Goal: Communication & Community: Ask a question

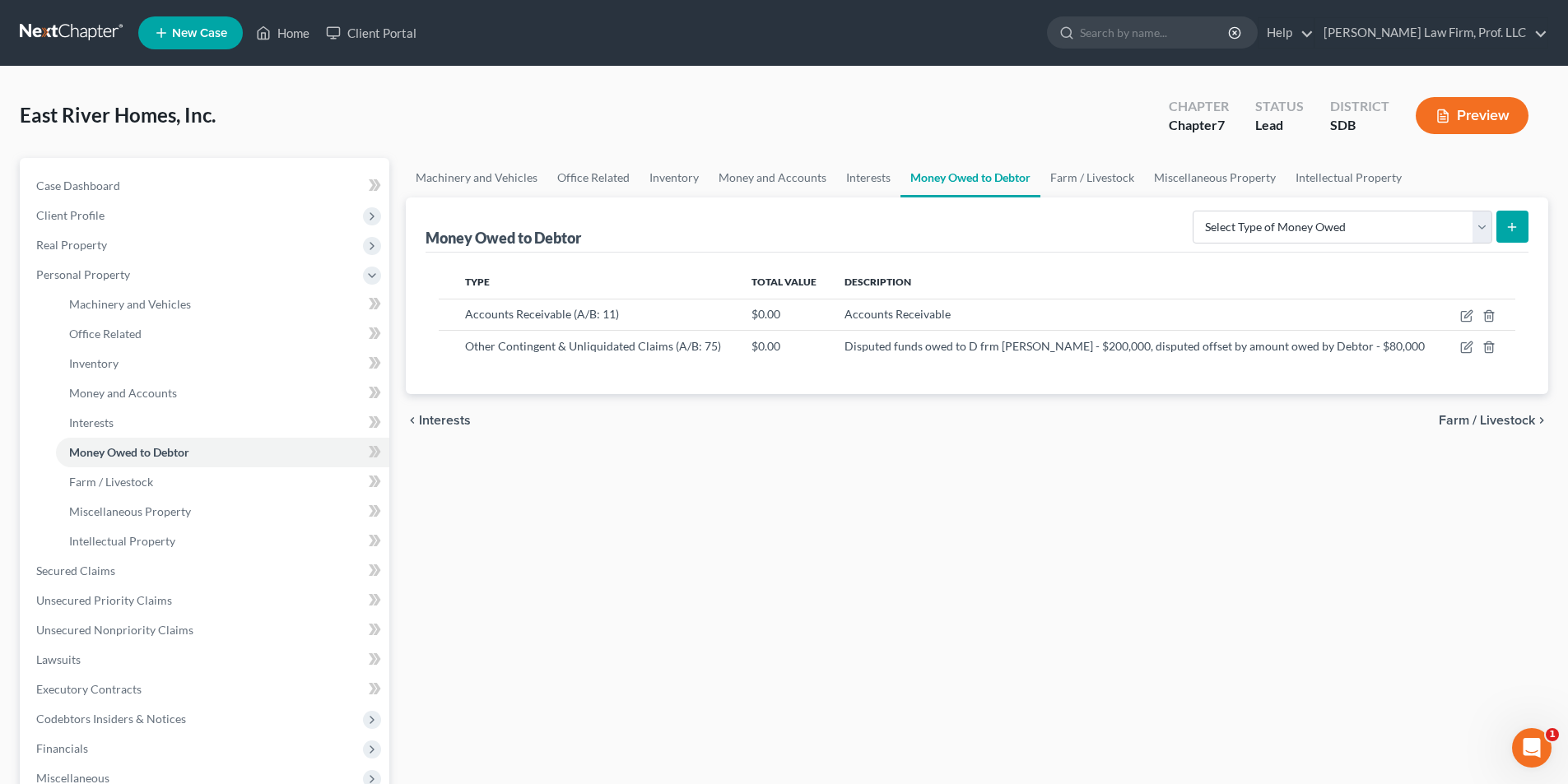
drag, startPoint x: 648, startPoint y: 699, endPoint x: 645, endPoint y: 678, distance: 21.2
click at [647, 688] on div "Machinery and Vehicles Office Related Inventory Money and Accounts Interests Mo…" at bounding box center [977, 558] width 1159 height 802
click at [633, 77] on div "East River Homes, Inc. Upgraded Chapter Chapter 7 Status Lead District SDB Prev…" at bounding box center [784, 530] width 1568 height 926
click at [1467, 31] on link "[PERSON_NAME] Law Firm, Prof. LLC" at bounding box center [1431, 32] width 232 height 29
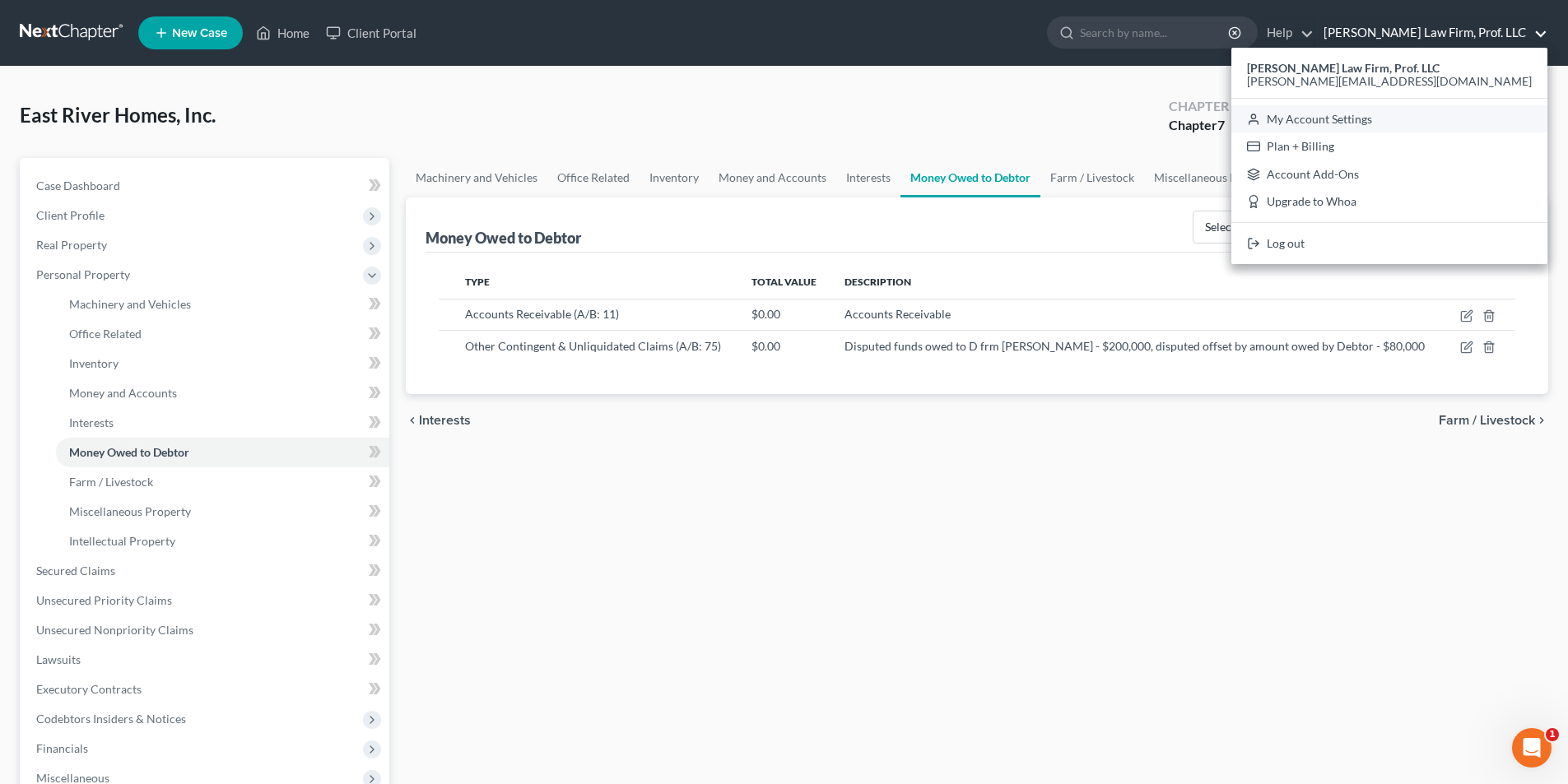
click at [1467, 121] on link "My Account Settings" at bounding box center [1389, 119] width 316 height 28
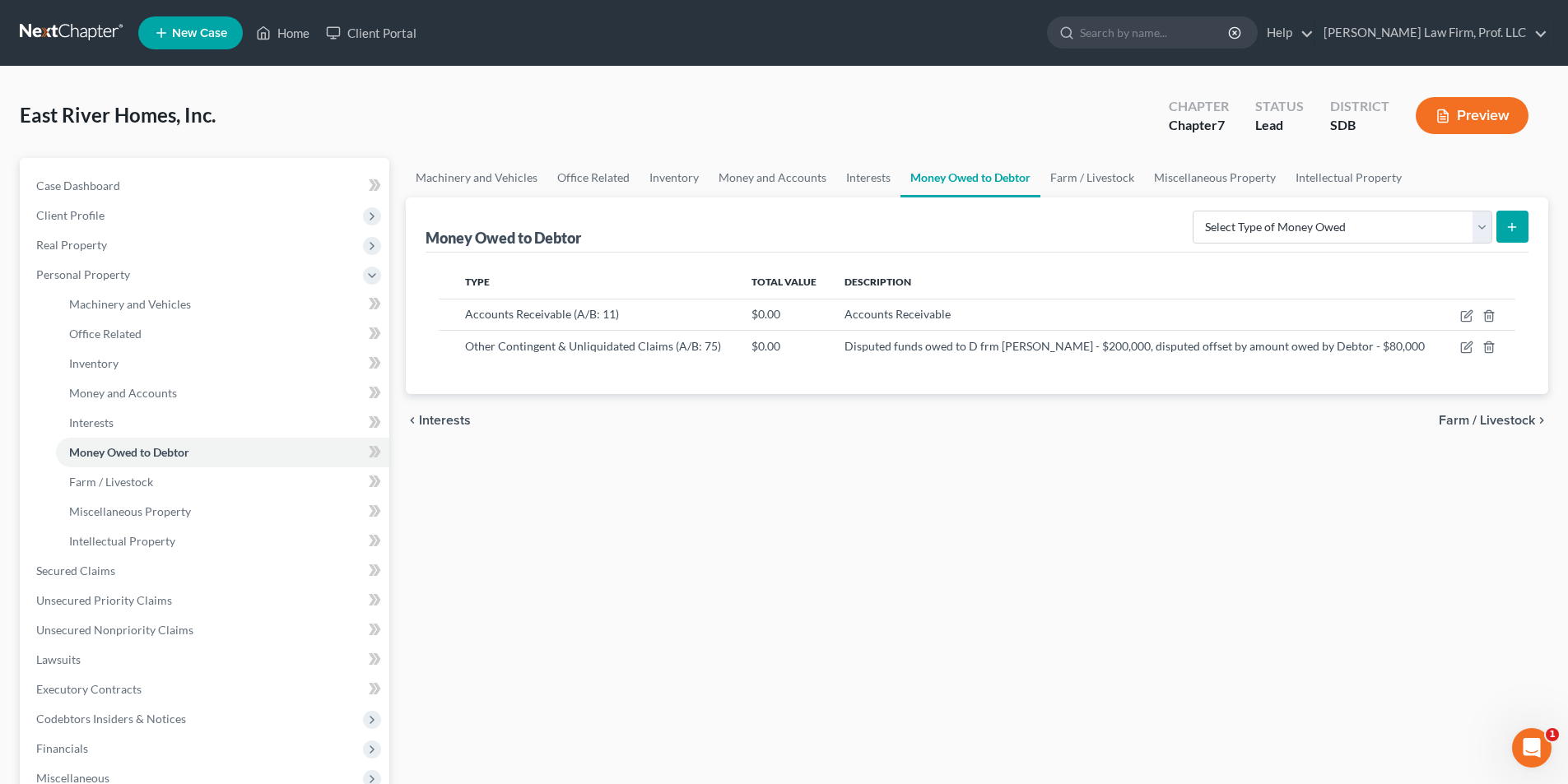
select select "23"
select select "43"
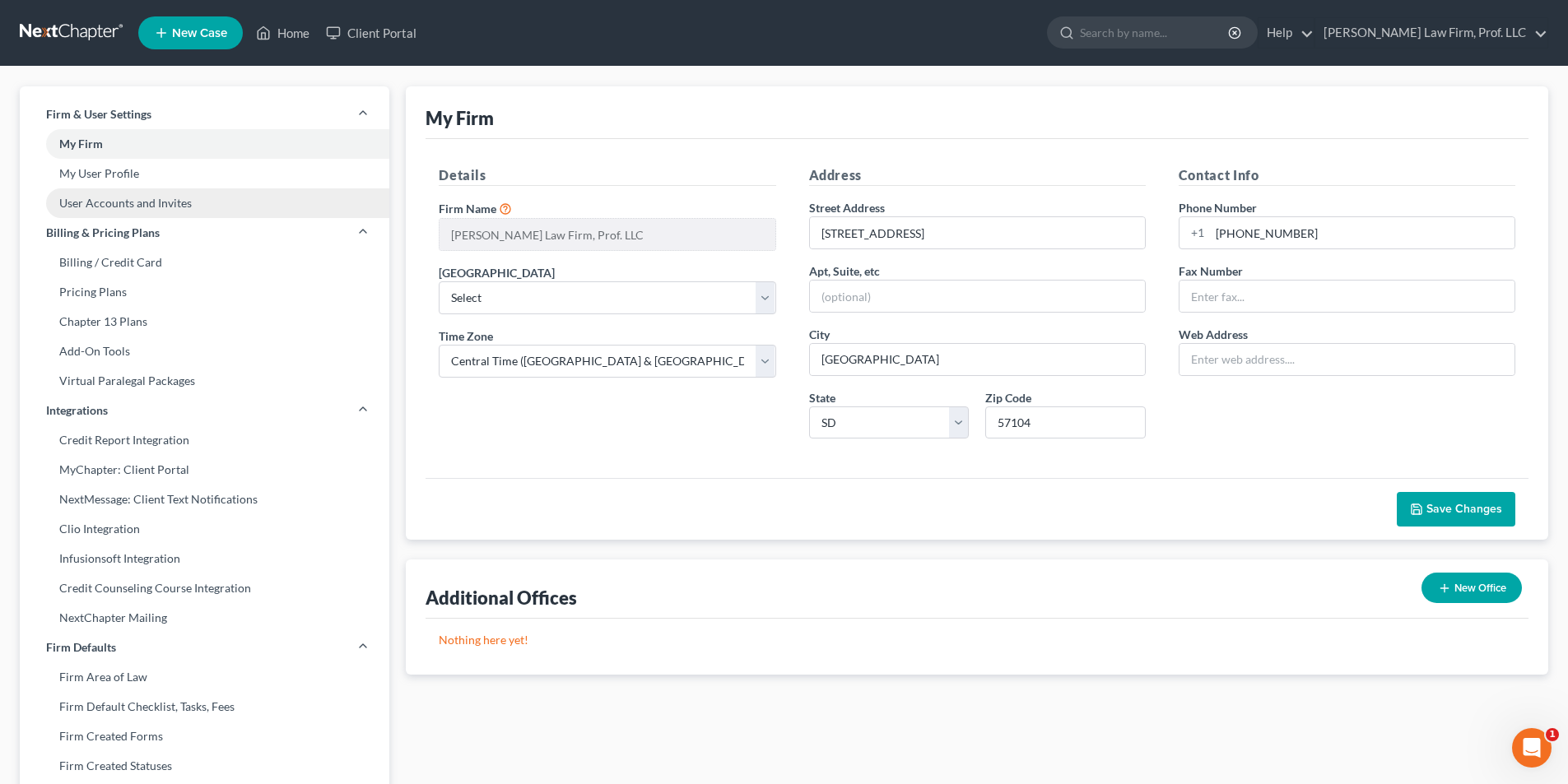
click at [136, 207] on link "User Accounts and Invites" at bounding box center [204, 202] width 369 height 29
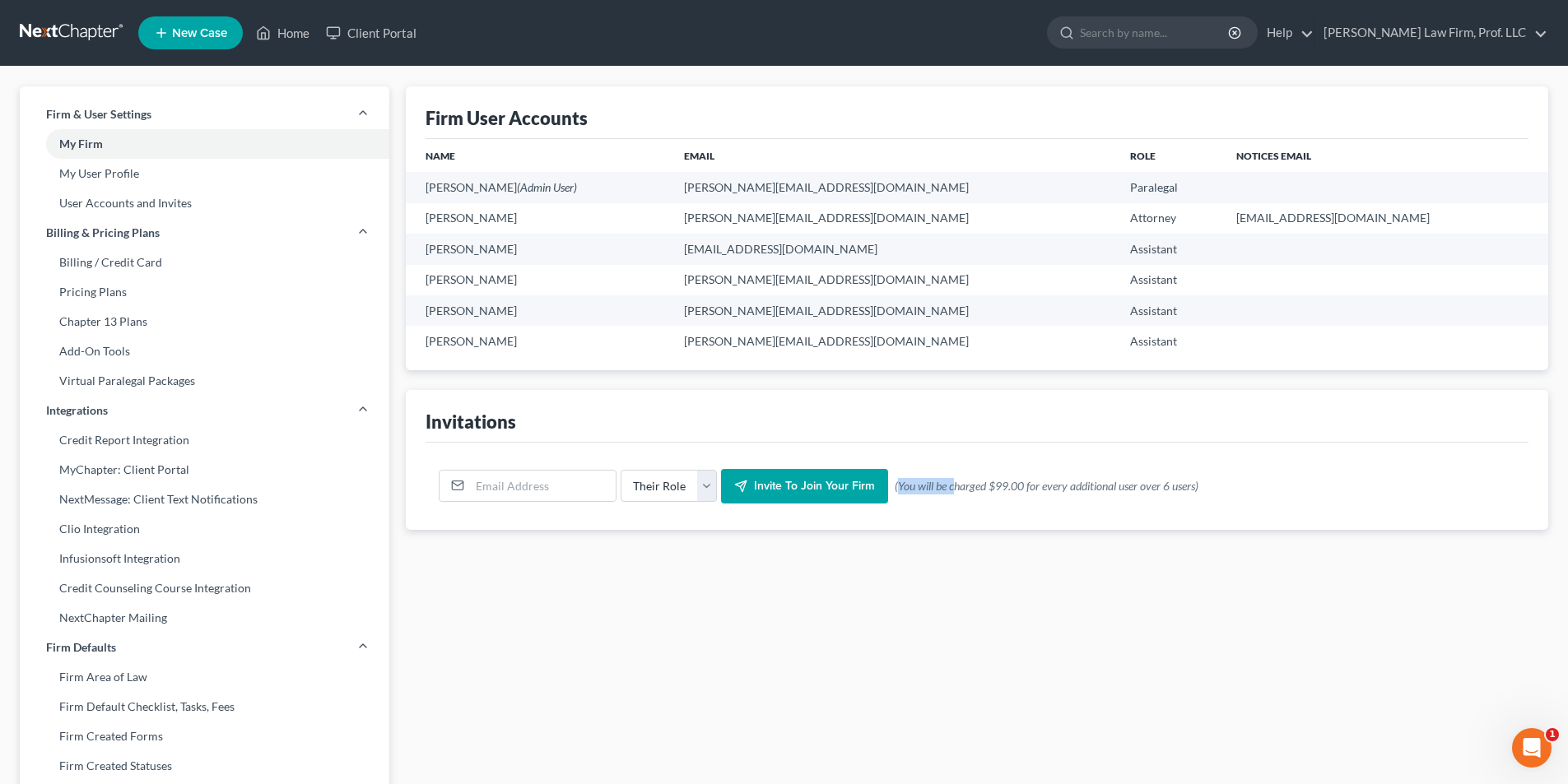
click at [945, 464] on div "Their Role Attorney Paralegal Assistant Invite to join your firm (0 invites lef…" at bounding box center [976, 486] width 1103 height 87
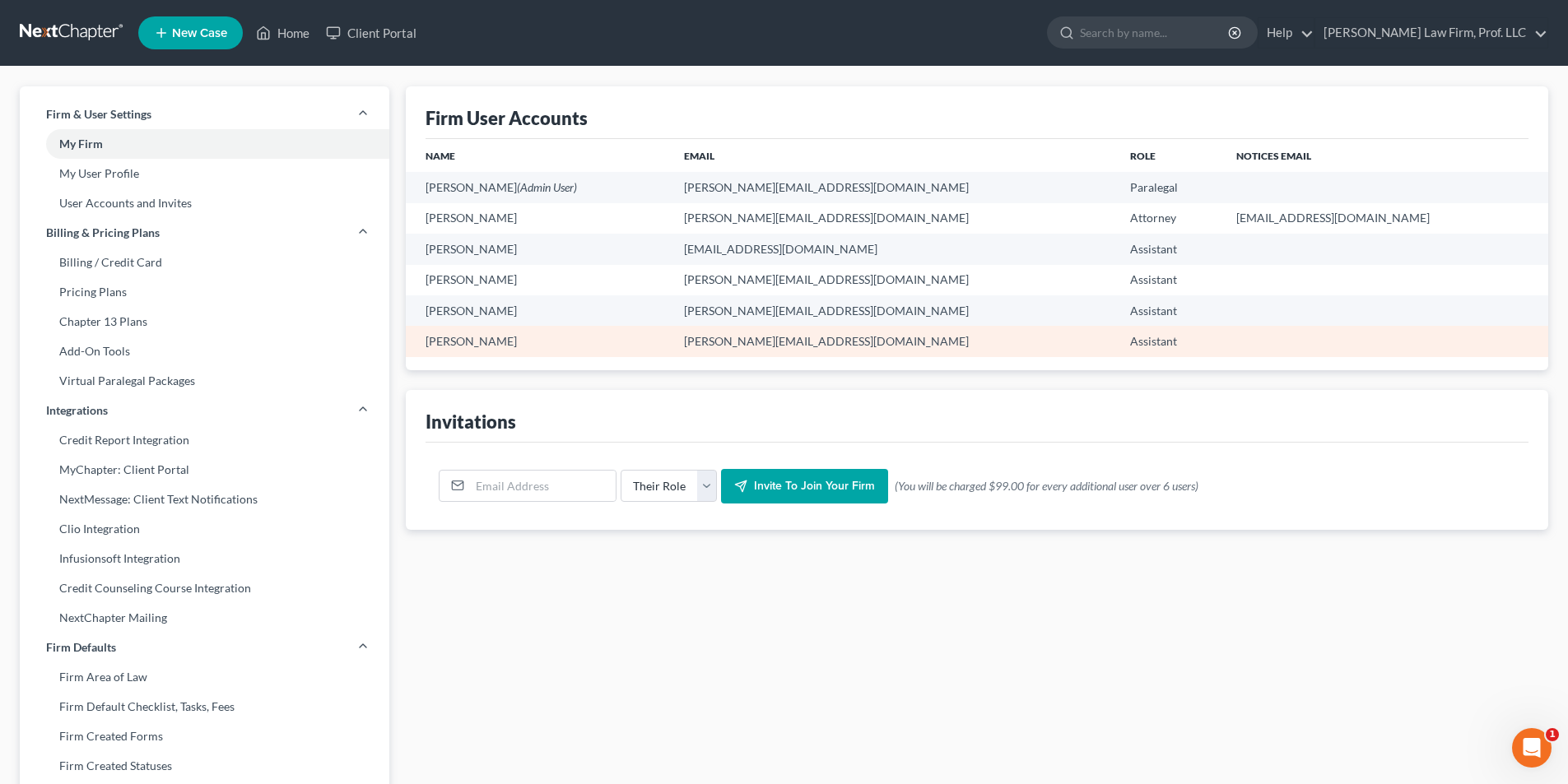
click at [1130, 335] on span "Assistant" at bounding box center [1153, 341] width 47 height 14
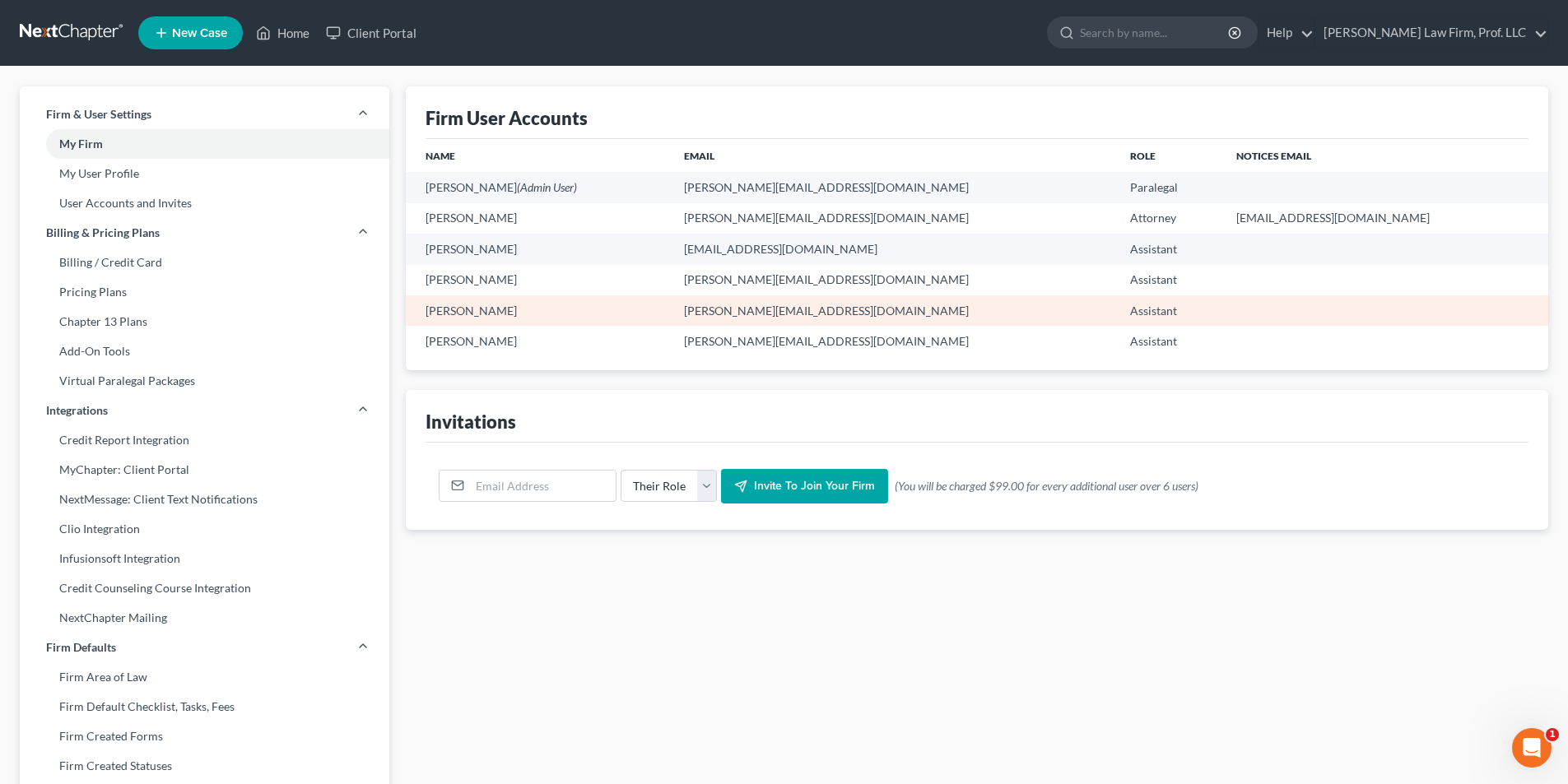
click at [1130, 308] on span "Assistant" at bounding box center [1153, 310] width 47 height 14
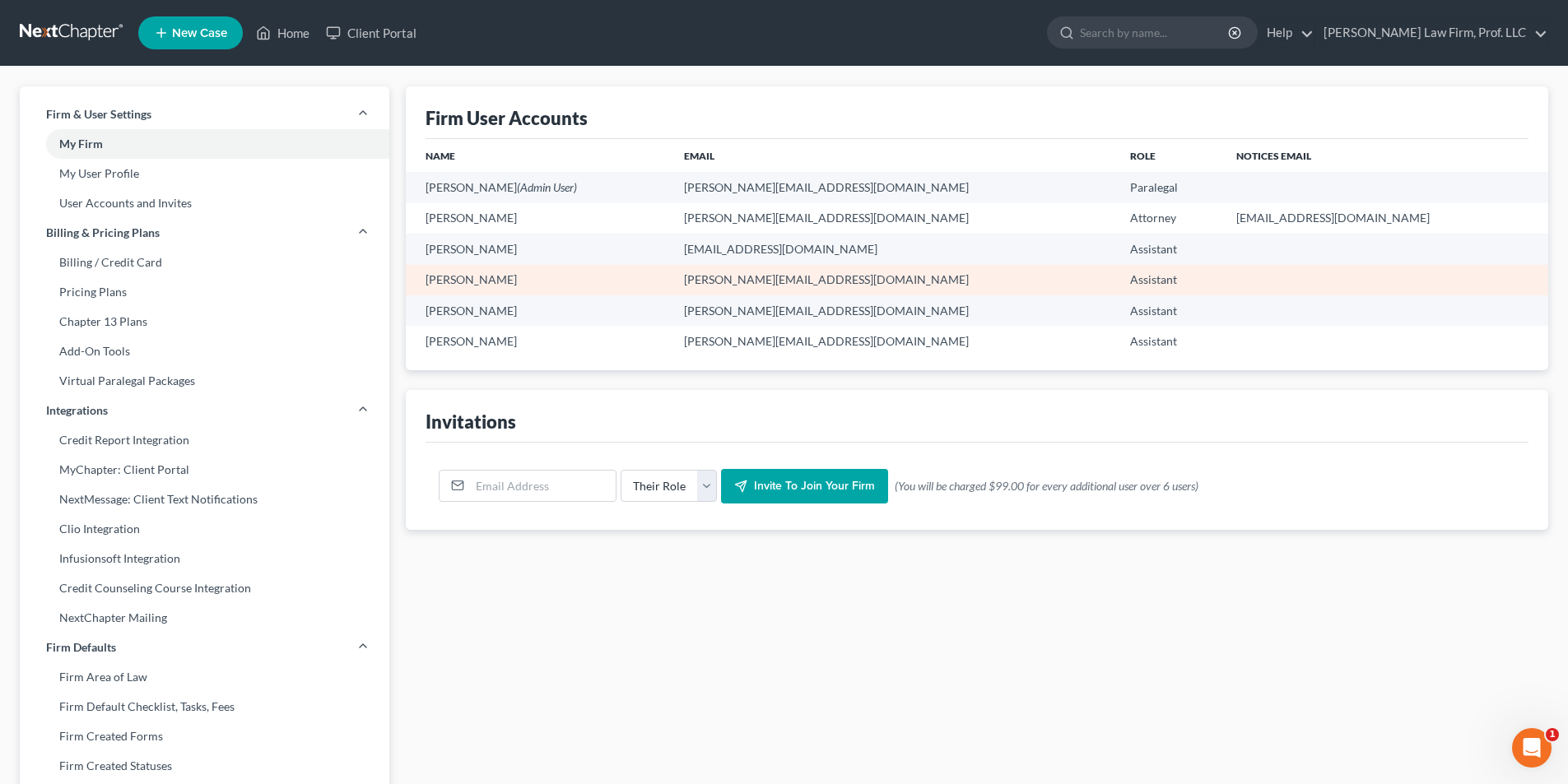
click at [1130, 283] on span "Assistant" at bounding box center [1153, 279] width 47 height 14
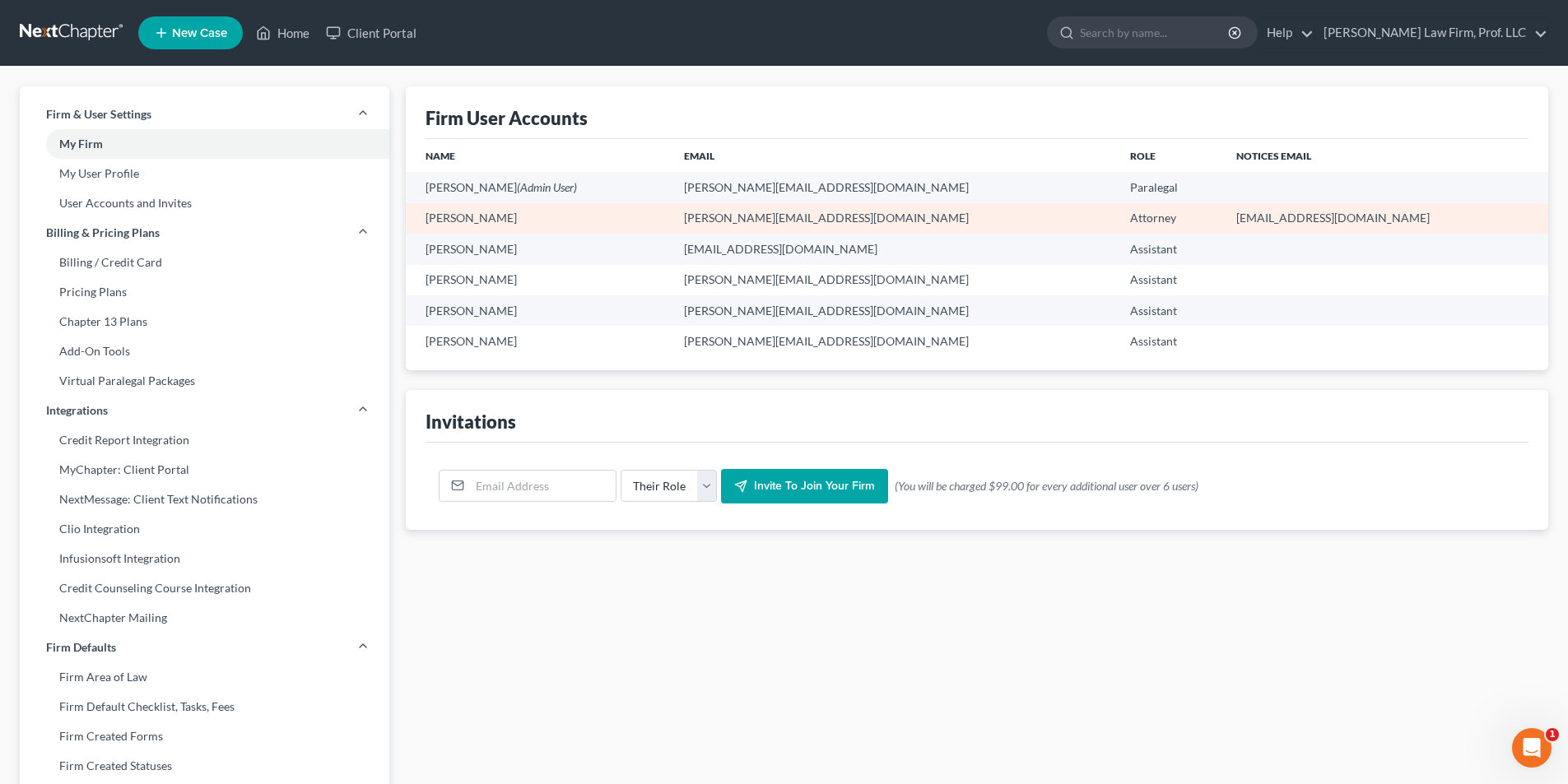
drag, startPoint x: 1029, startPoint y: 255, endPoint x: 1013, endPoint y: 205, distance: 52.5
click at [1130, 254] on span "Assistant" at bounding box center [1153, 249] width 47 height 14
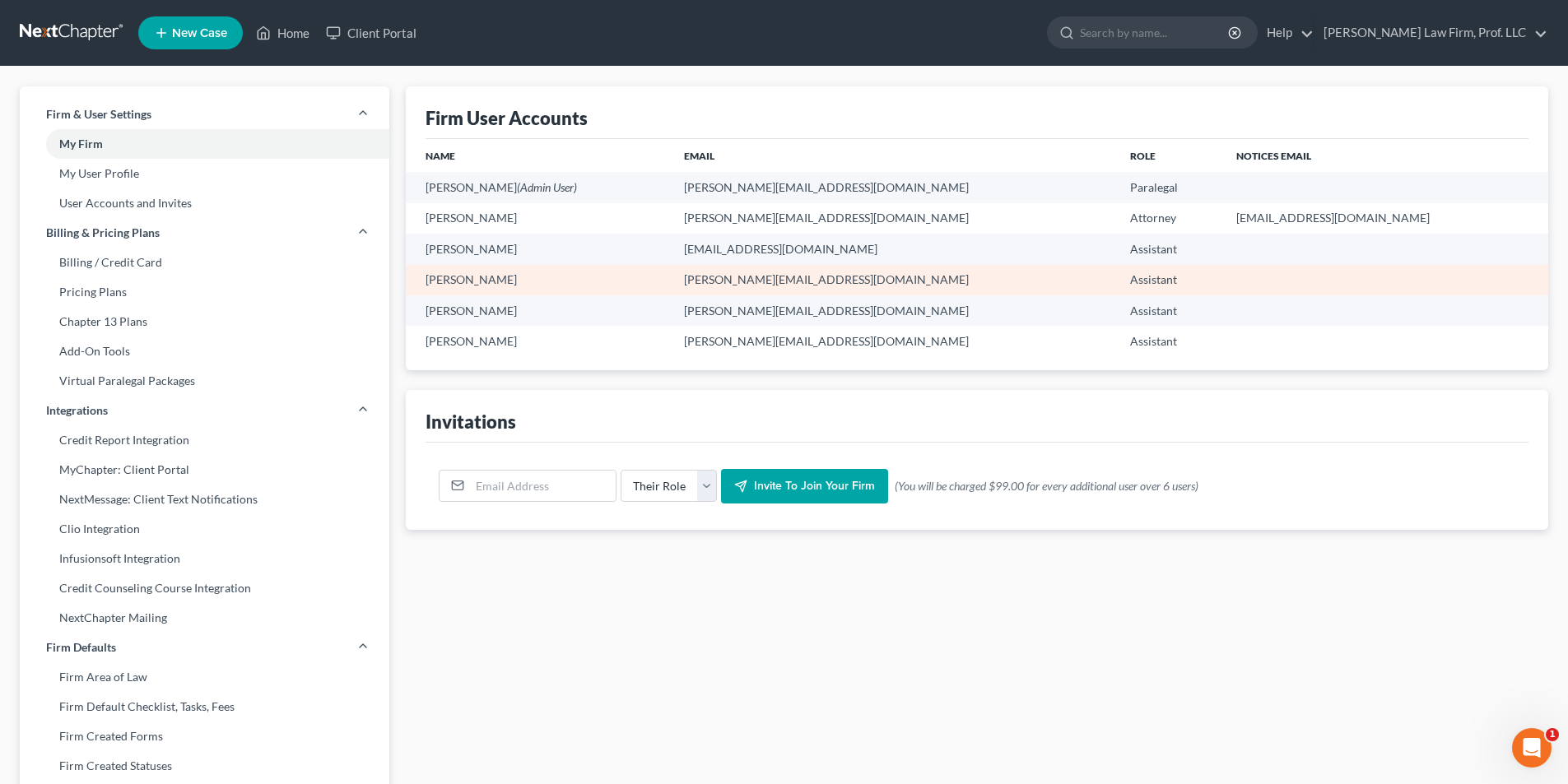
click at [470, 281] on td "Ryan Kroger" at bounding box center [538, 280] width 264 height 30
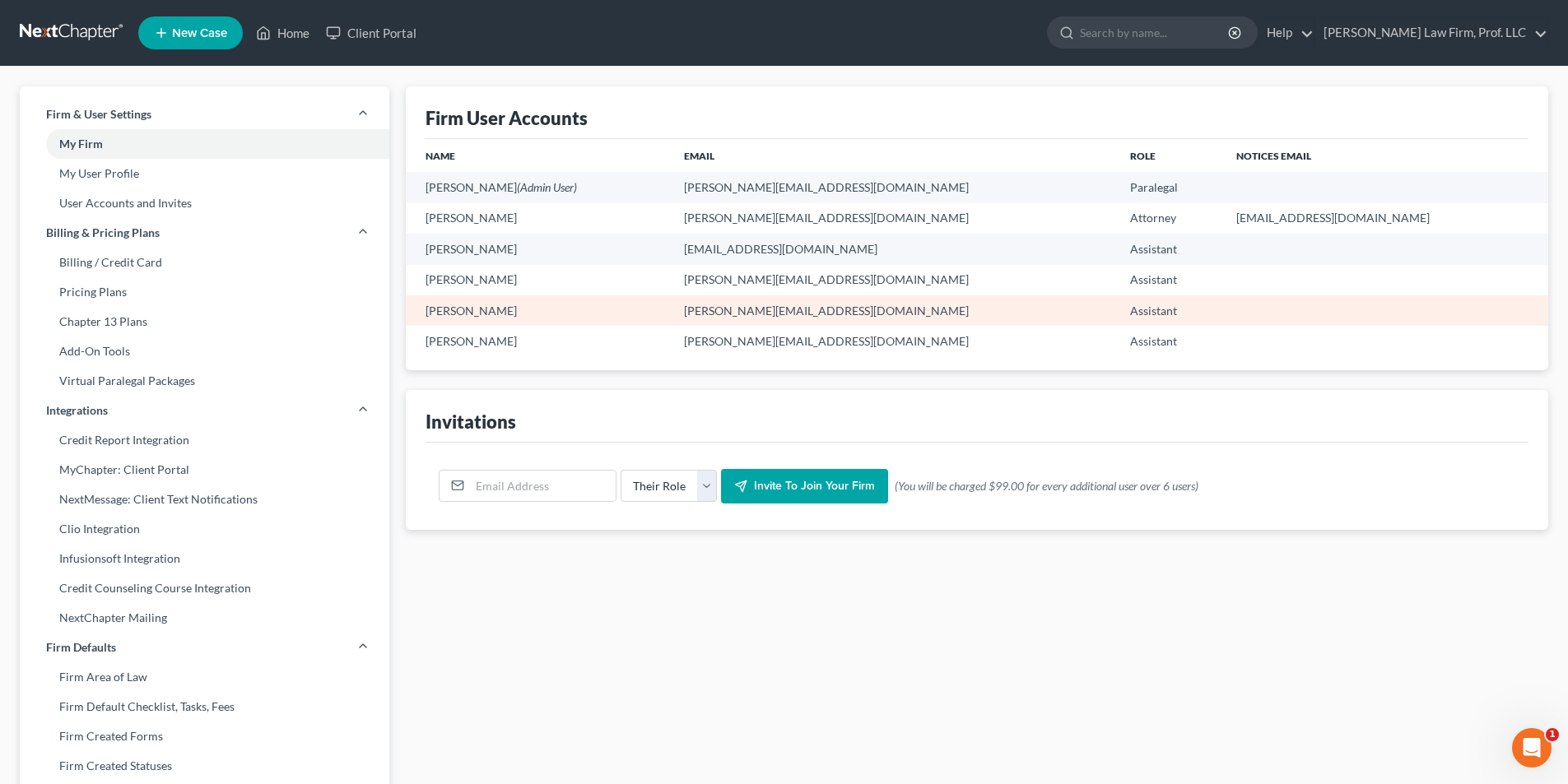
click at [472, 300] on td "Tami Deering" at bounding box center [538, 310] width 264 height 30
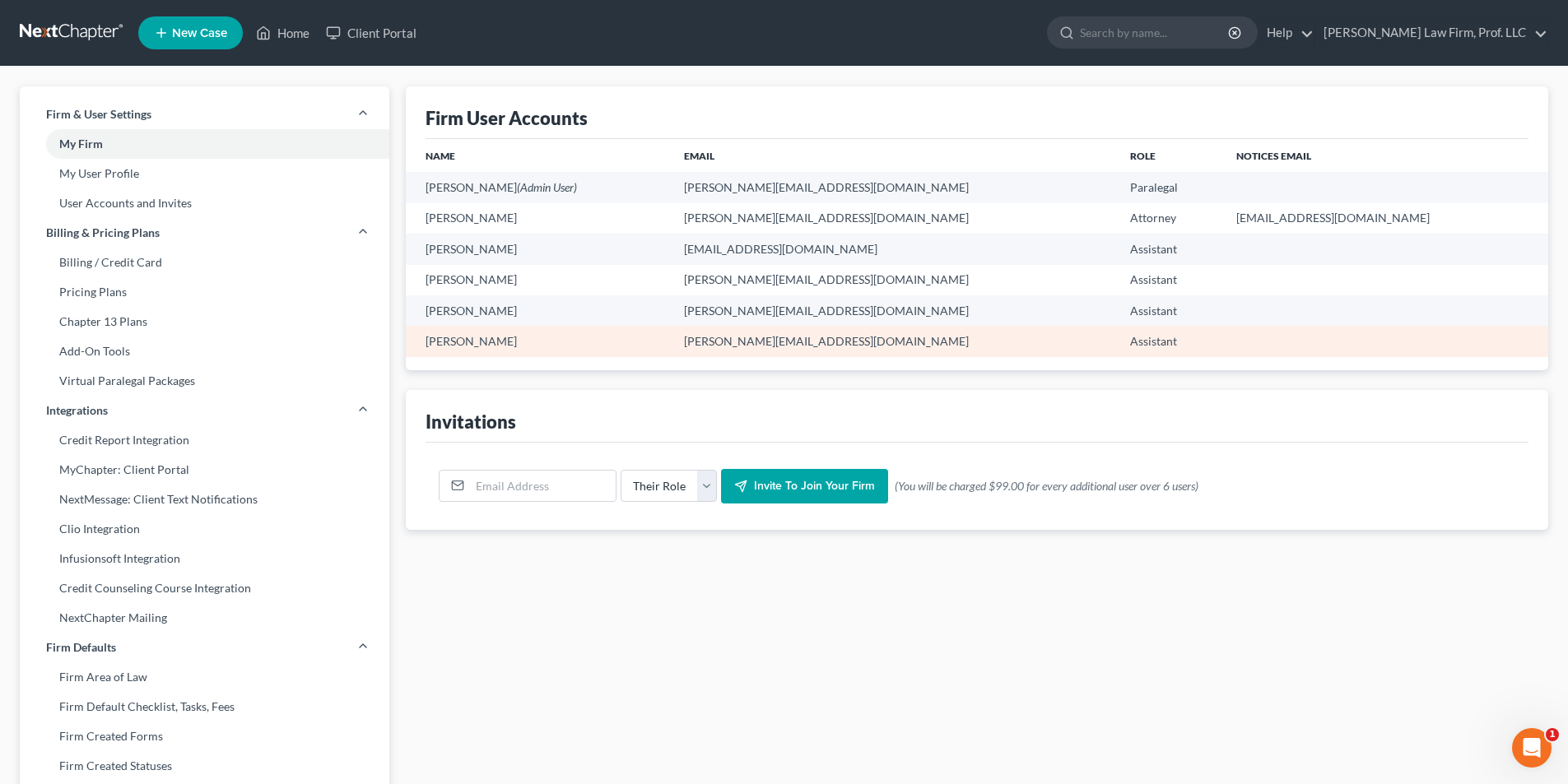
click at [489, 345] on td "Terah Krotzer" at bounding box center [538, 341] width 264 height 30
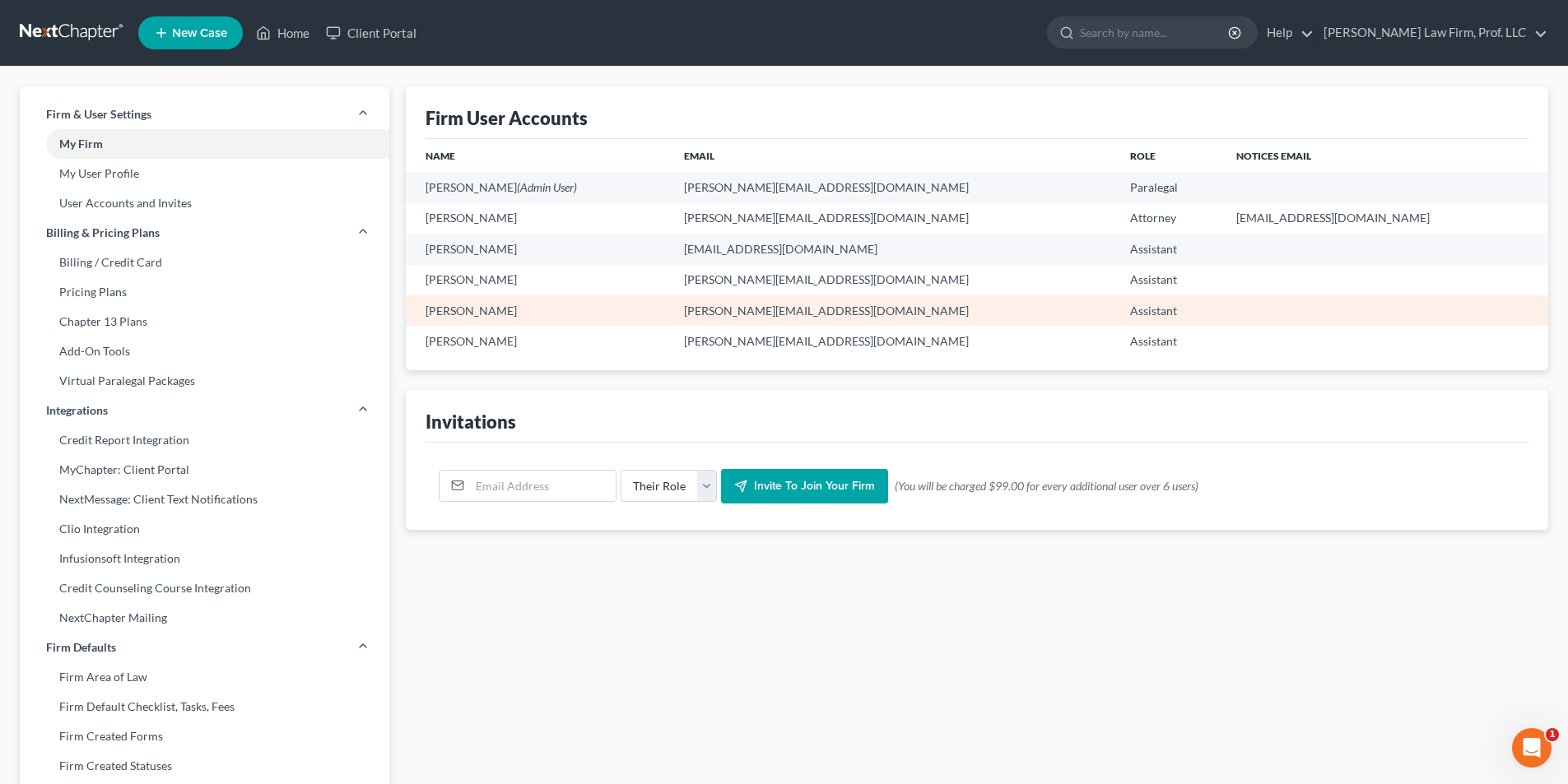
click at [494, 310] on td "Tami Deering" at bounding box center [538, 310] width 264 height 30
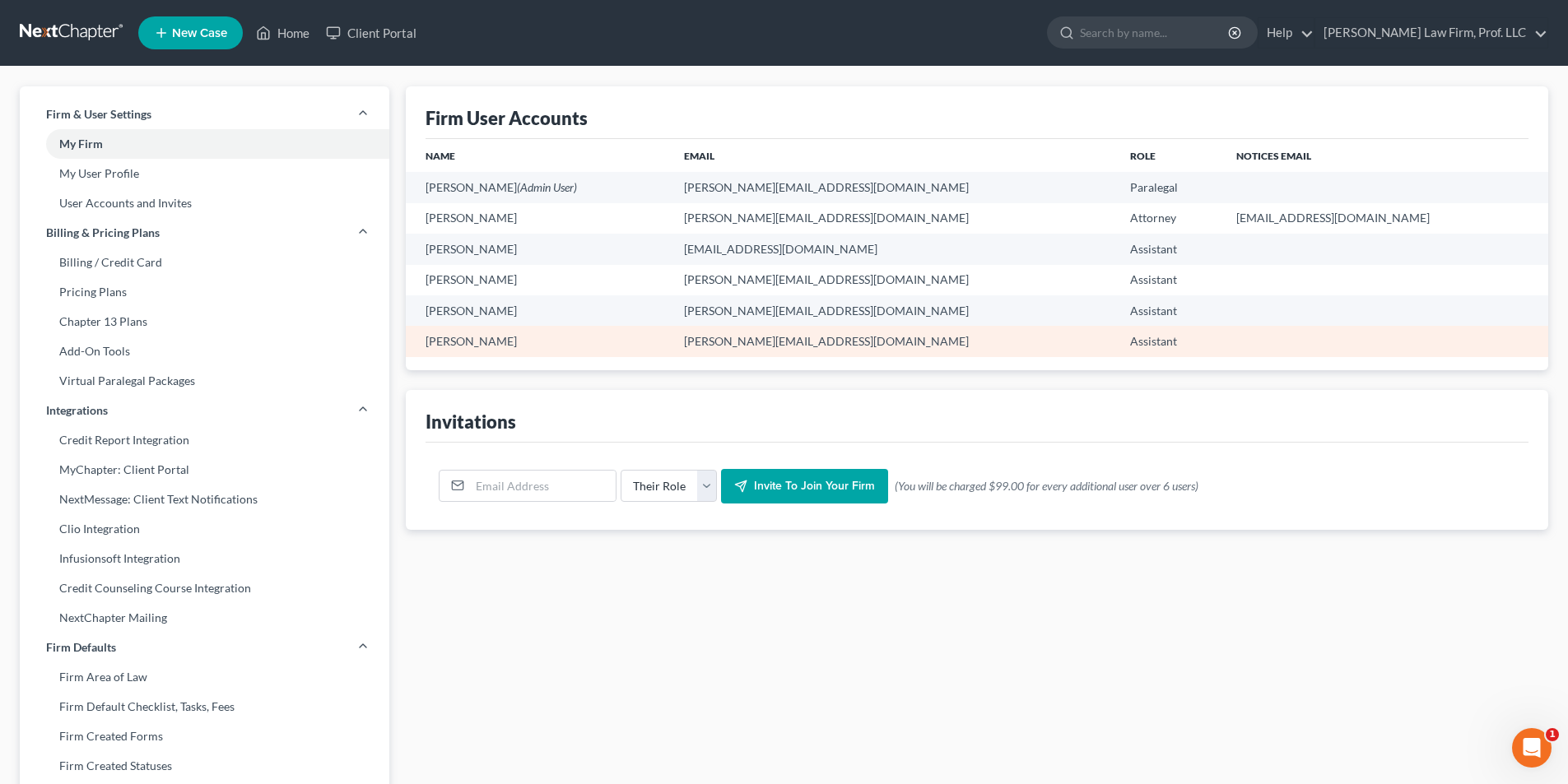
click at [464, 342] on td "Terah Krotzer" at bounding box center [538, 341] width 264 height 30
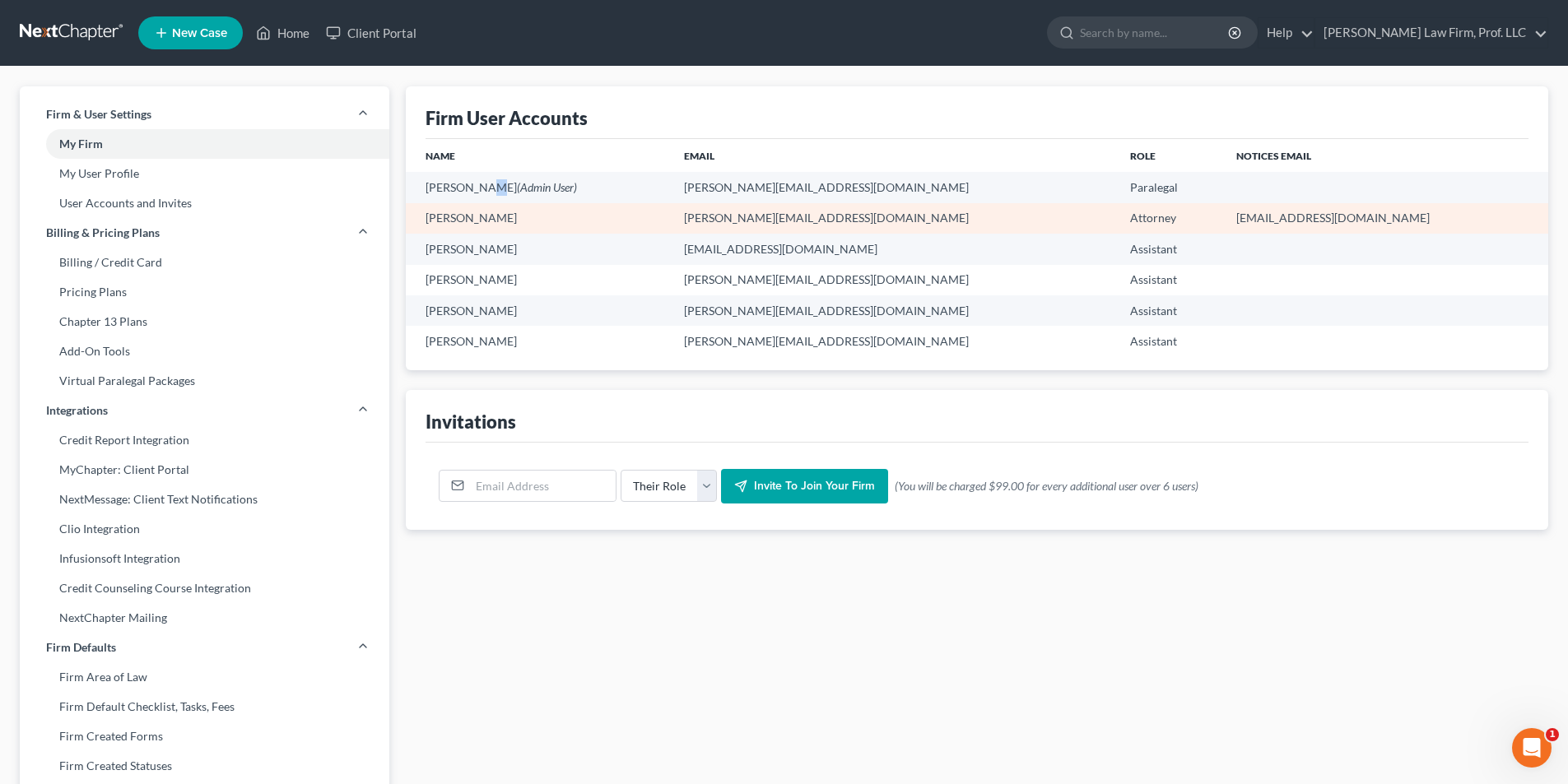
drag, startPoint x: 479, startPoint y: 182, endPoint x: 476, endPoint y: 205, distance: 23.2
click at [480, 182] on td "Julie Anacker (Admin User)" at bounding box center [538, 187] width 264 height 30
click at [471, 213] on td "[PERSON_NAME]" at bounding box center [538, 218] width 264 height 30
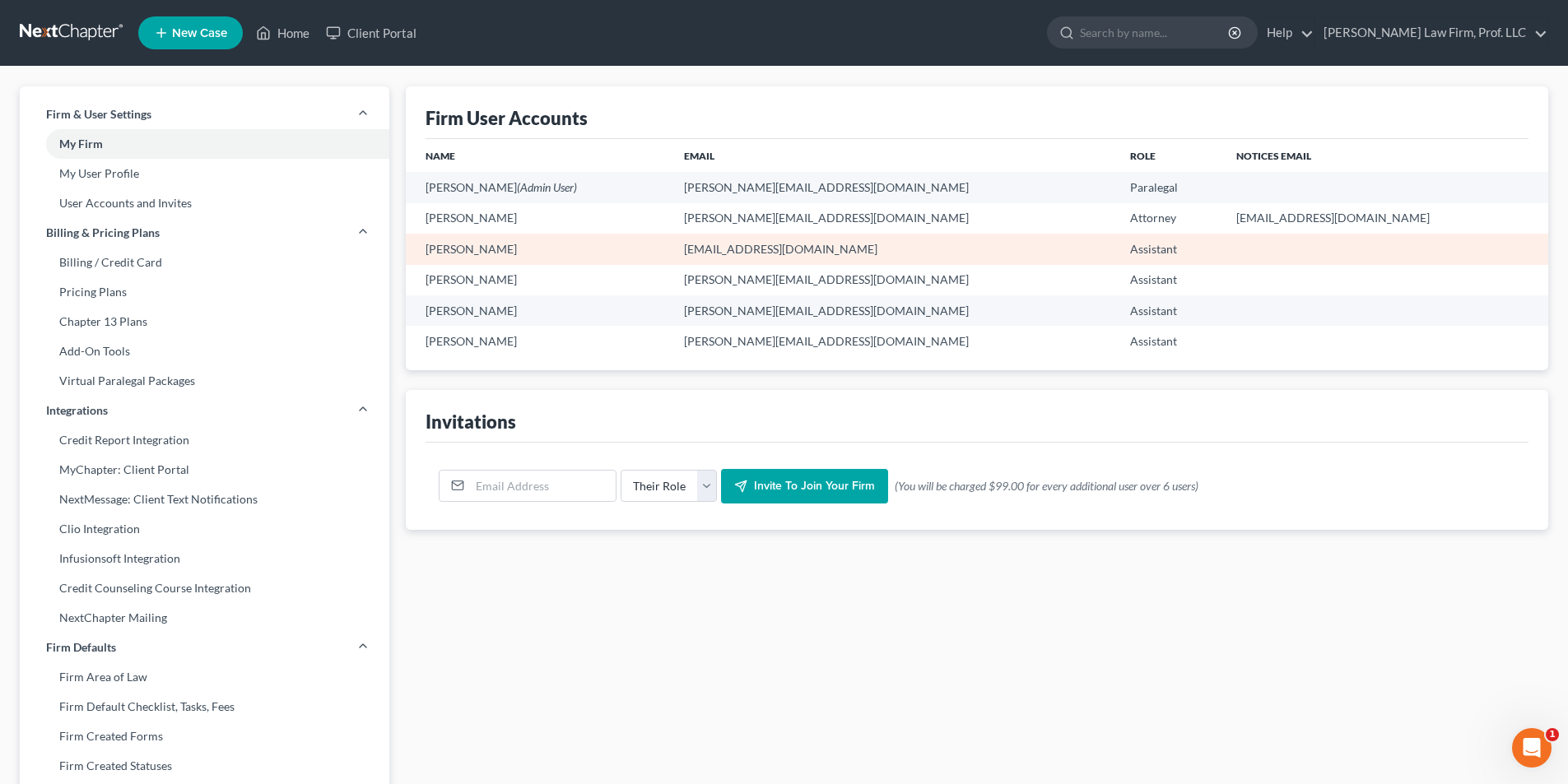
click at [473, 252] on td "Kelsey Milford" at bounding box center [538, 249] width 264 height 30
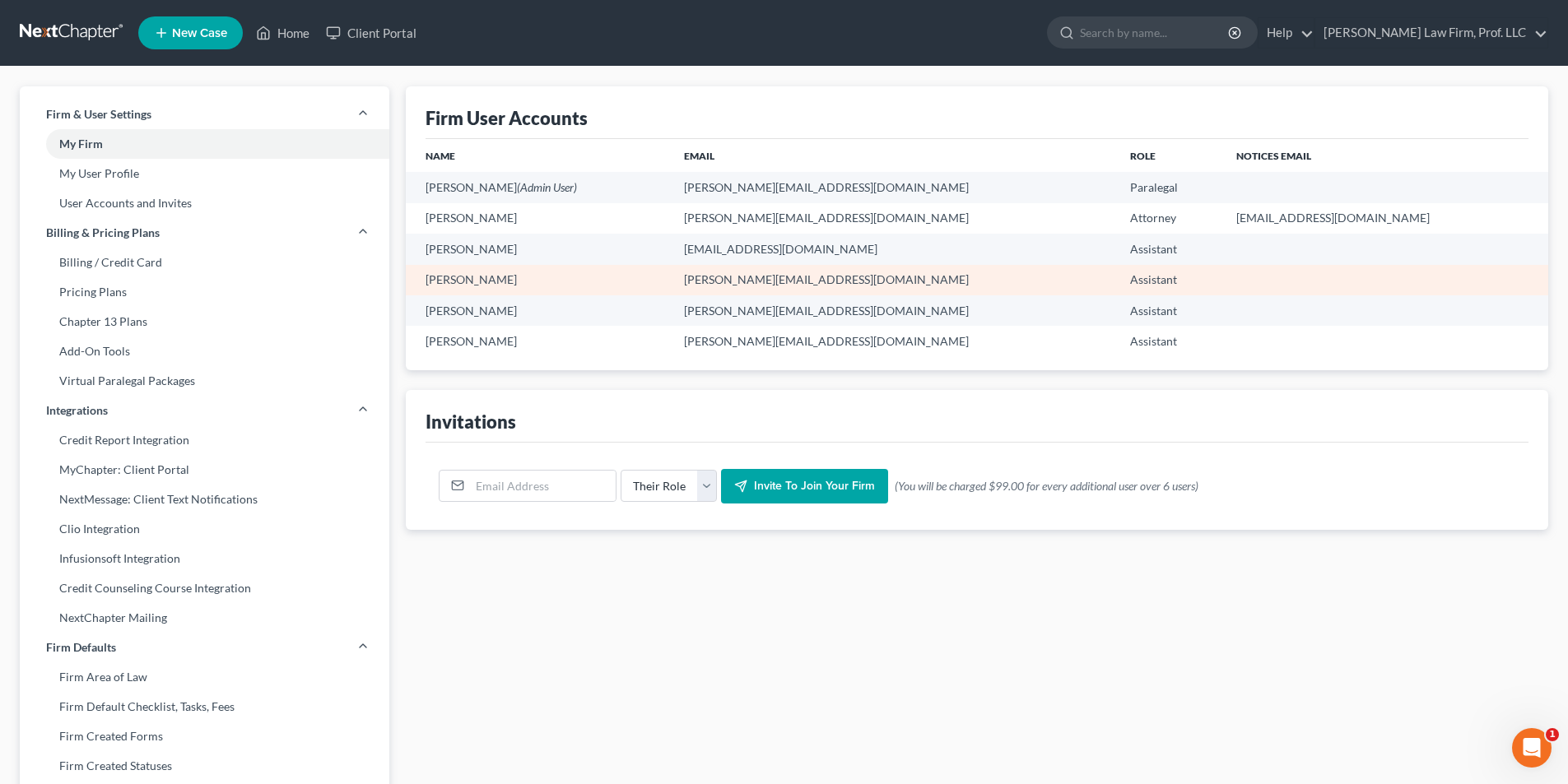
click at [461, 279] on td "Ryan Kroger" at bounding box center [538, 280] width 264 height 30
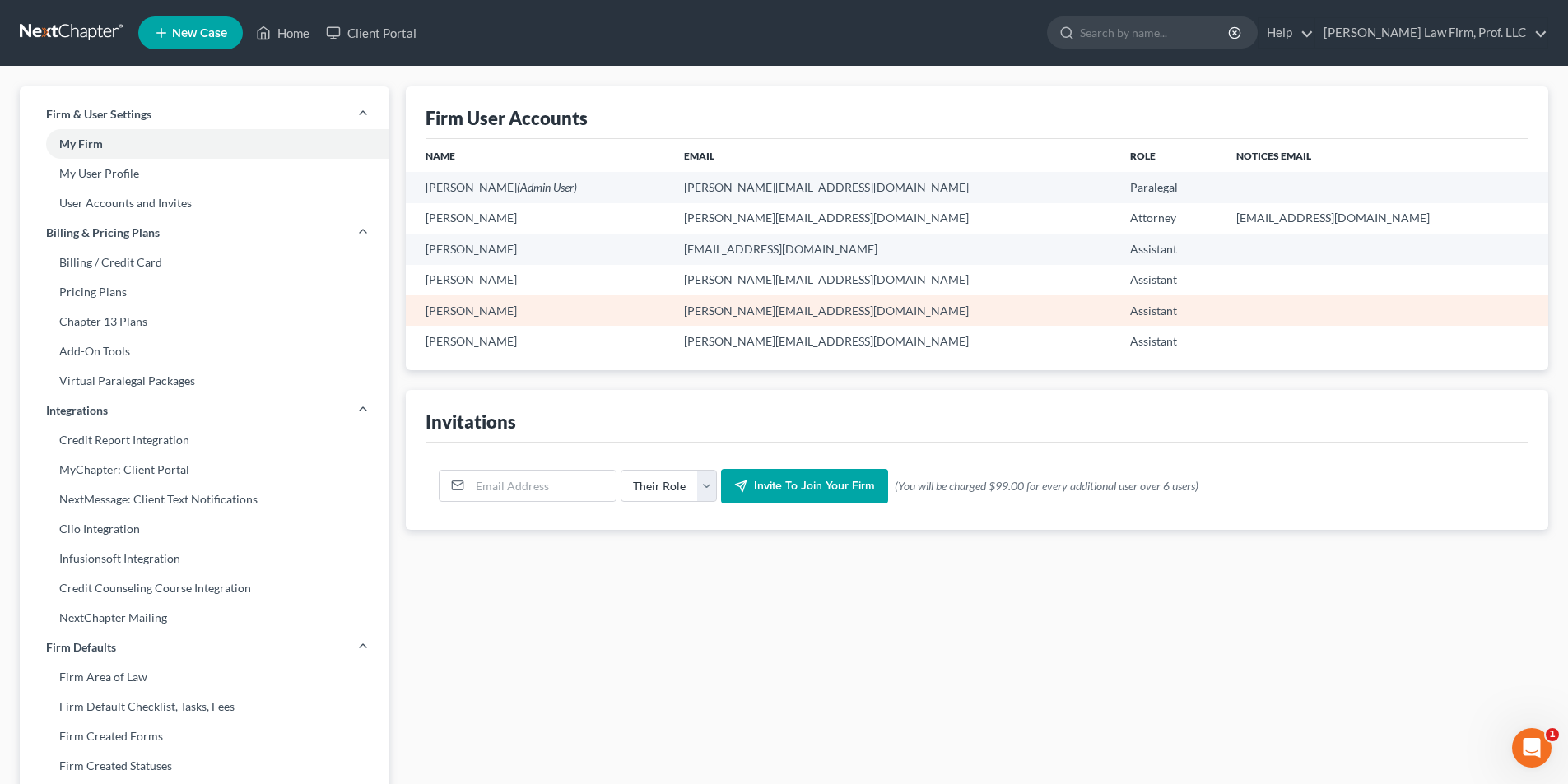
click at [466, 306] on td "Tami Deering" at bounding box center [538, 310] width 264 height 30
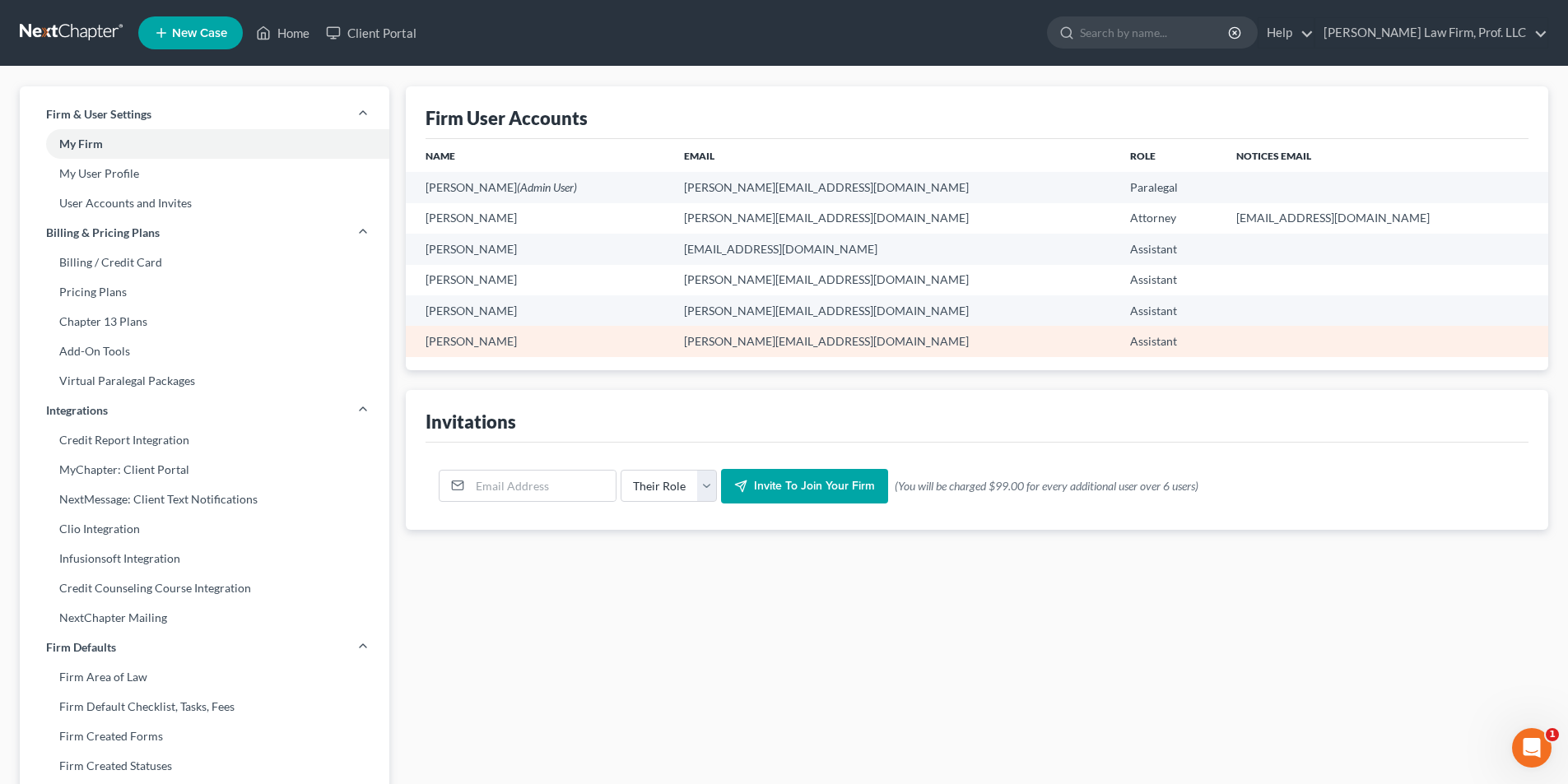
click at [463, 346] on td "Terah Krotzer" at bounding box center [538, 341] width 264 height 30
click at [467, 343] on td "Terah Krotzer" at bounding box center [538, 341] width 264 height 30
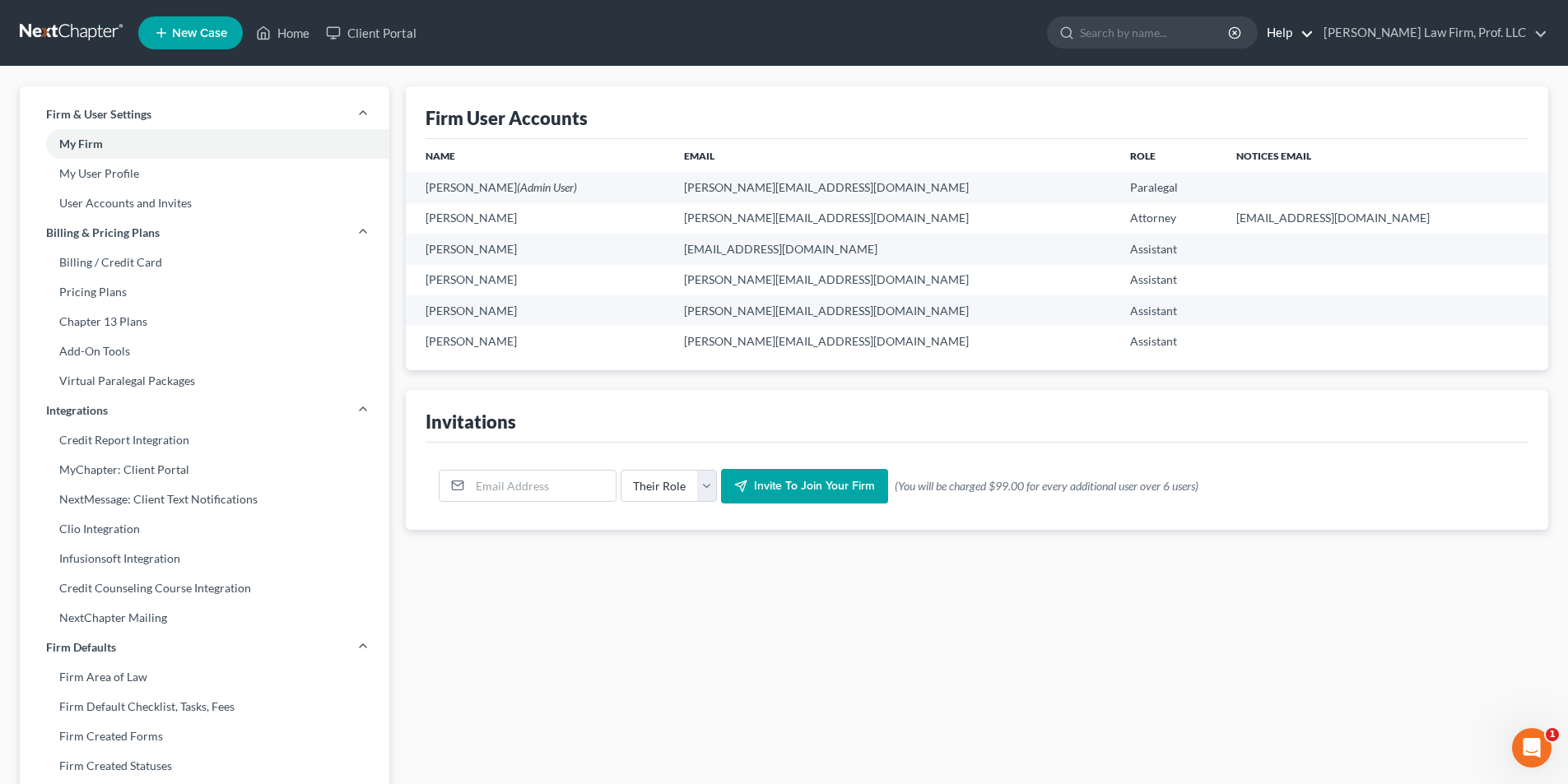
click at [1313, 34] on link "Help" at bounding box center [1286, 32] width 55 height 29
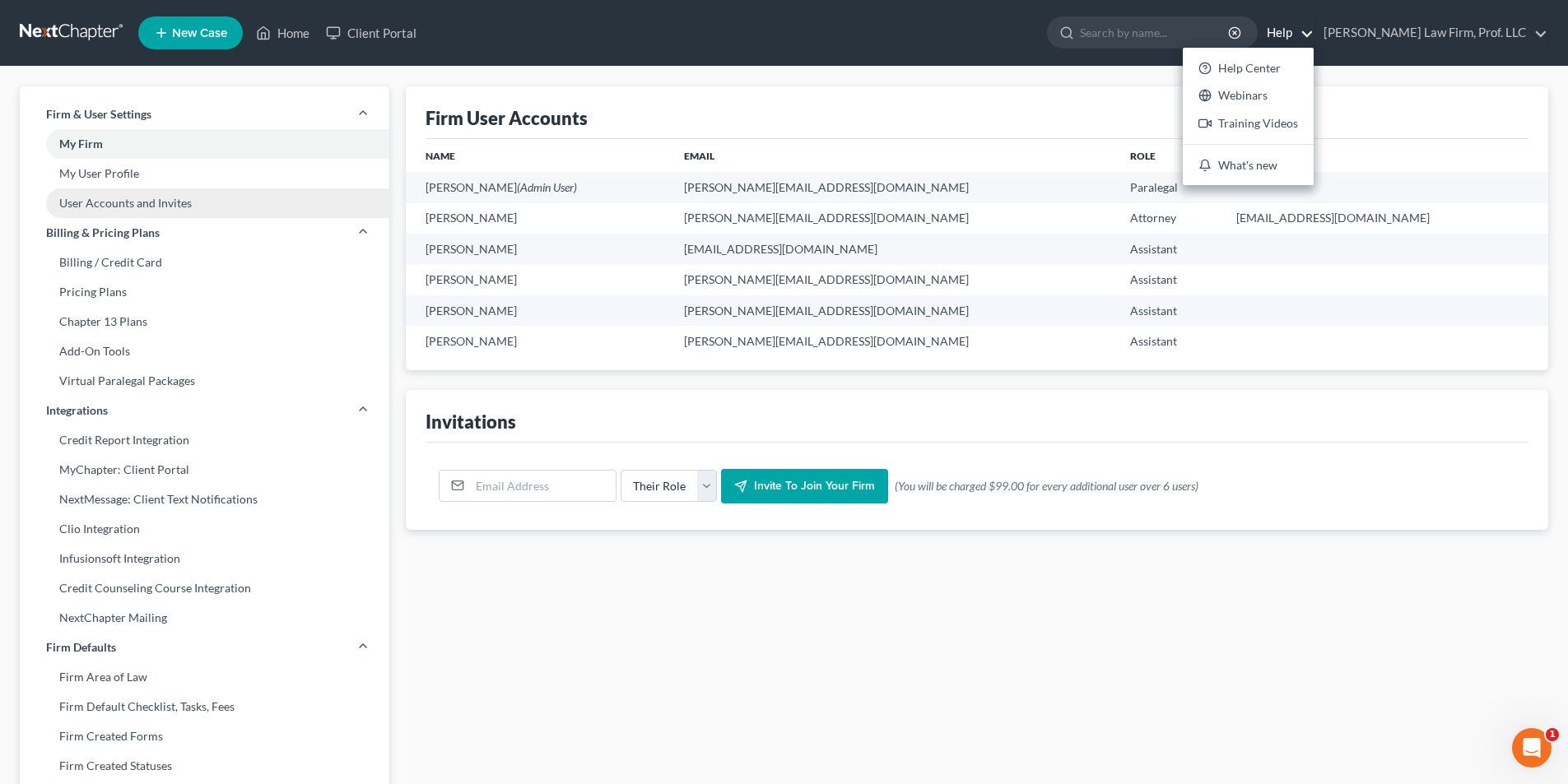
click at [123, 206] on link "User Accounts and Invites" at bounding box center [204, 202] width 369 height 29
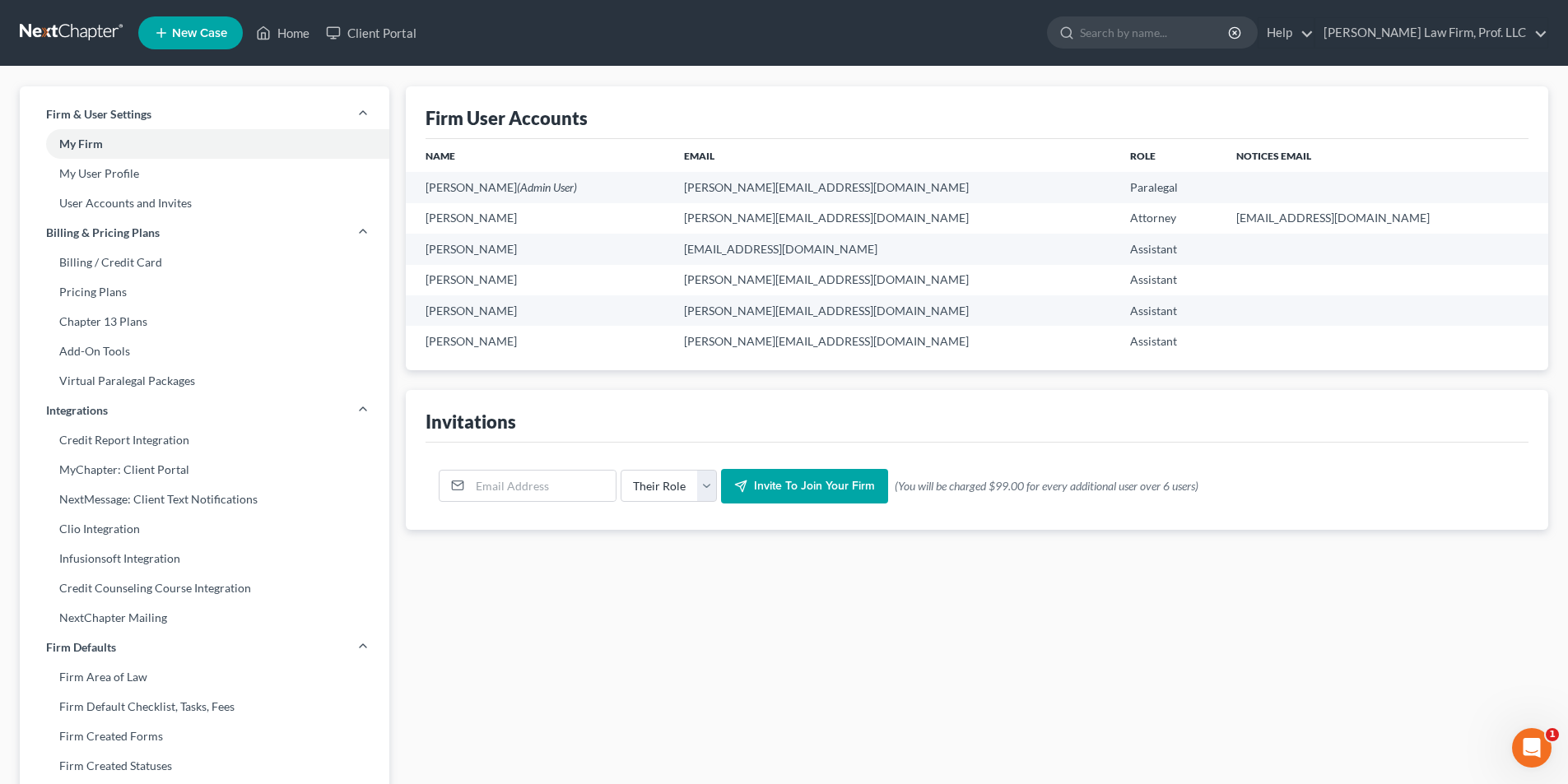
drag, startPoint x: 1534, startPoint y: 746, endPoint x: 3016, endPoint y: 1451, distance: 1641.1
click at [1534, 746] on icon "Open Intercom Messenger" at bounding box center [1532, 748] width 11 height 13
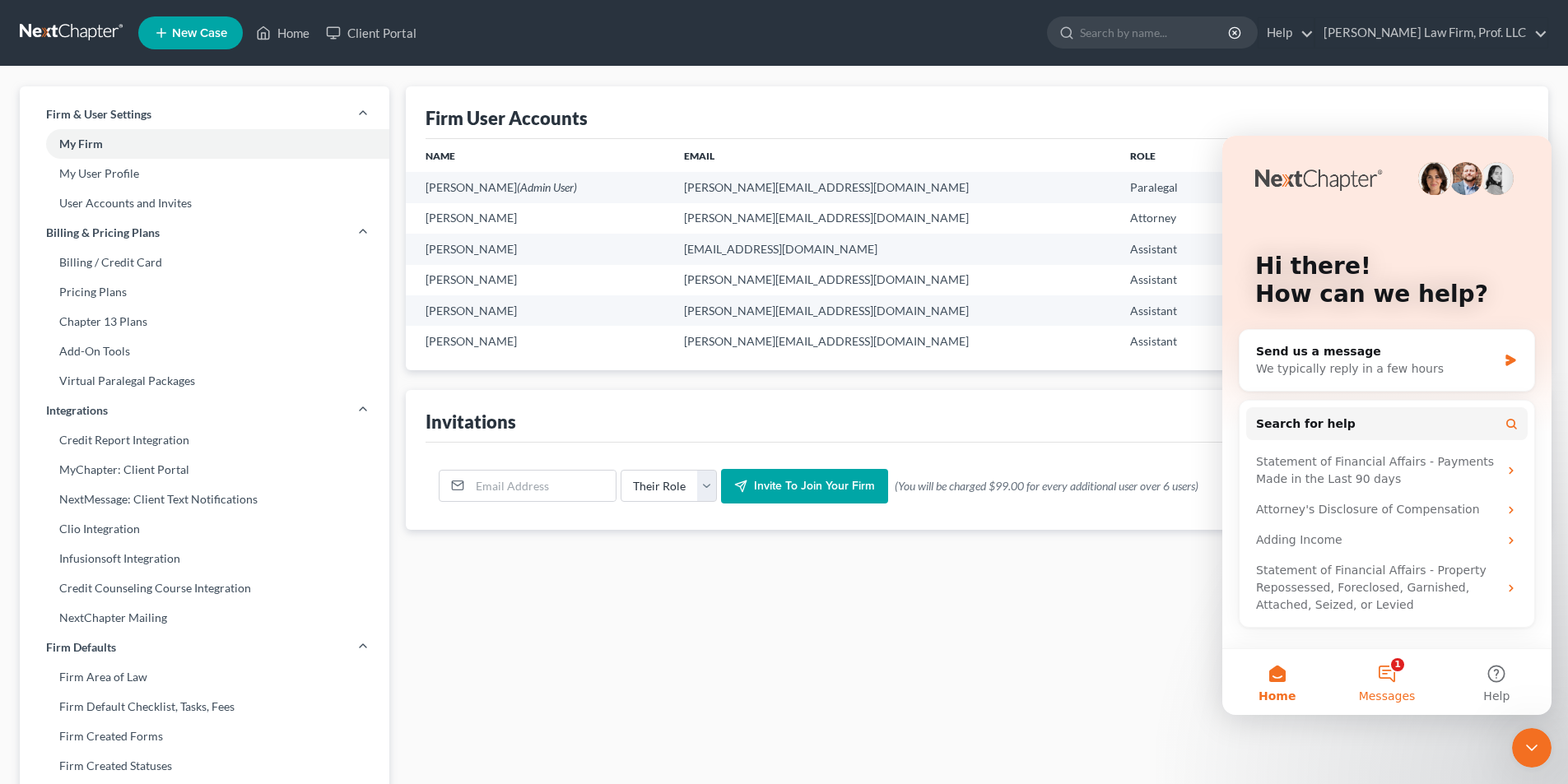
click at [1389, 671] on button "1 Messages" at bounding box center [1386, 681] width 109 height 65
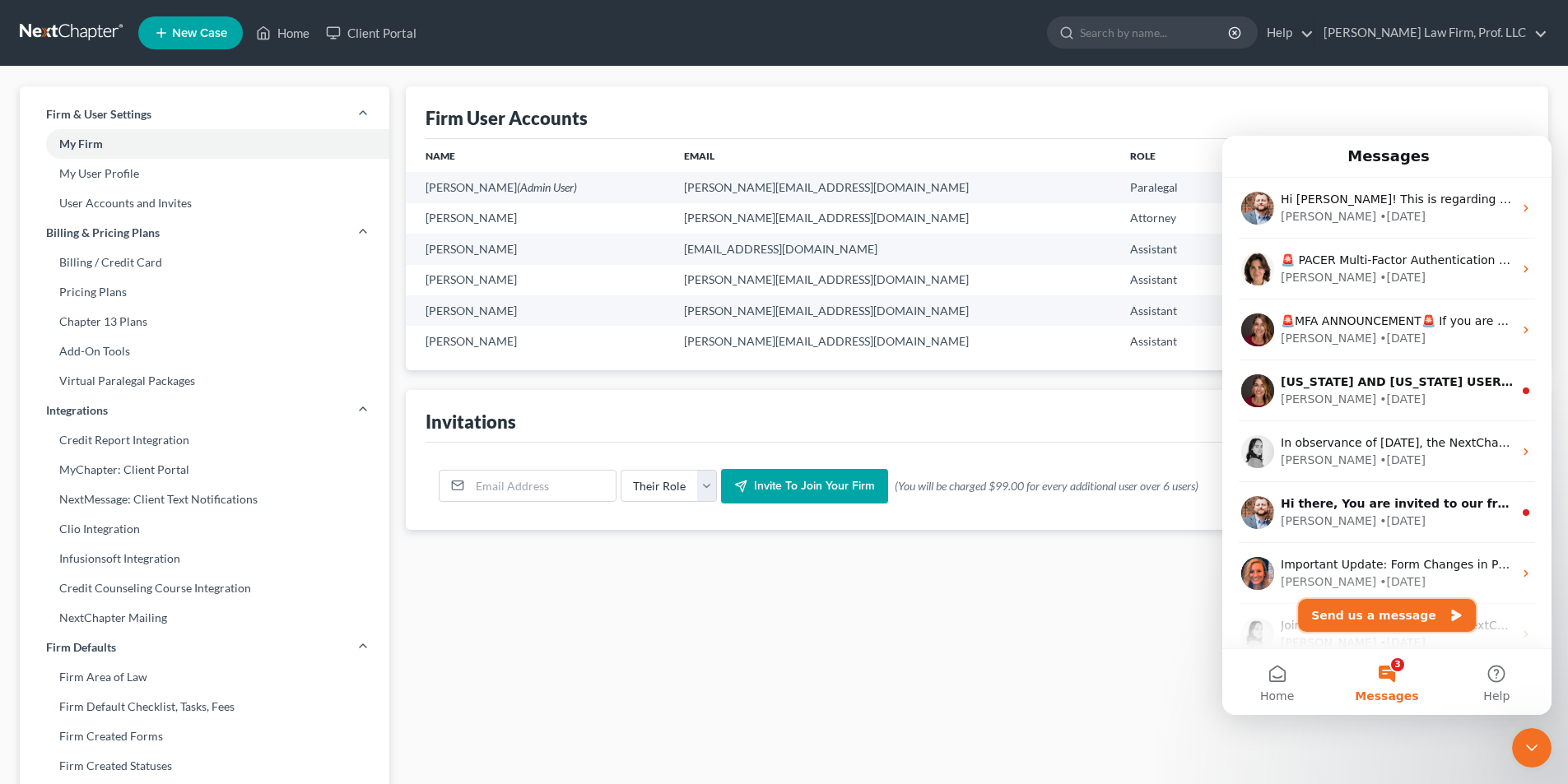
click at [1367, 619] on button "Send us a message" at bounding box center [1387, 615] width 178 height 33
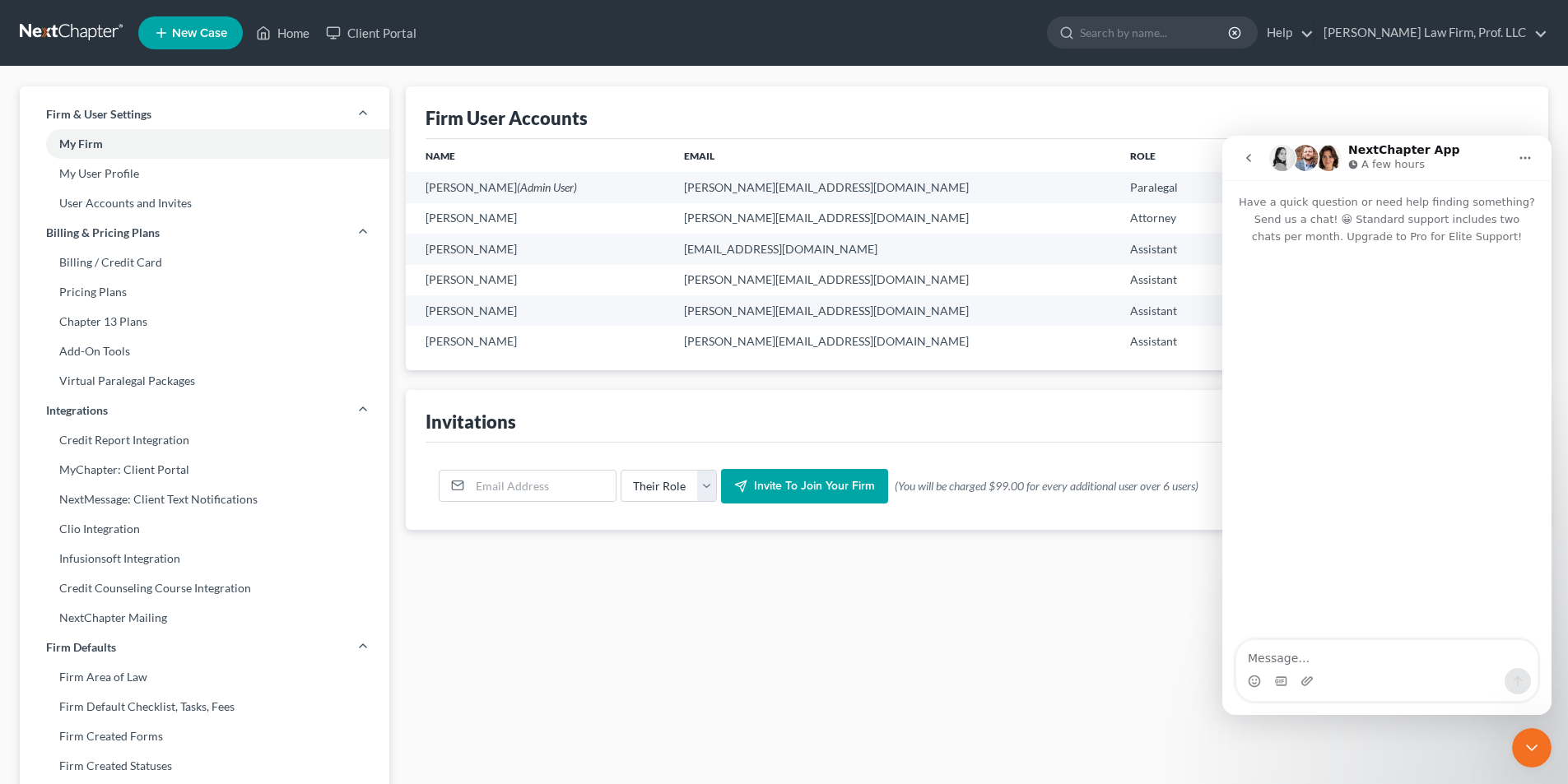
click at [1280, 662] on textarea "Message…" at bounding box center [1387, 653] width 301 height 28
type textarea "How can i delete a firm user?"
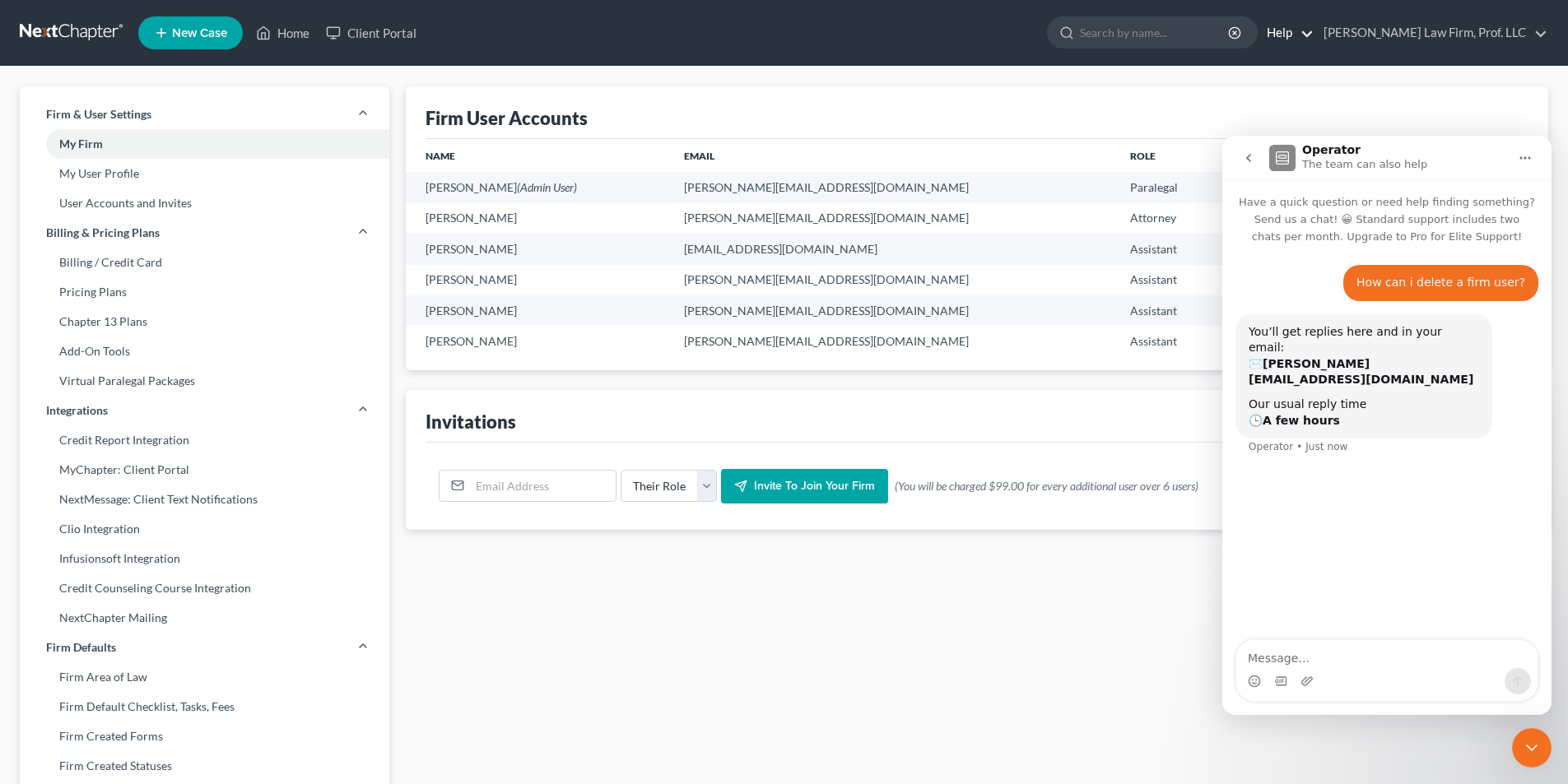
click at [1313, 31] on link "Help" at bounding box center [1286, 32] width 55 height 29
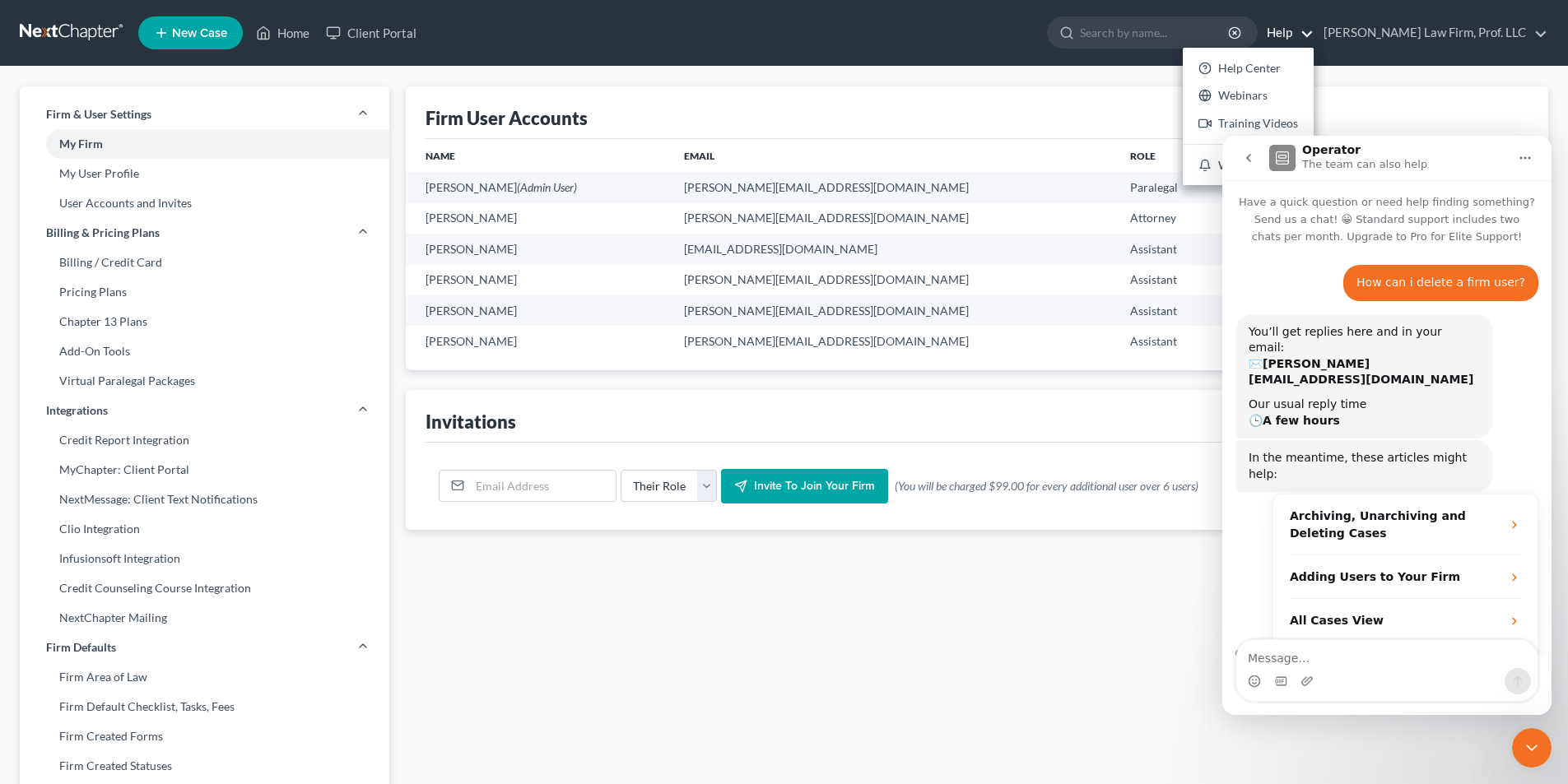
scroll to position [13, 0]
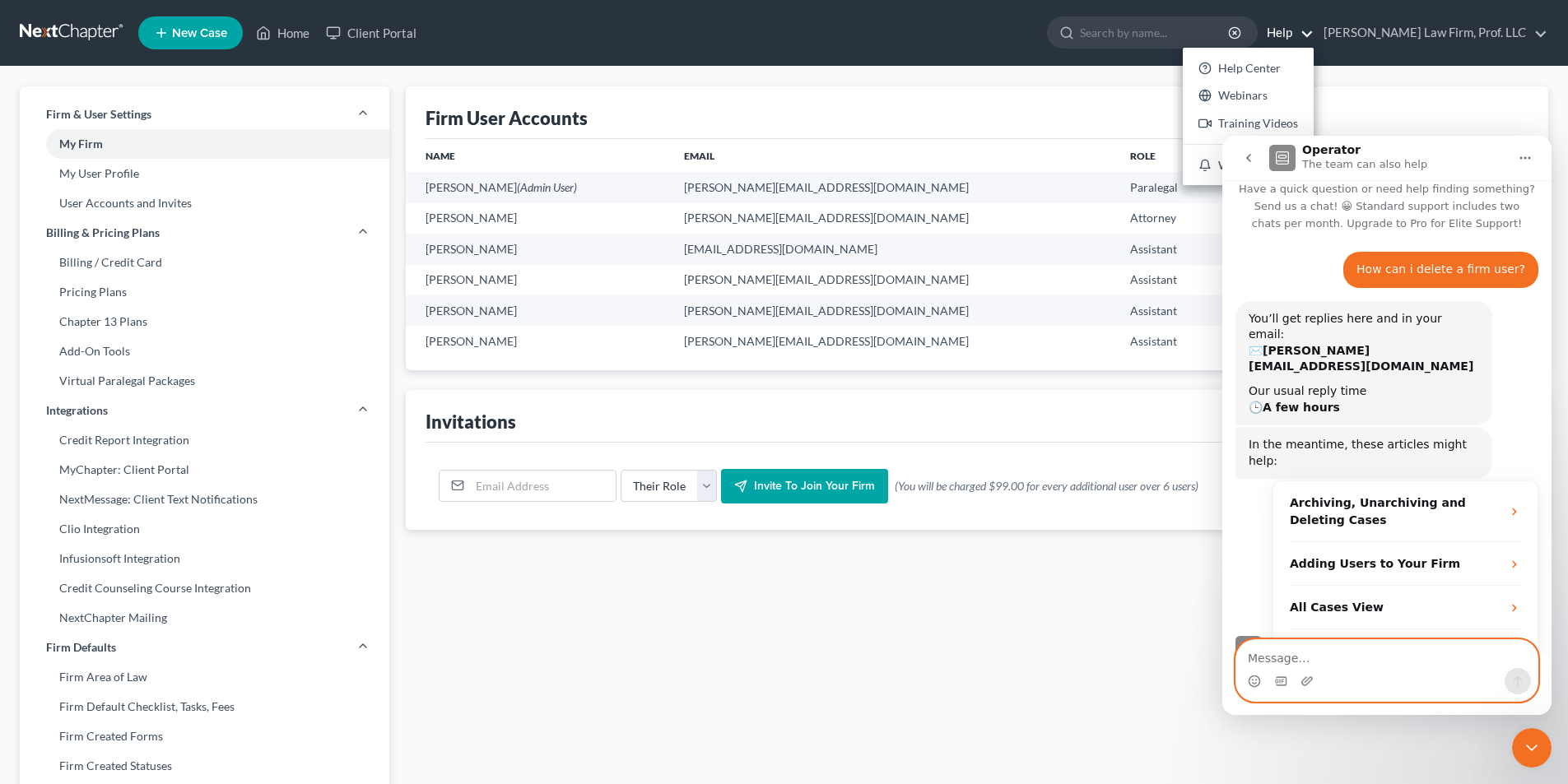
click at [1284, 657] on textarea "Message…" at bounding box center [1387, 653] width 301 height 28
click at [1298, 60] on link "Help Center" at bounding box center [1249, 67] width 131 height 28
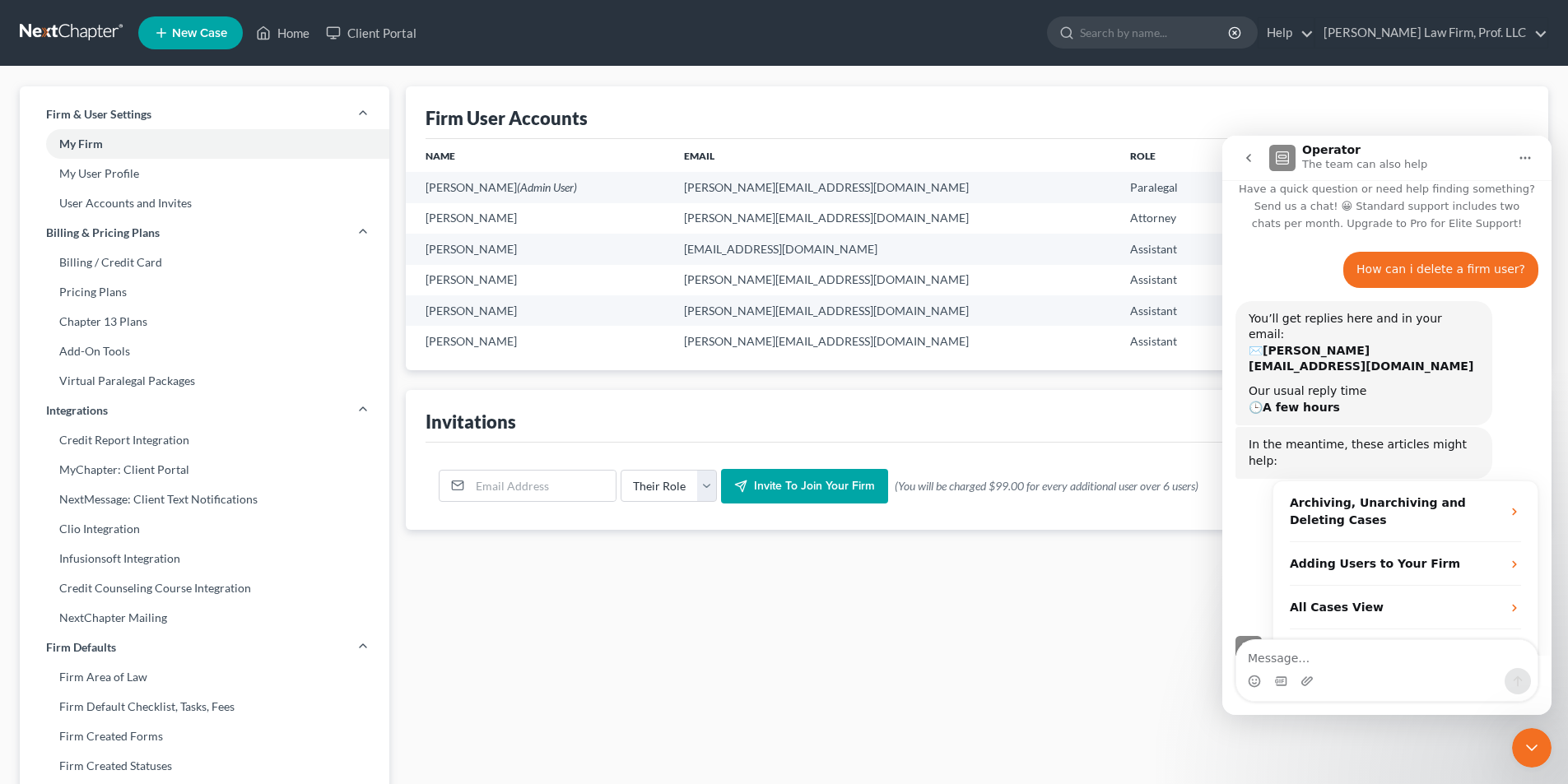
click at [1476, 99] on div "Firm User Accounts" at bounding box center [976, 112] width 1103 height 52
click at [1532, 750] on icon "Close Intercom Messenger" at bounding box center [1532, 747] width 11 height 7
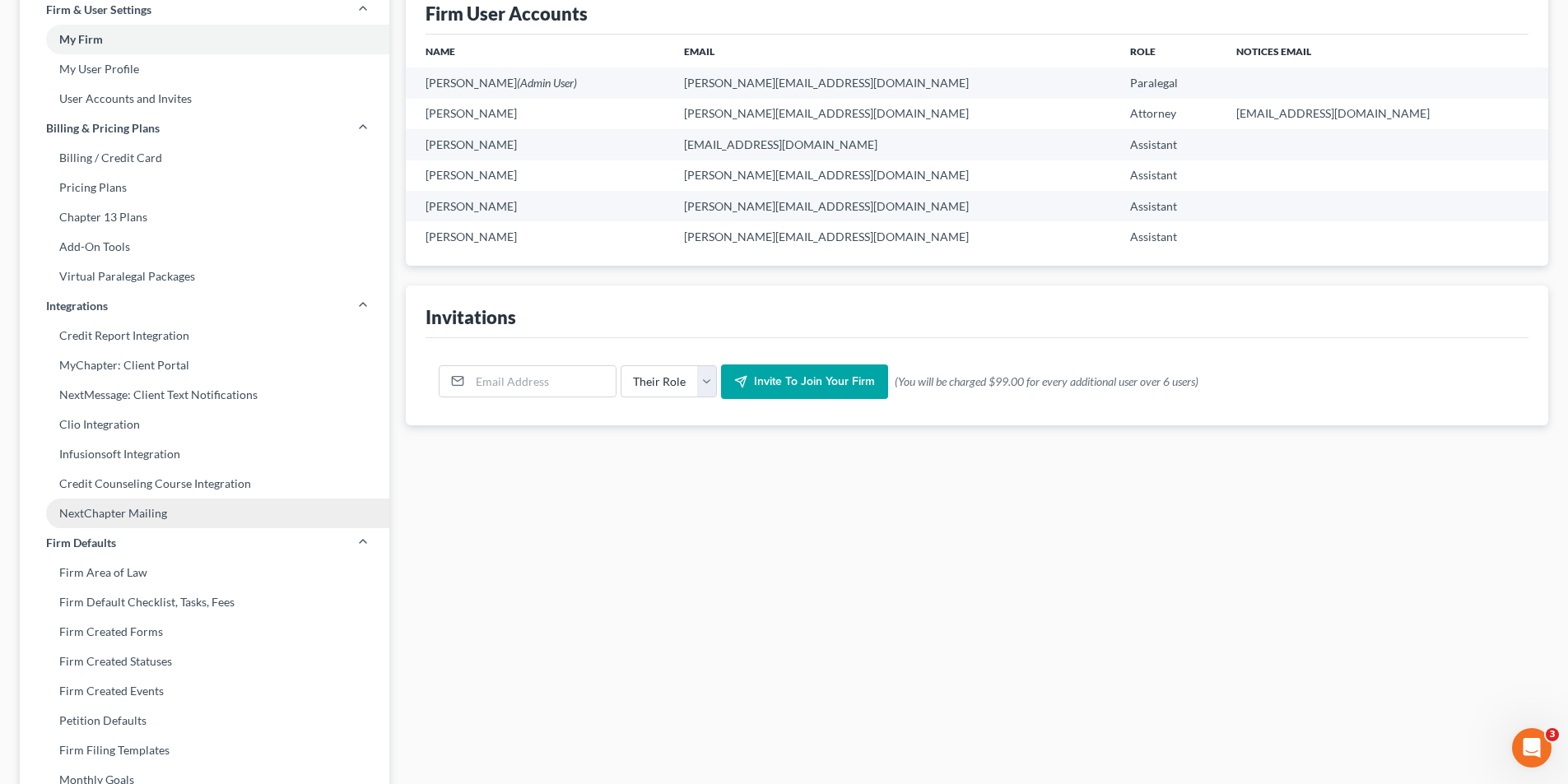
scroll to position [0, 0]
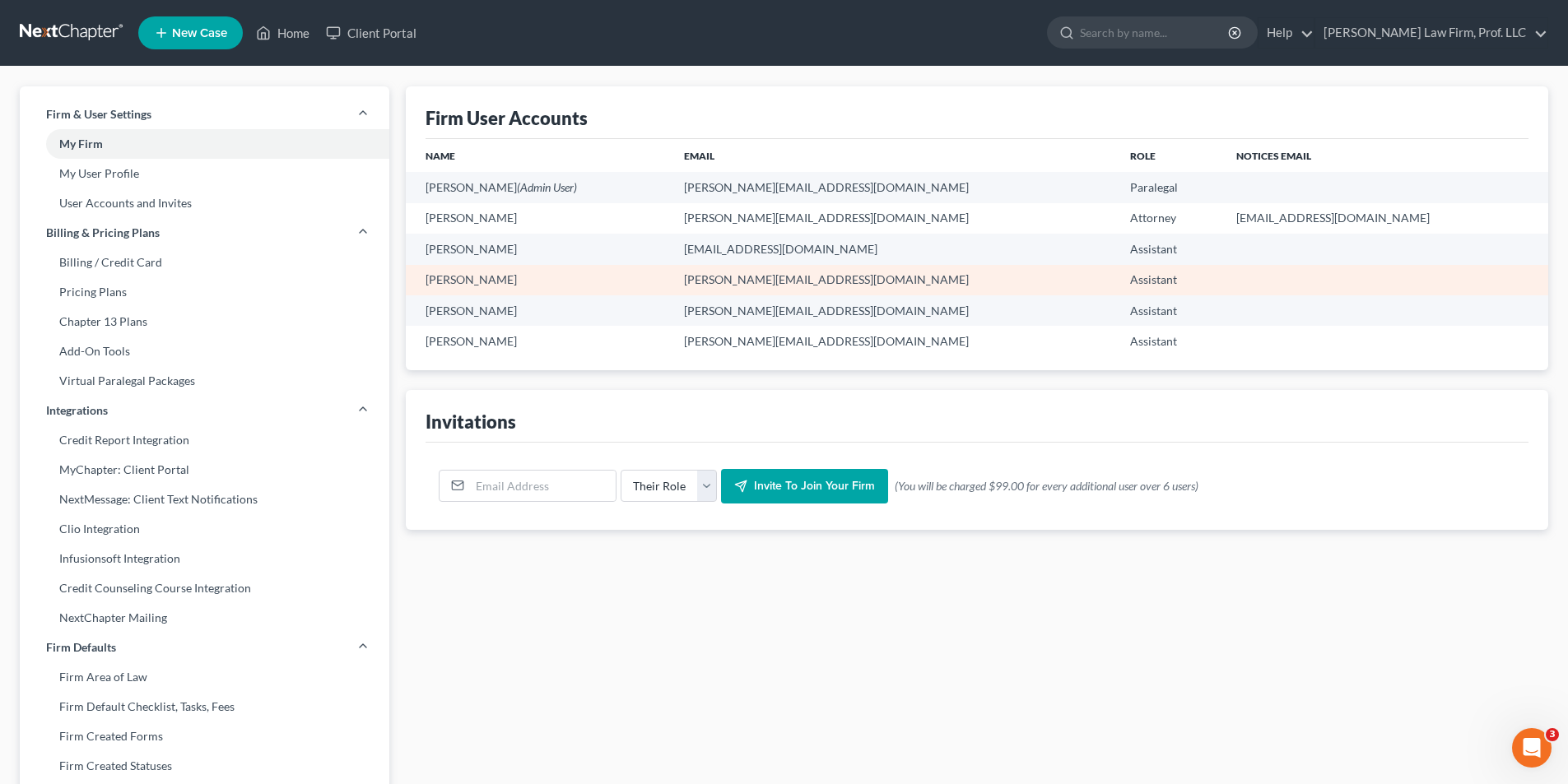
click at [470, 281] on td "Ryan Kroger" at bounding box center [538, 280] width 264 height 30
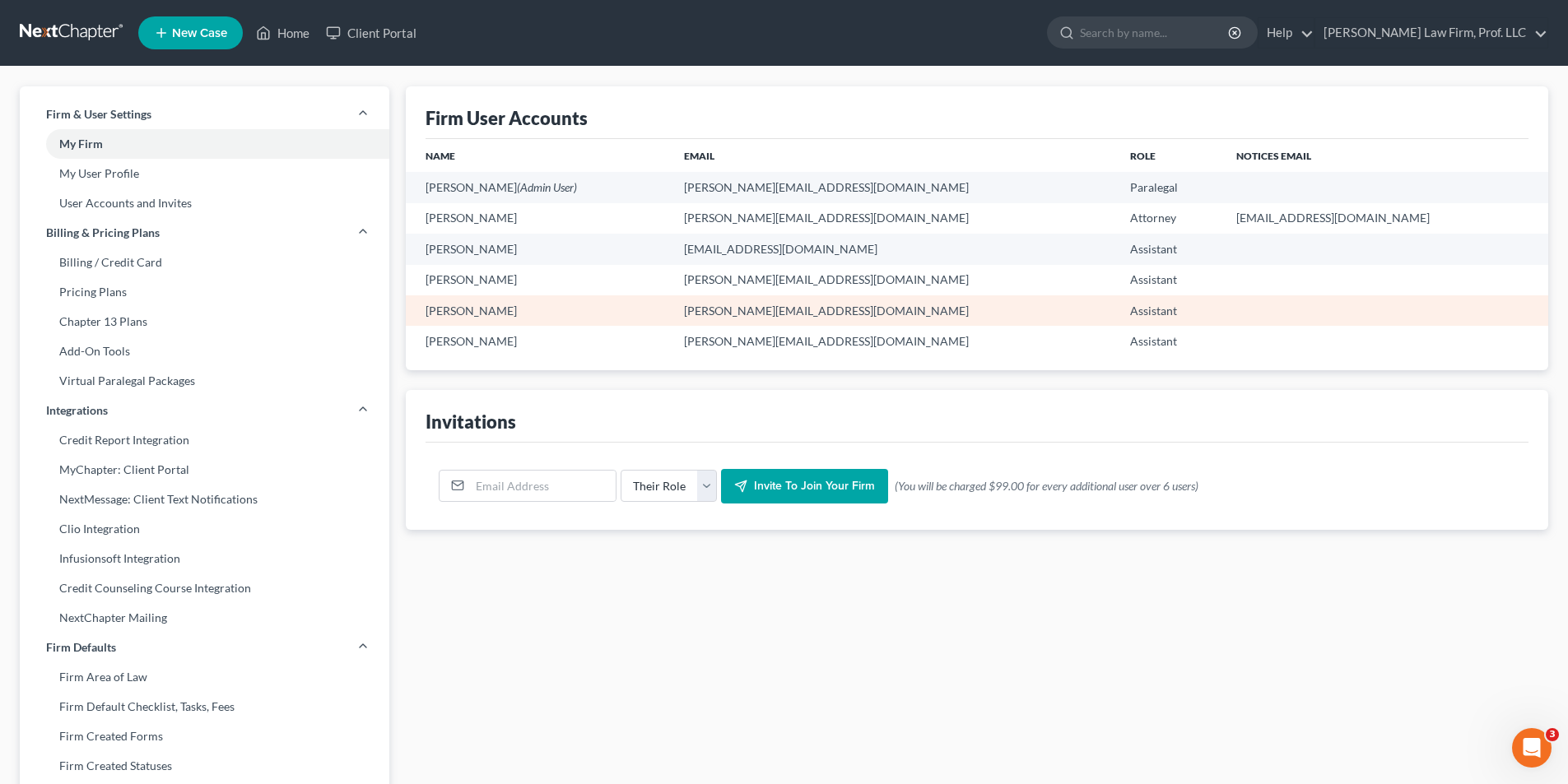
click at [476, 314] on td "Tami Deering" at bounding box center [538, 310] width 264 height 30
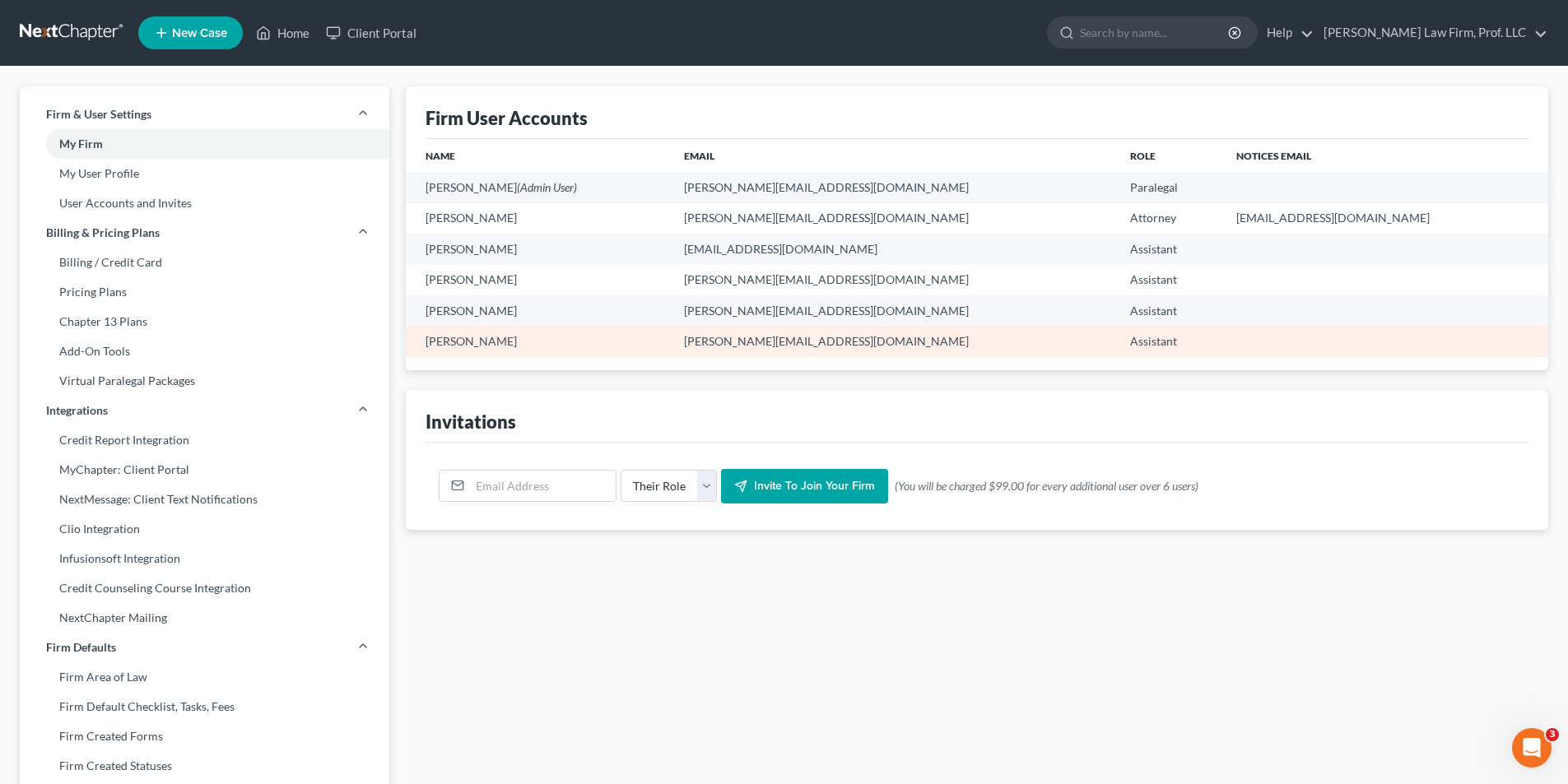
click at [485, 339] on td "Terah Krotzer" at bounding box center [538, 341] width 264 height 30
drag, startPoint x: 485, startPoint y: 338, endPoint x: 454, endPoint y: 343, distance: 31.4
click at [454, 343] on td "Terah Krotzer" at bounding box center [538, 341] width 264 height 30
click at [457, 343] on td "Terah Krotzer" at bounding box center [538, 341] width 264 height 30
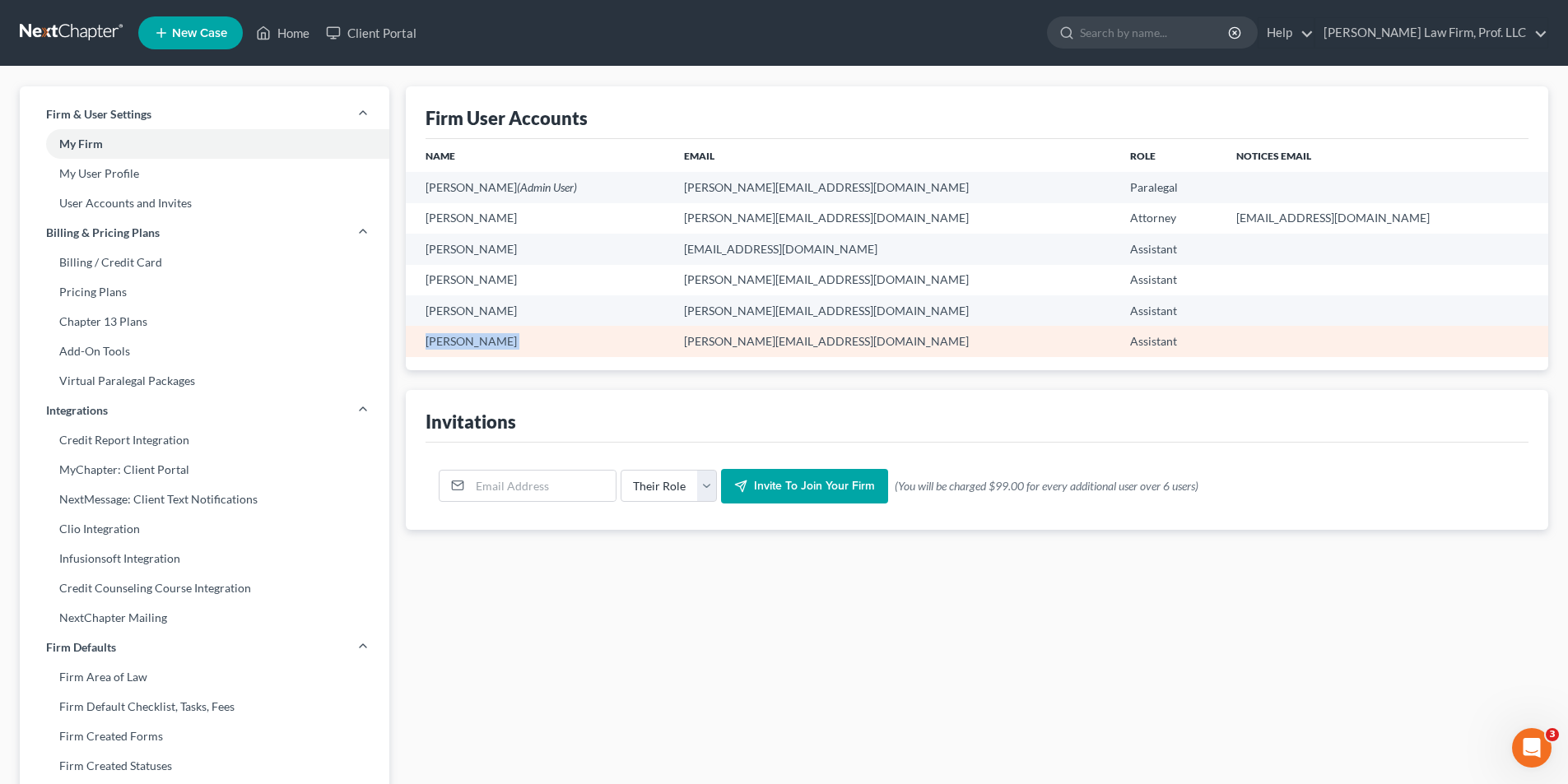
click at [457, 343] on td "Terah Krotzer" at bounding box center [538, 341] width 264 height 30
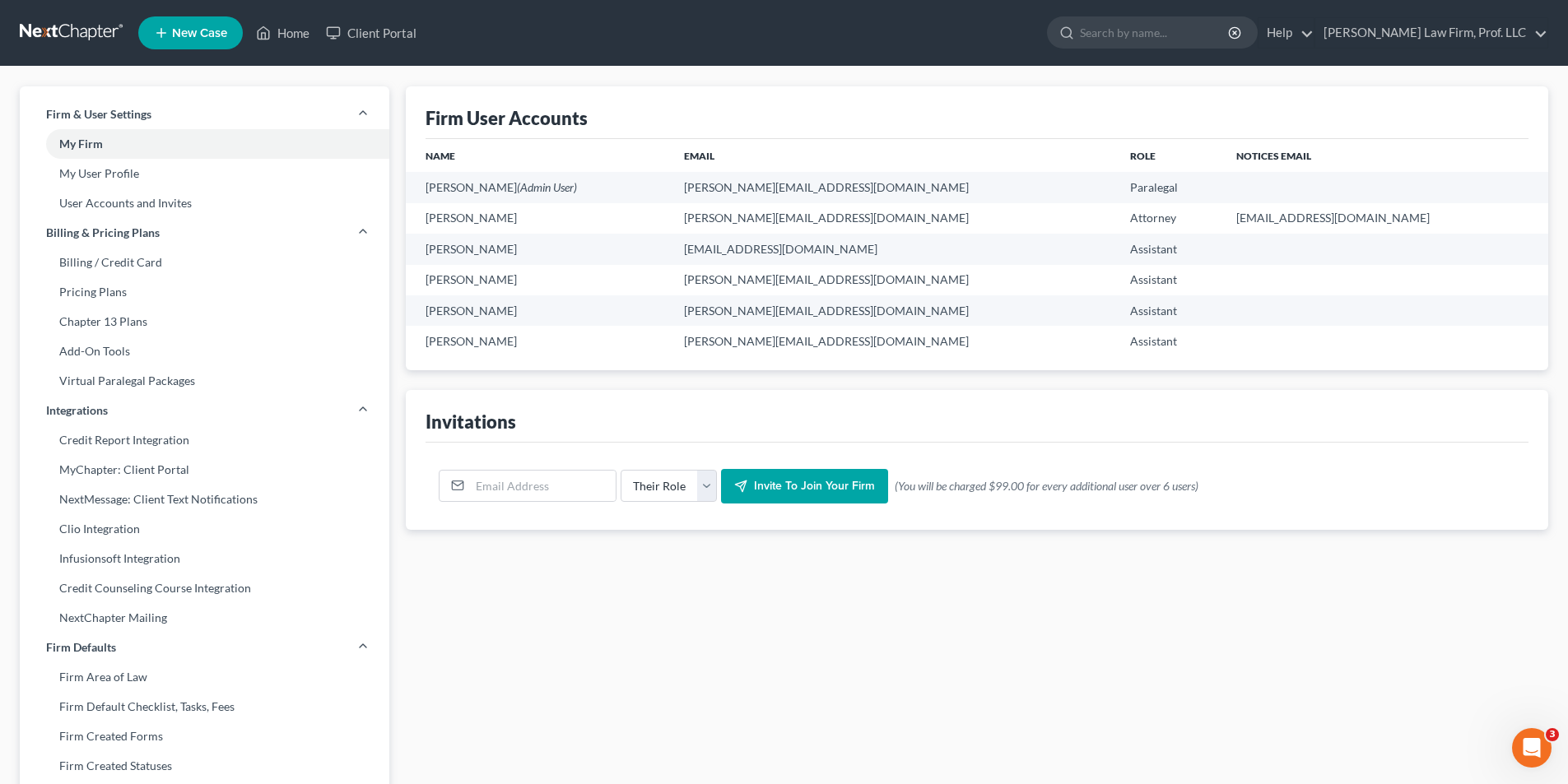
drag, startPoint x: 726, startPoint y: 109, endPoint x: 856, endPoint y: 96, distance: 130.6
click at [727, 109] on div "Firm User Accounts" at bounding box center [976, 112] width 1103 height 52
drag, startPoint x: 1526, startPoint y: 743, endPoint x: 3036, endPoint y: 1447, distance: 1666.0
click at [1526, 743] on icon "Open Intercom Messenger" at bounding box center [1532, 748] width 28 height 28
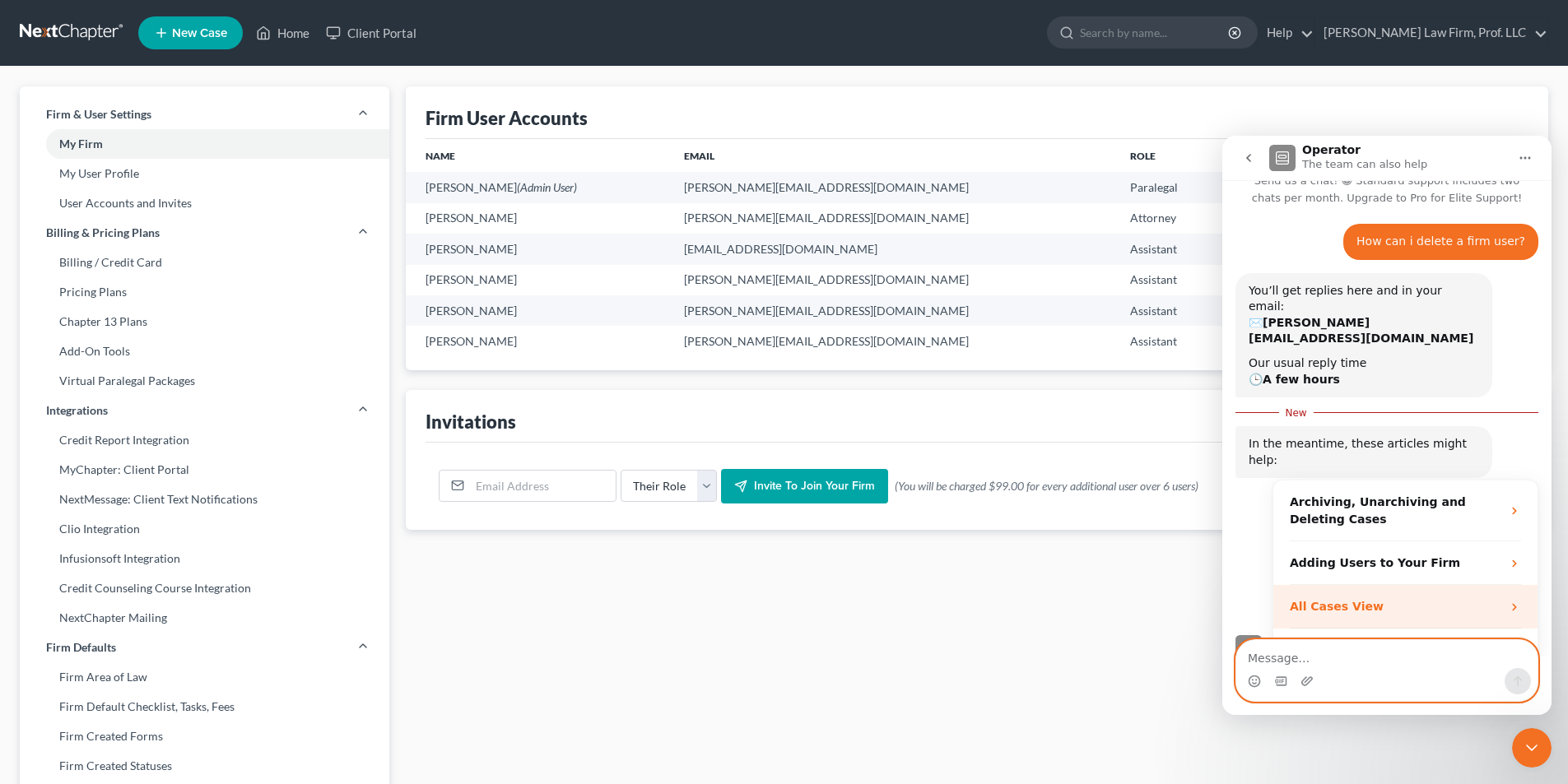
scroll to position [40, 0]
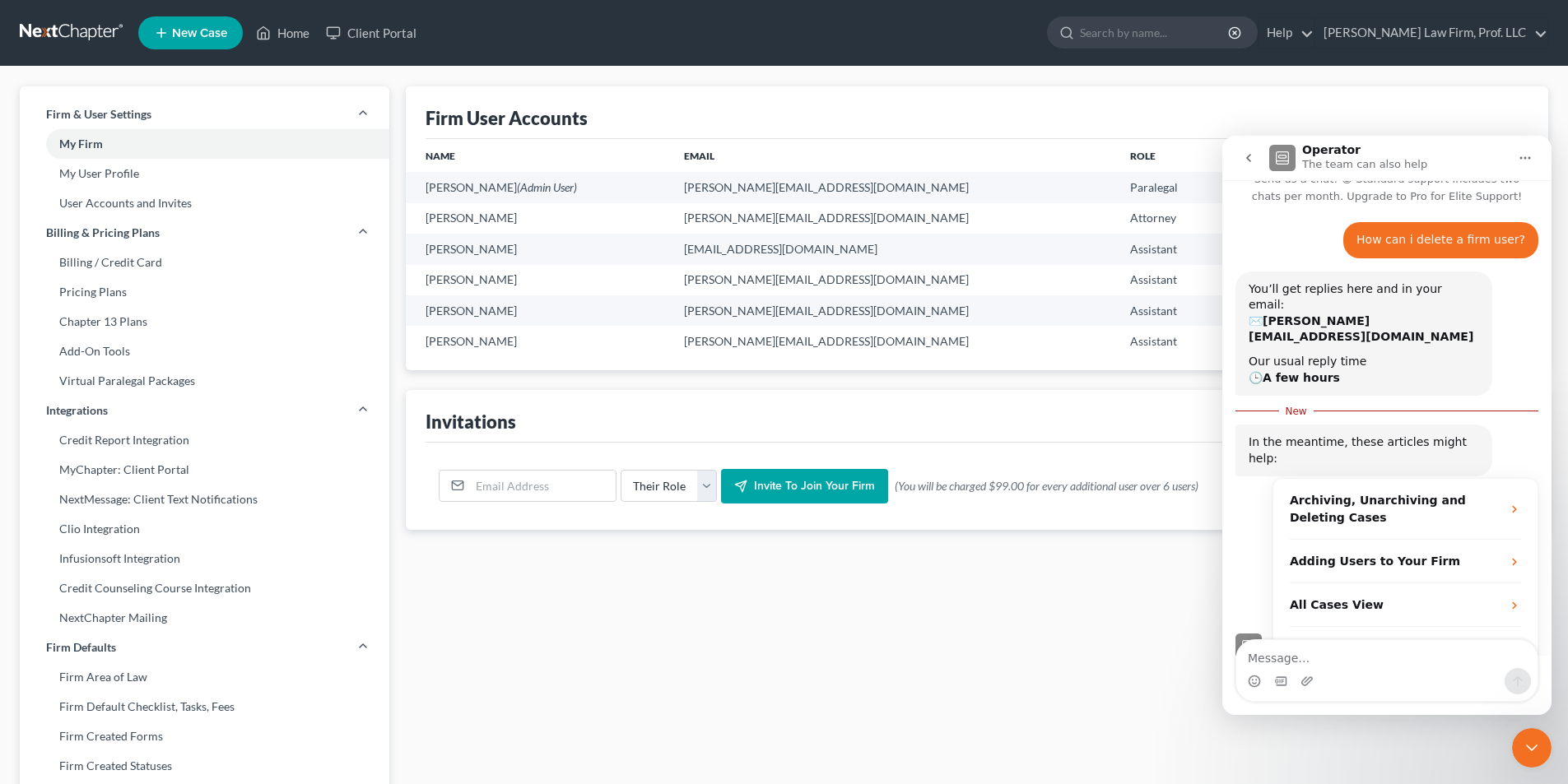
click at [1532, 755] on icon "Close Intercom Messenger" at bounding box center [1532, 747] width 20 height 20
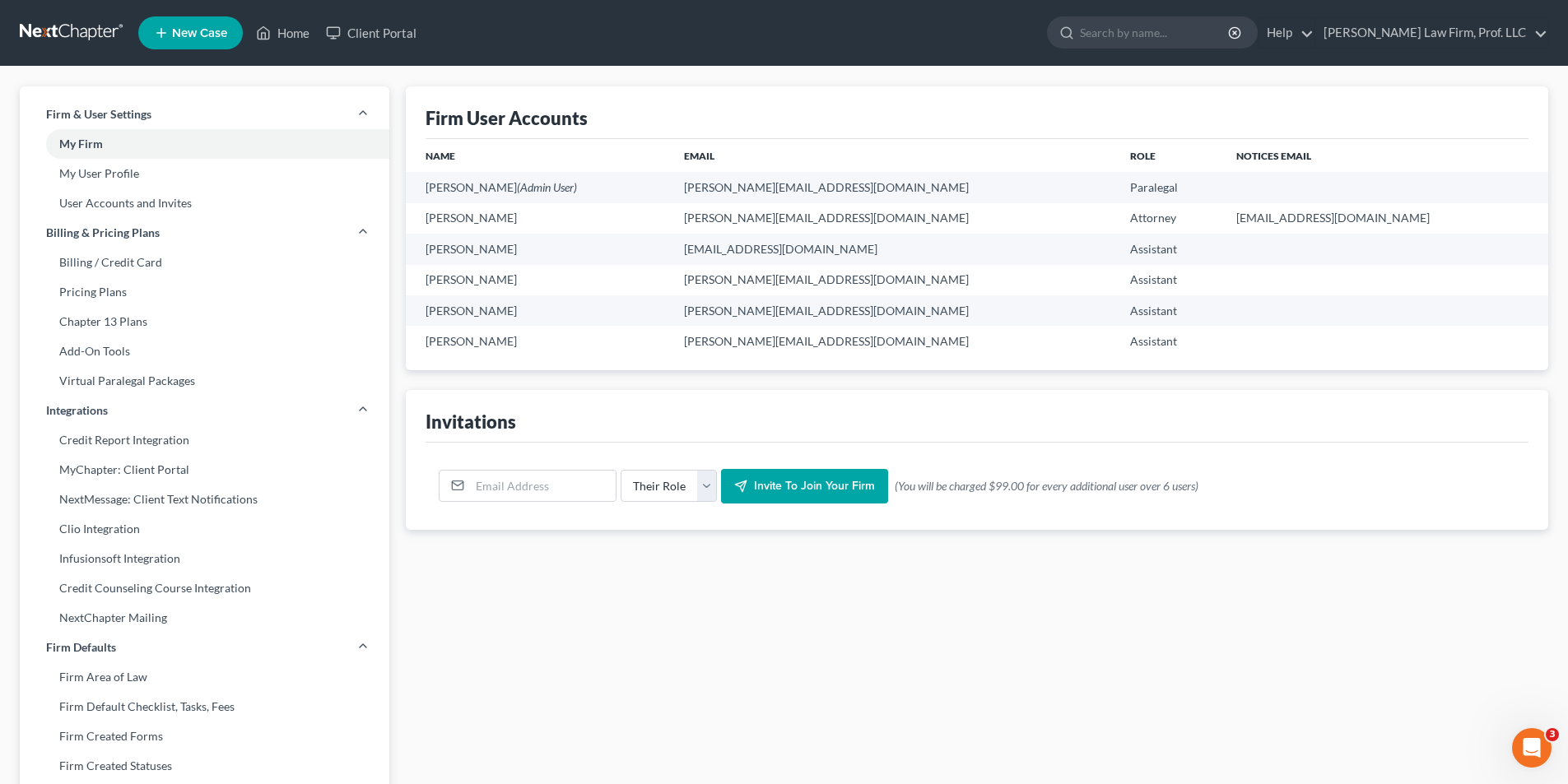
click at [1536, 753] on icon "Open Intercom Messenger" at bounding box center [1532, 748] width 28 height 28
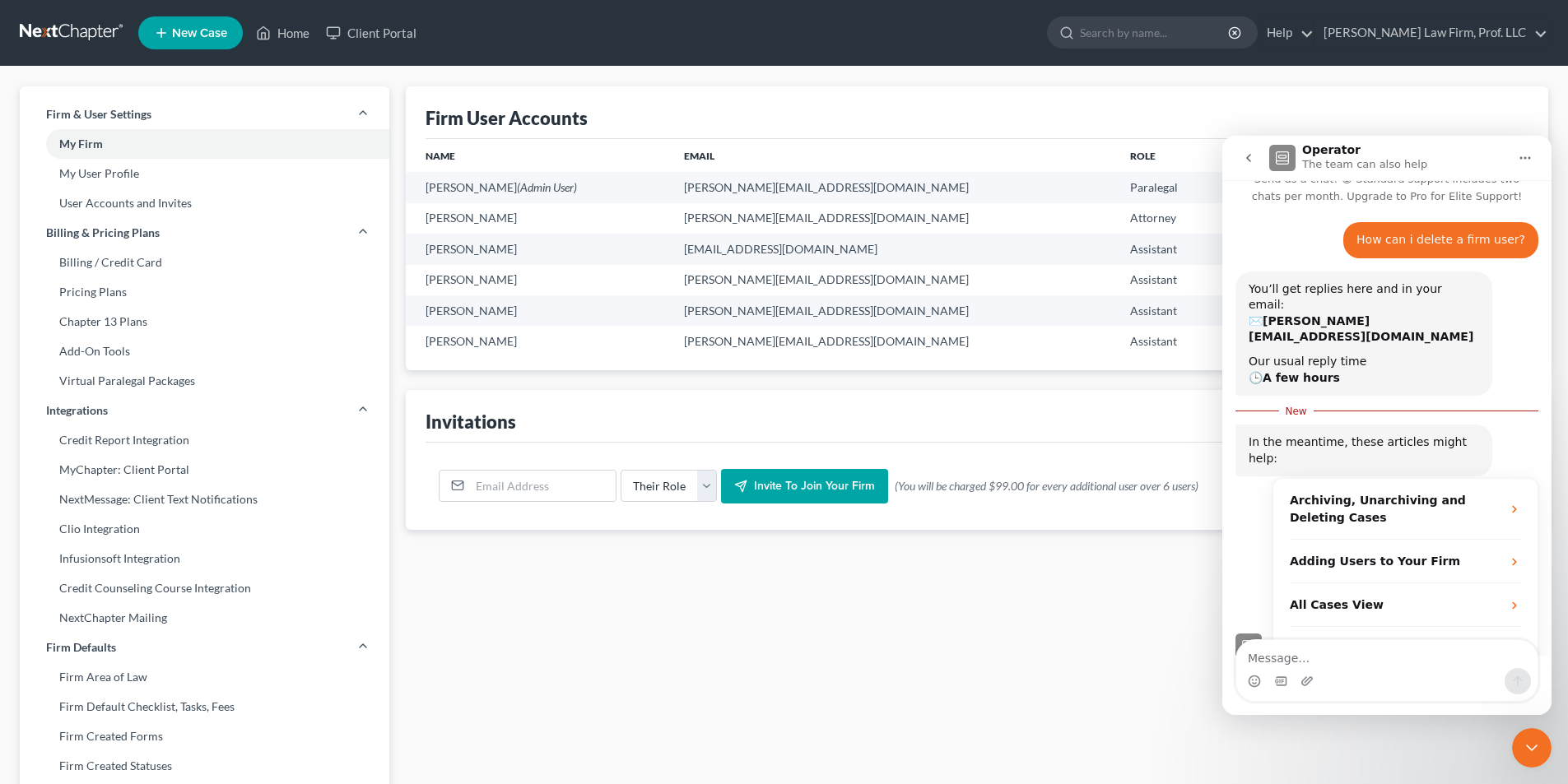
click at [1246, 168] on button "go back" at bounding box center [1248, 158] width 31 height 31
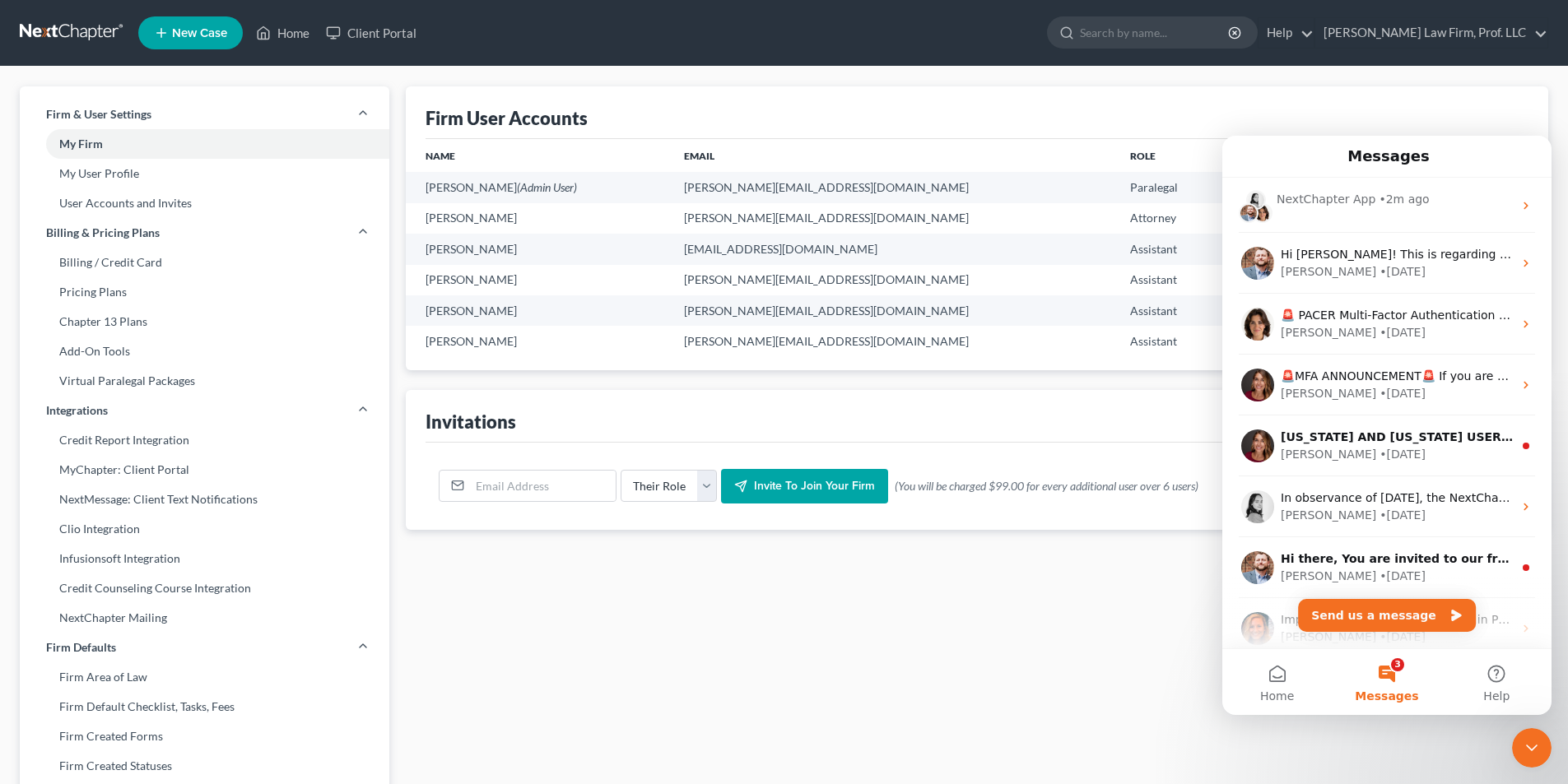
scroll to position [0, 0]
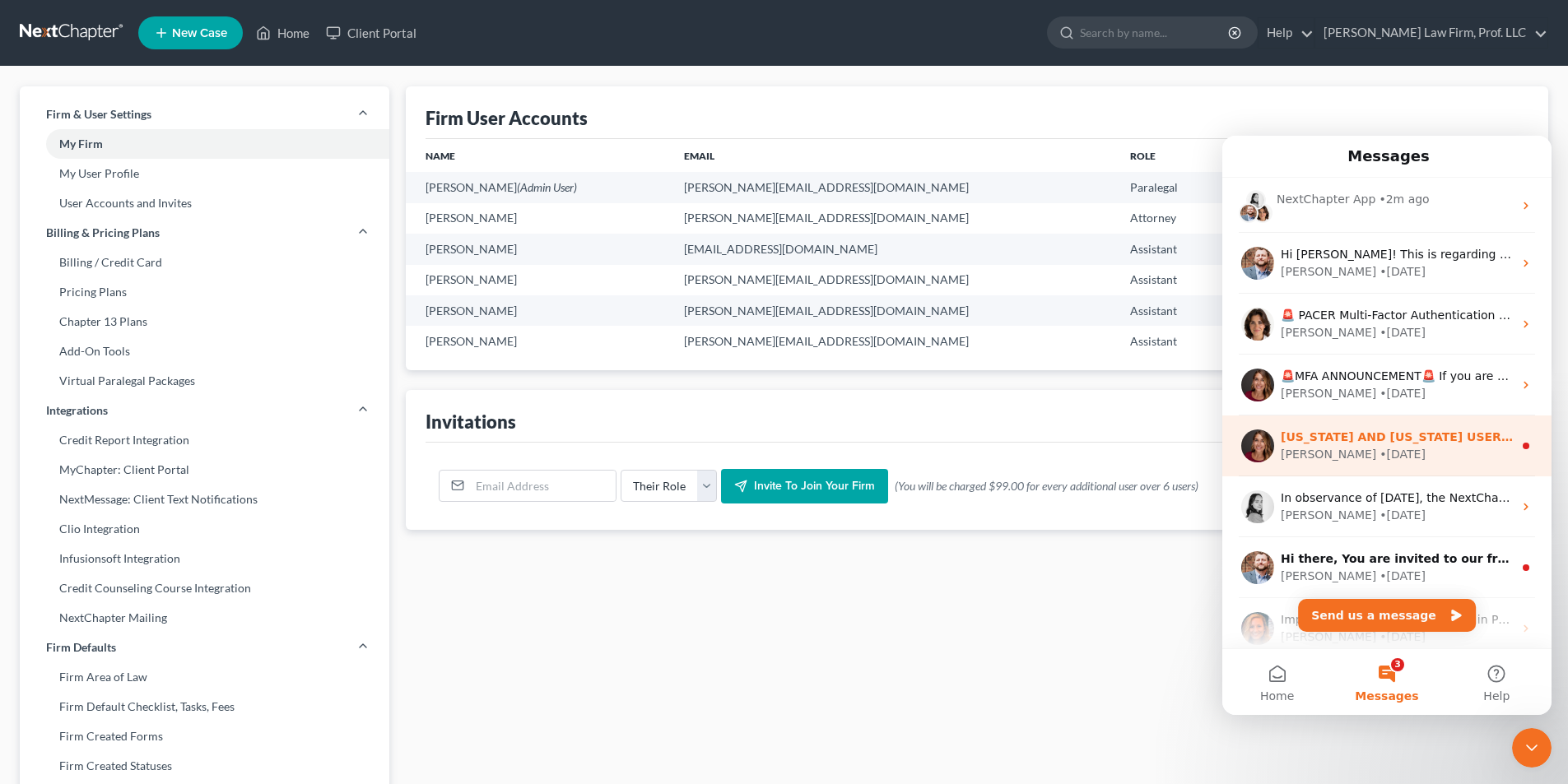
click at [1356, 446] on div "Katie • 1w ago" at bounding box center [1397, 455] width 232 height 17
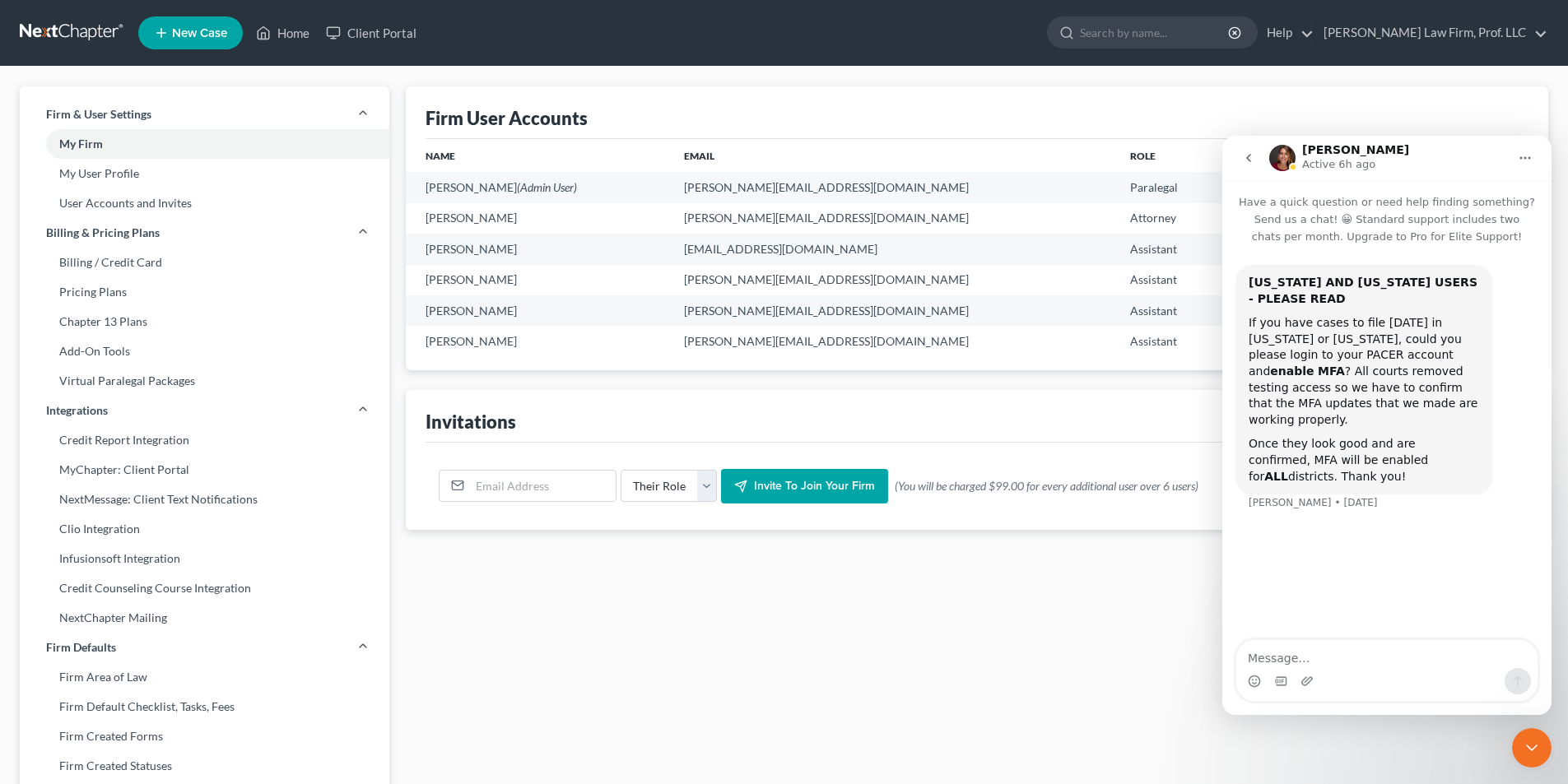
click at [1251, 159] on icon "go back" at bounding box center [1249, 158] width 13 height 13
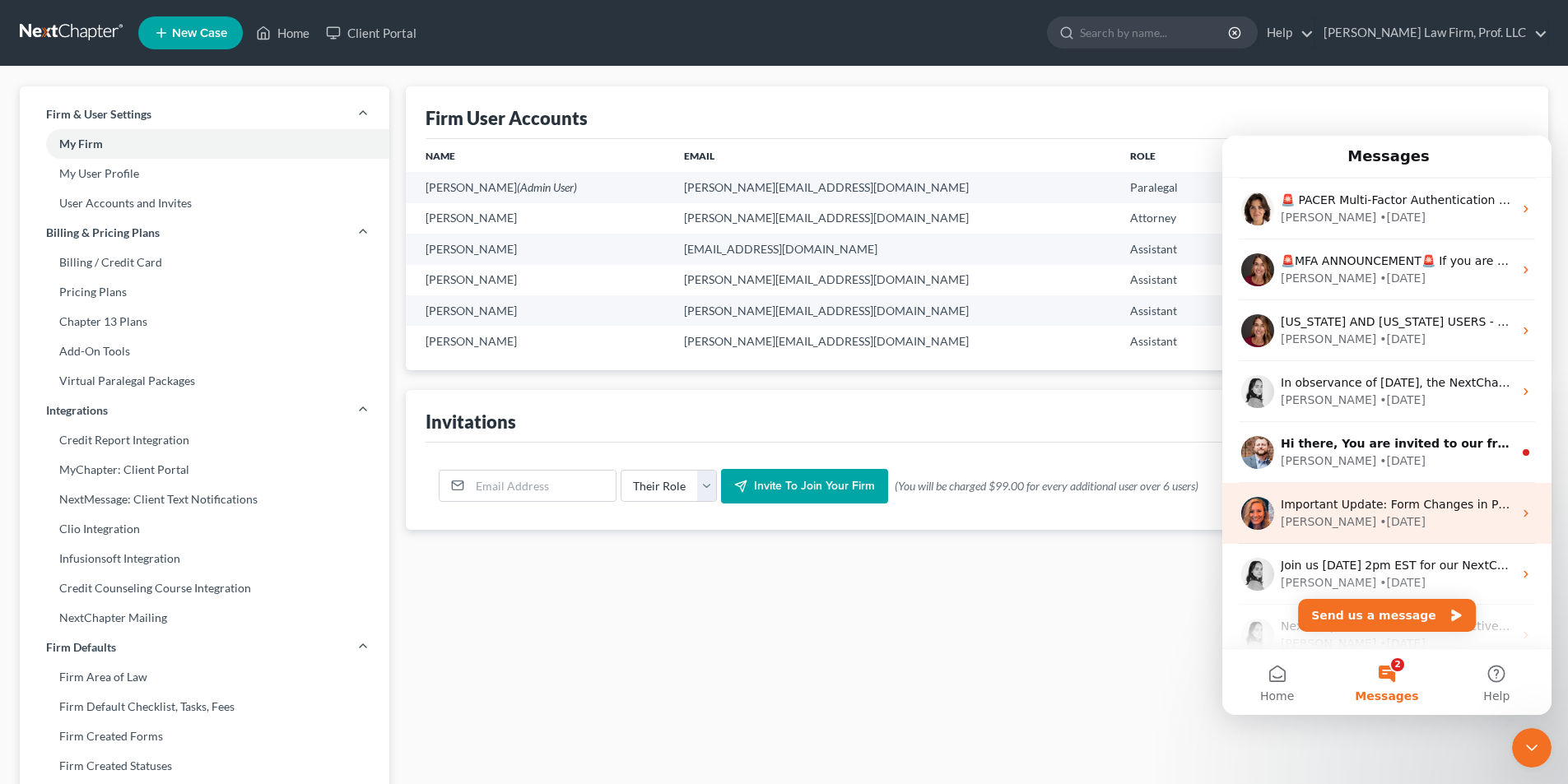
scroll to position [164, 0]
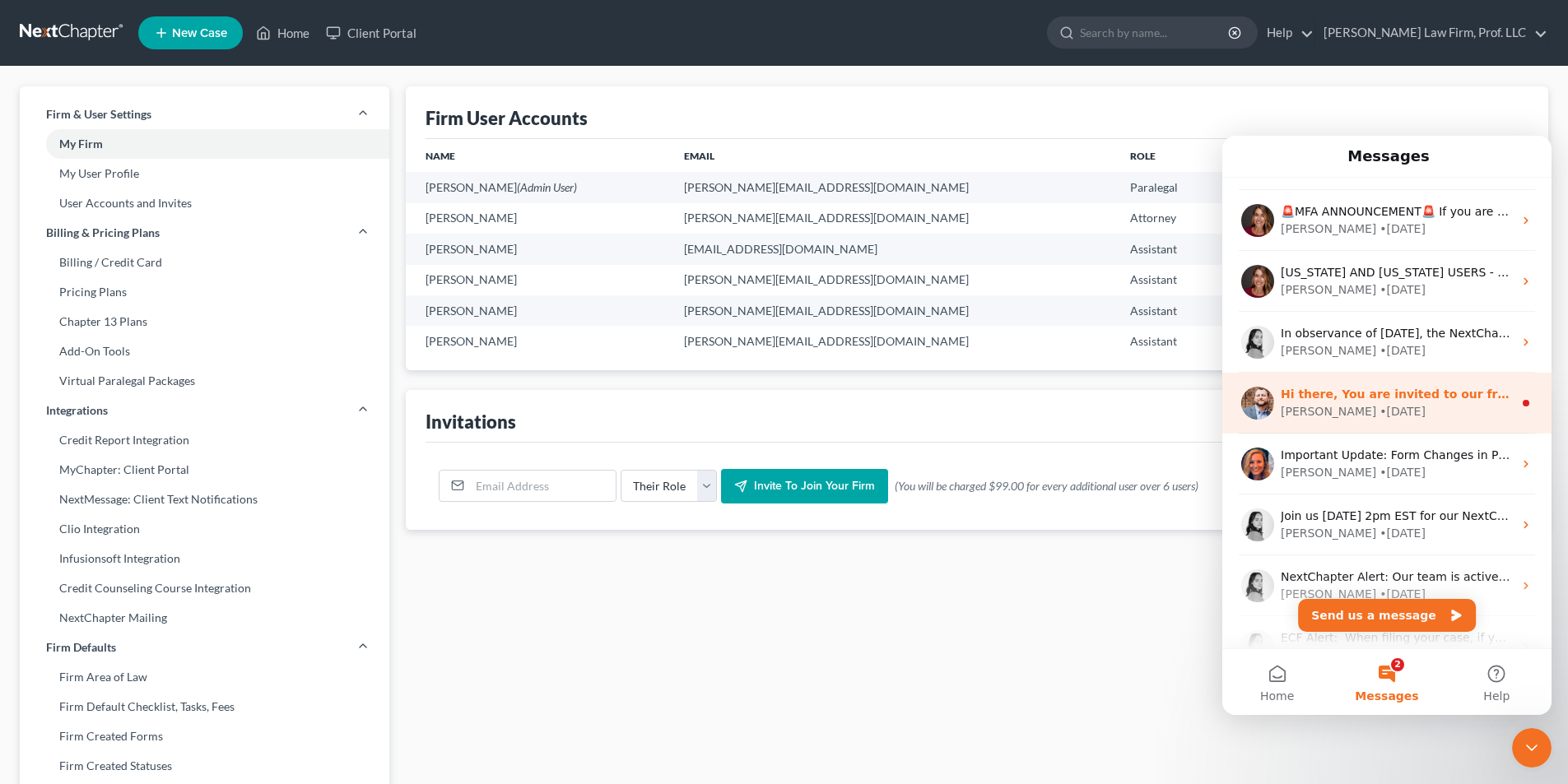
click at [1371, 407] on div "James • 9w ago" at bounding box center [1397, 412] width 232 height 17
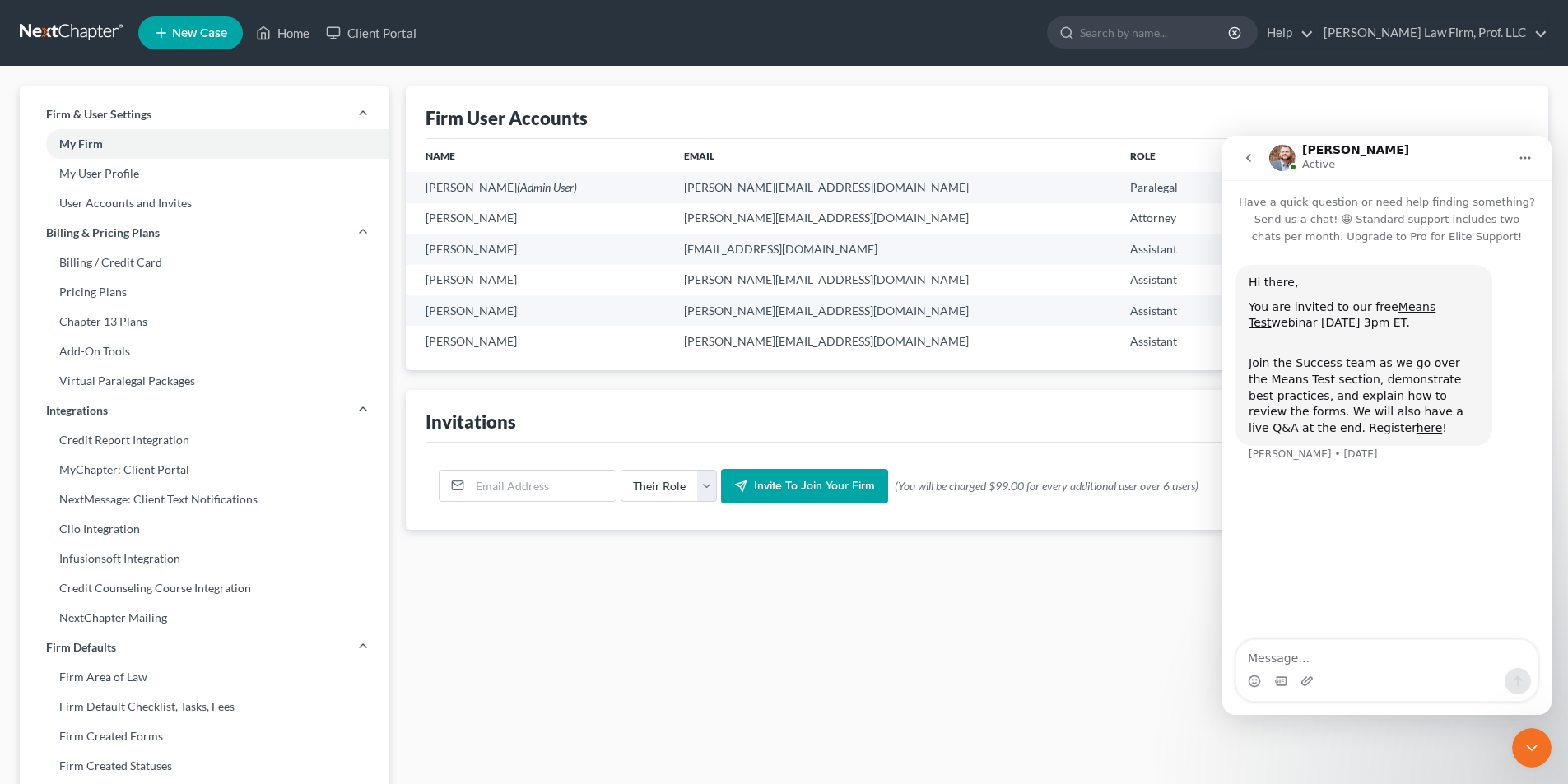
click at [1248, 162] on icon "go back" at bounding box center [1249, 158] width 13 height 13
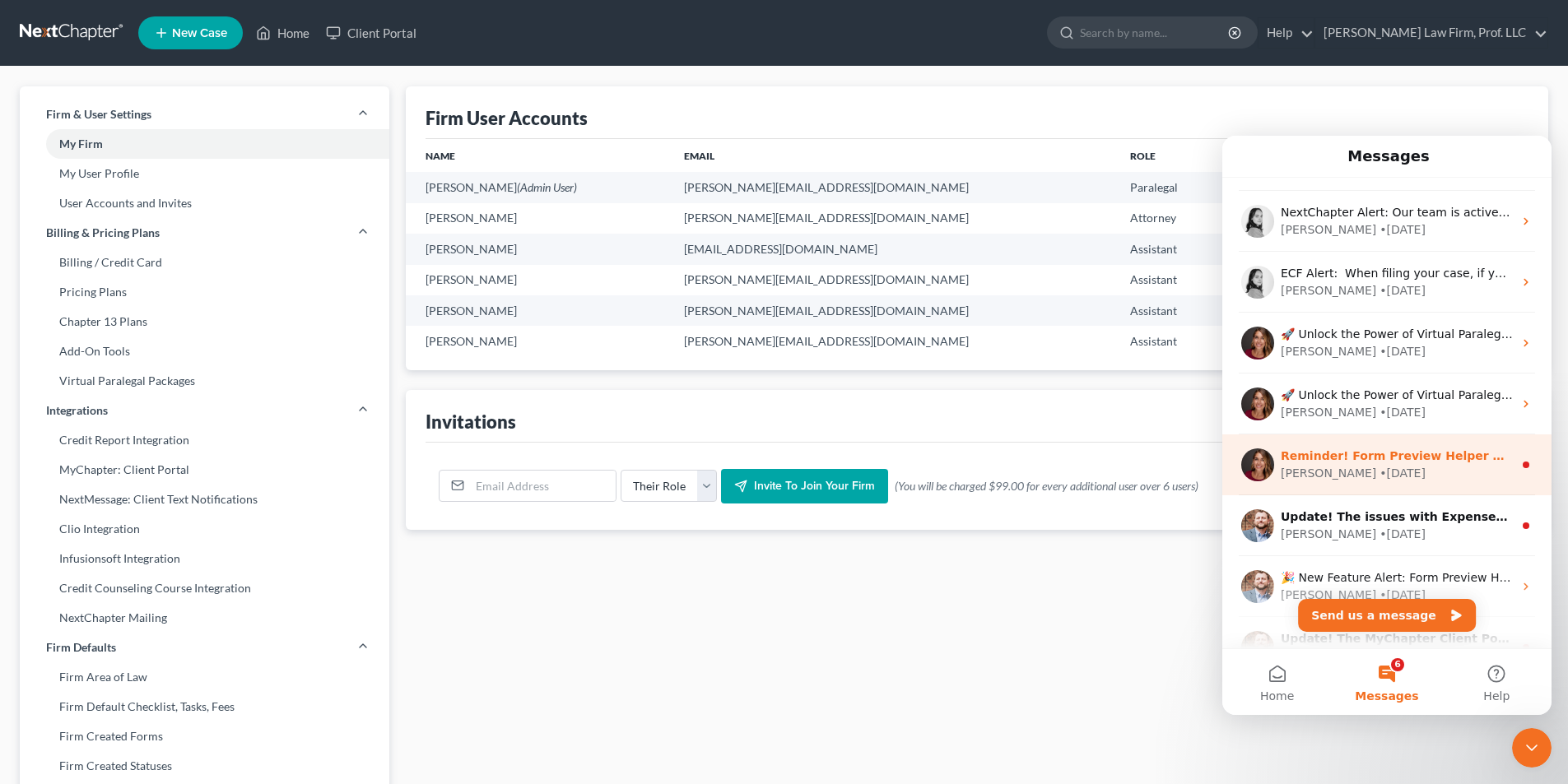
scroll to position [576, 0]
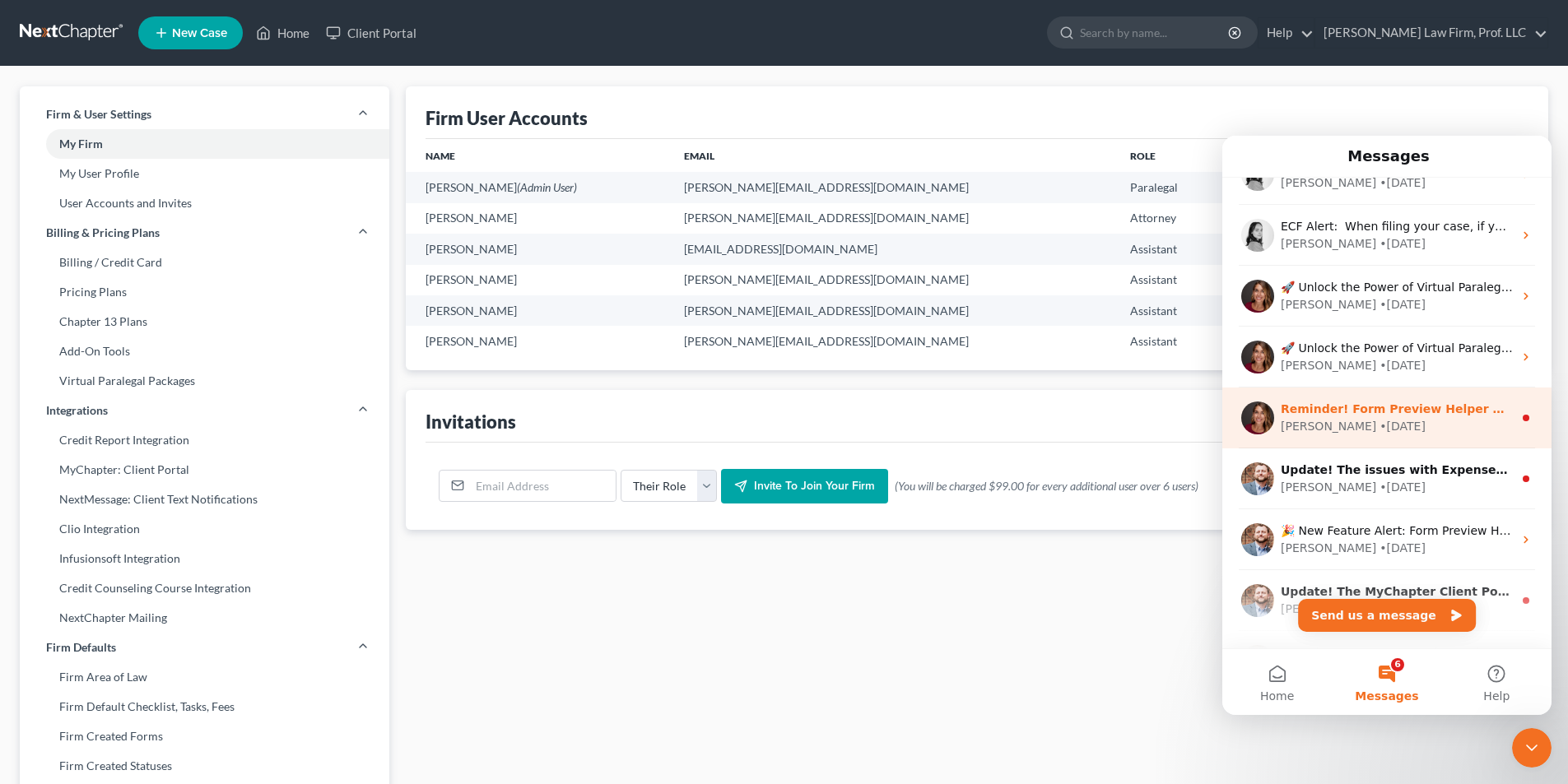
click at [1399, 424] on div "Katie • 18w ago" at bounding box center [1397, 426] width 232 height 17
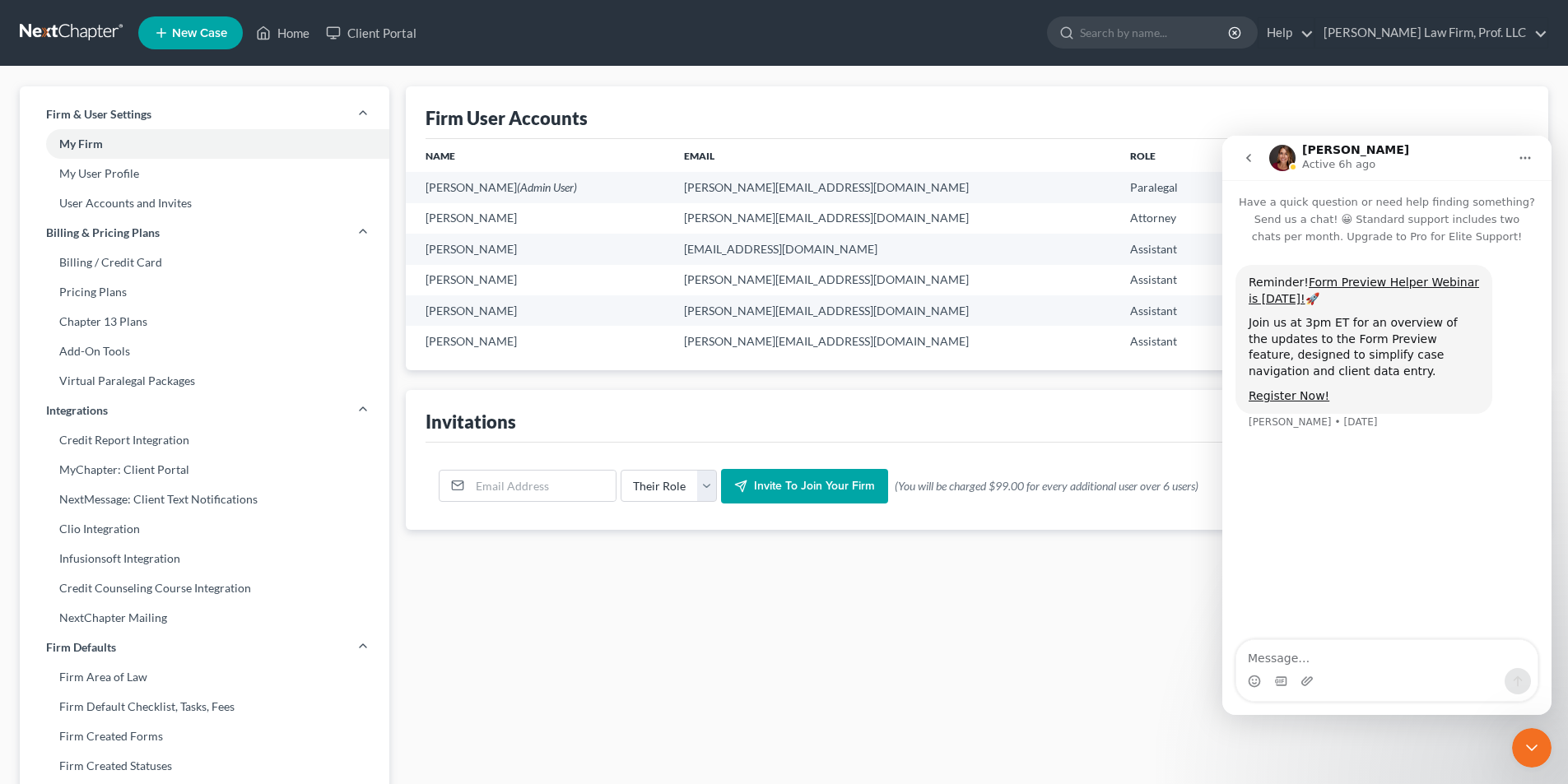
click at [1250, 157] on icon "go back" at bounding box center [1248, 158] width 5 height 9
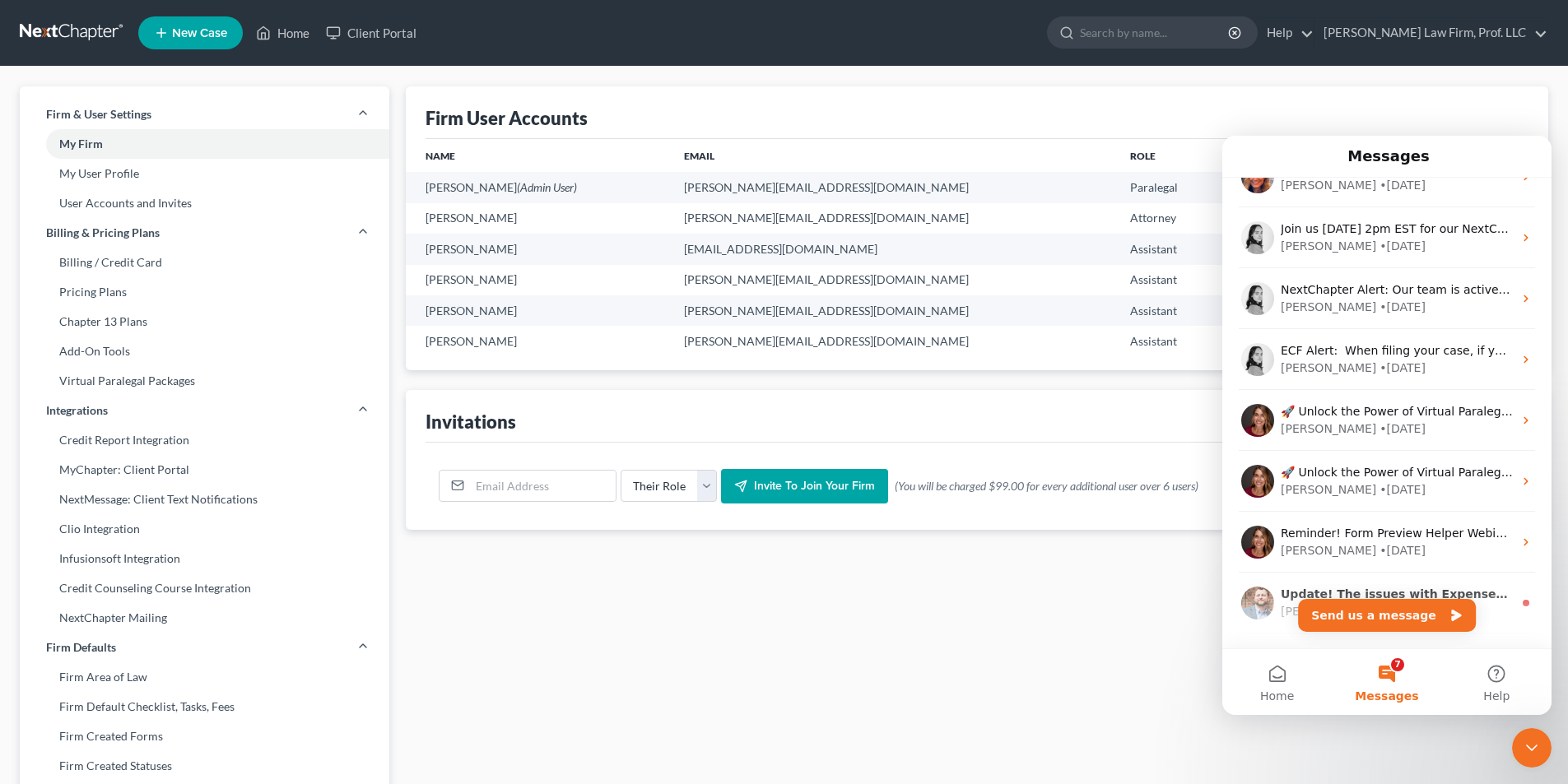
scroll to position [823, 0]
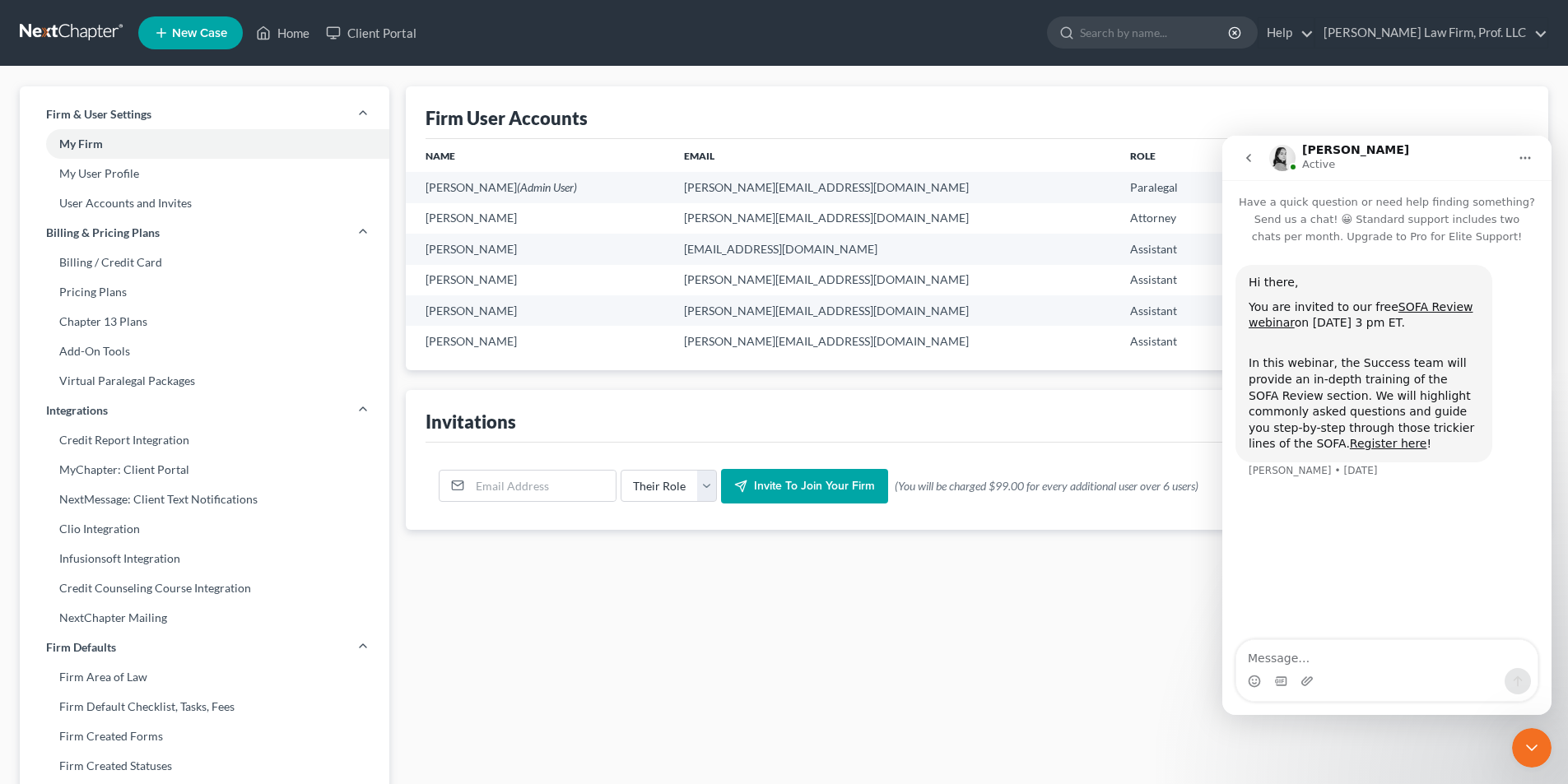
click at [1249, 160] on icon "go back" at bounding box center [1248, 158] width 5 height 9
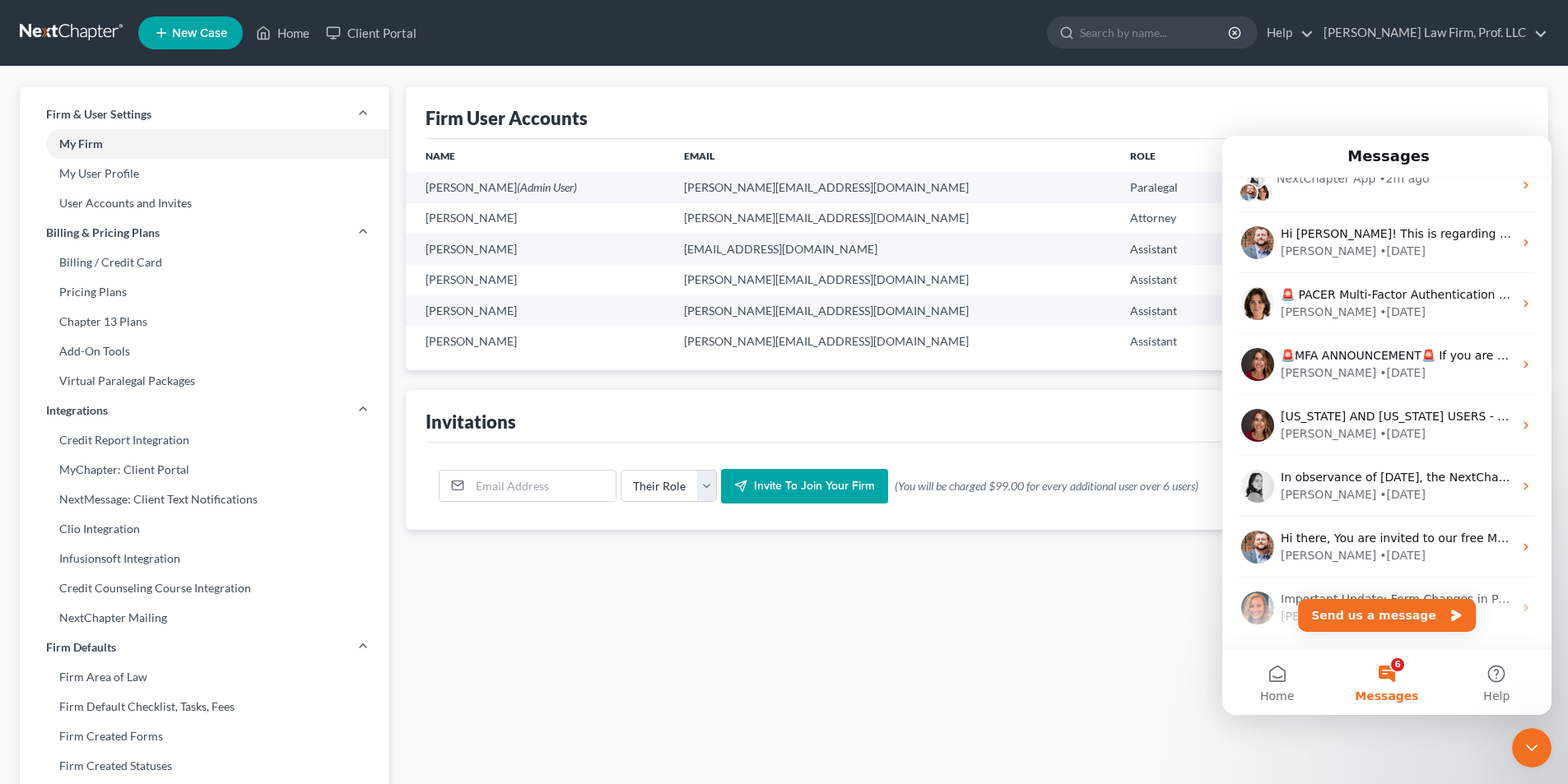
scroll to position [0, 0]
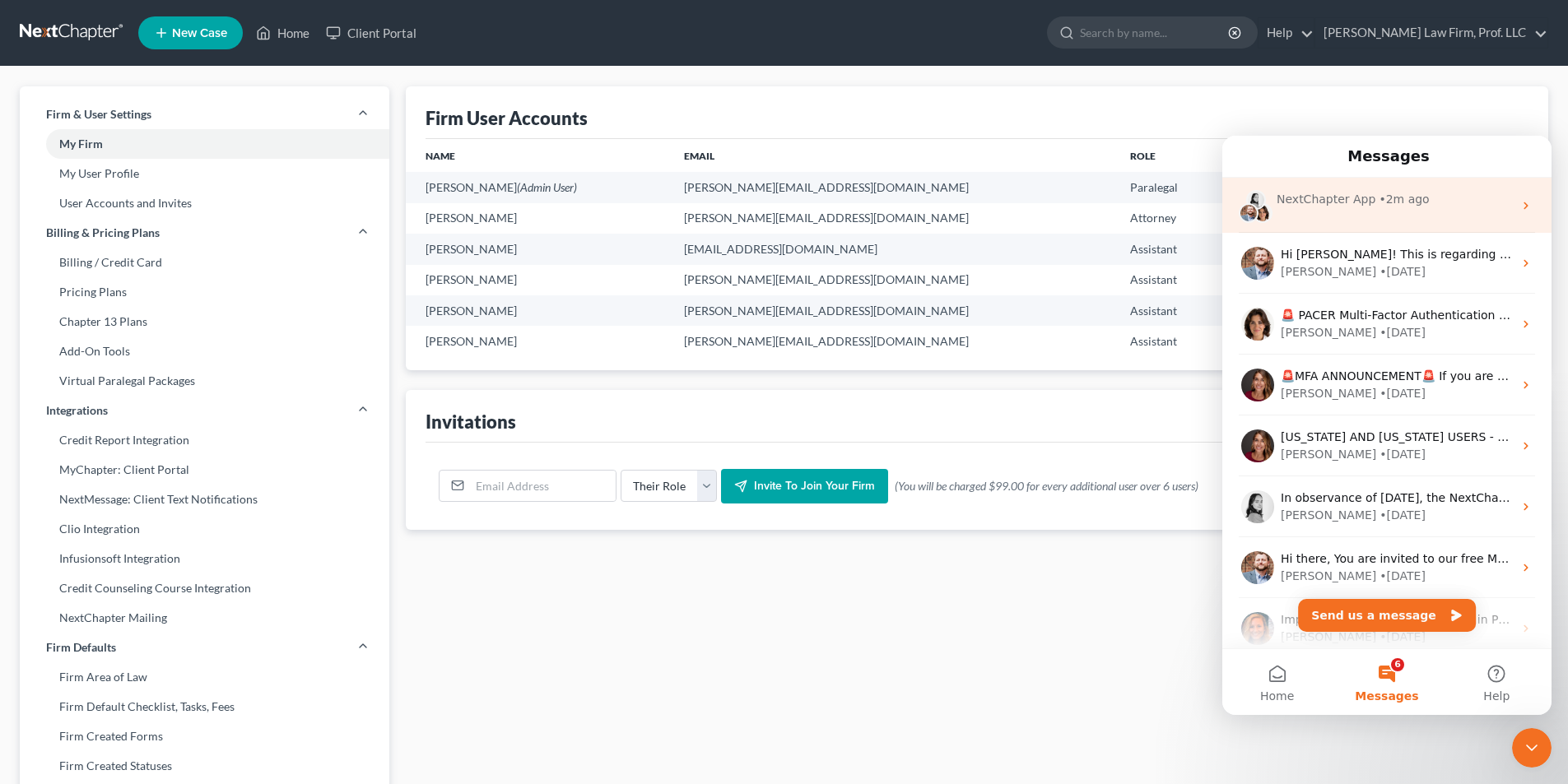
click at [1335, 205] on div "NextChapter App" at bounding box center [1326, 199] width 99 height 17
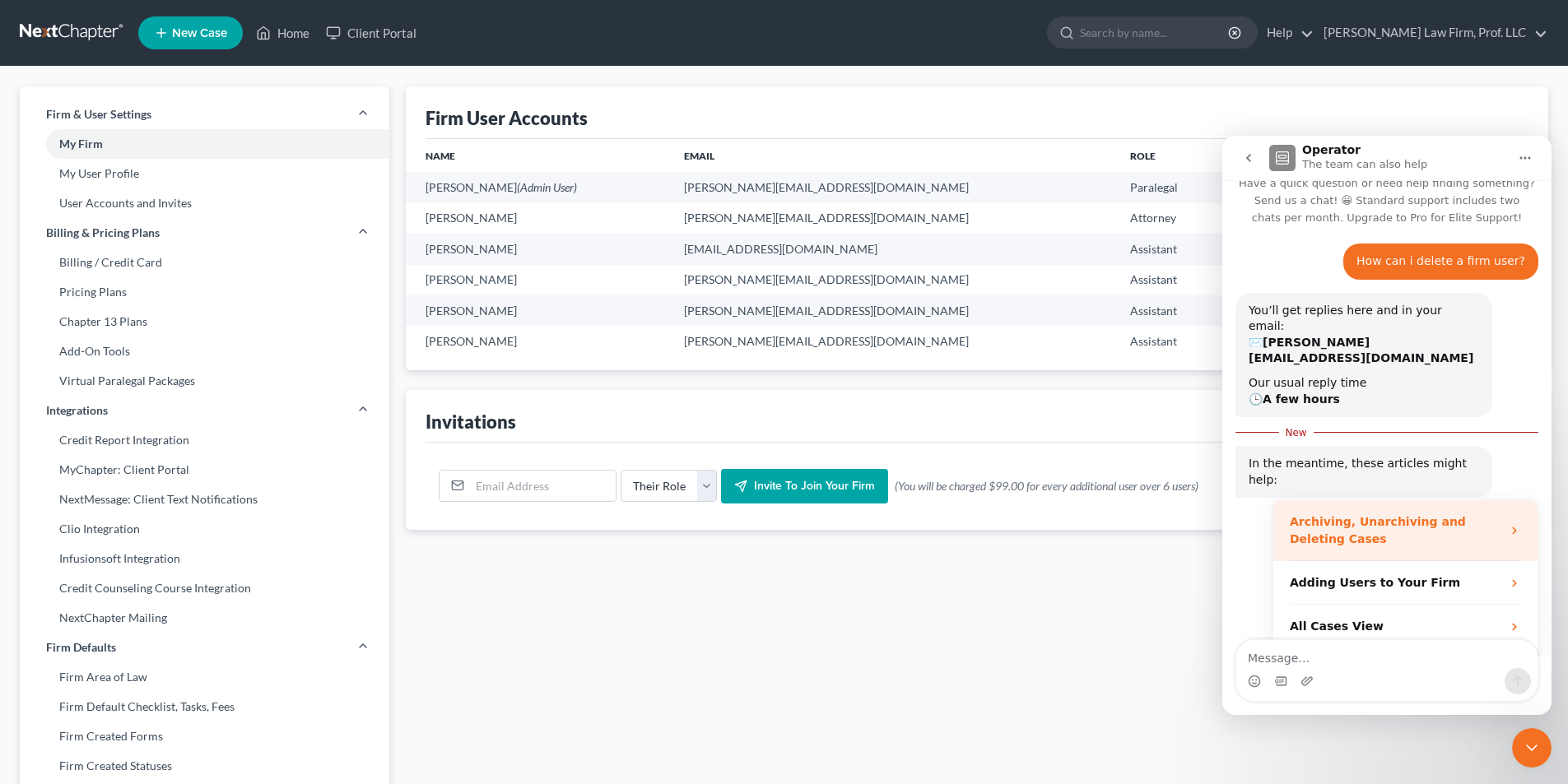
scroll to position [40, 0]
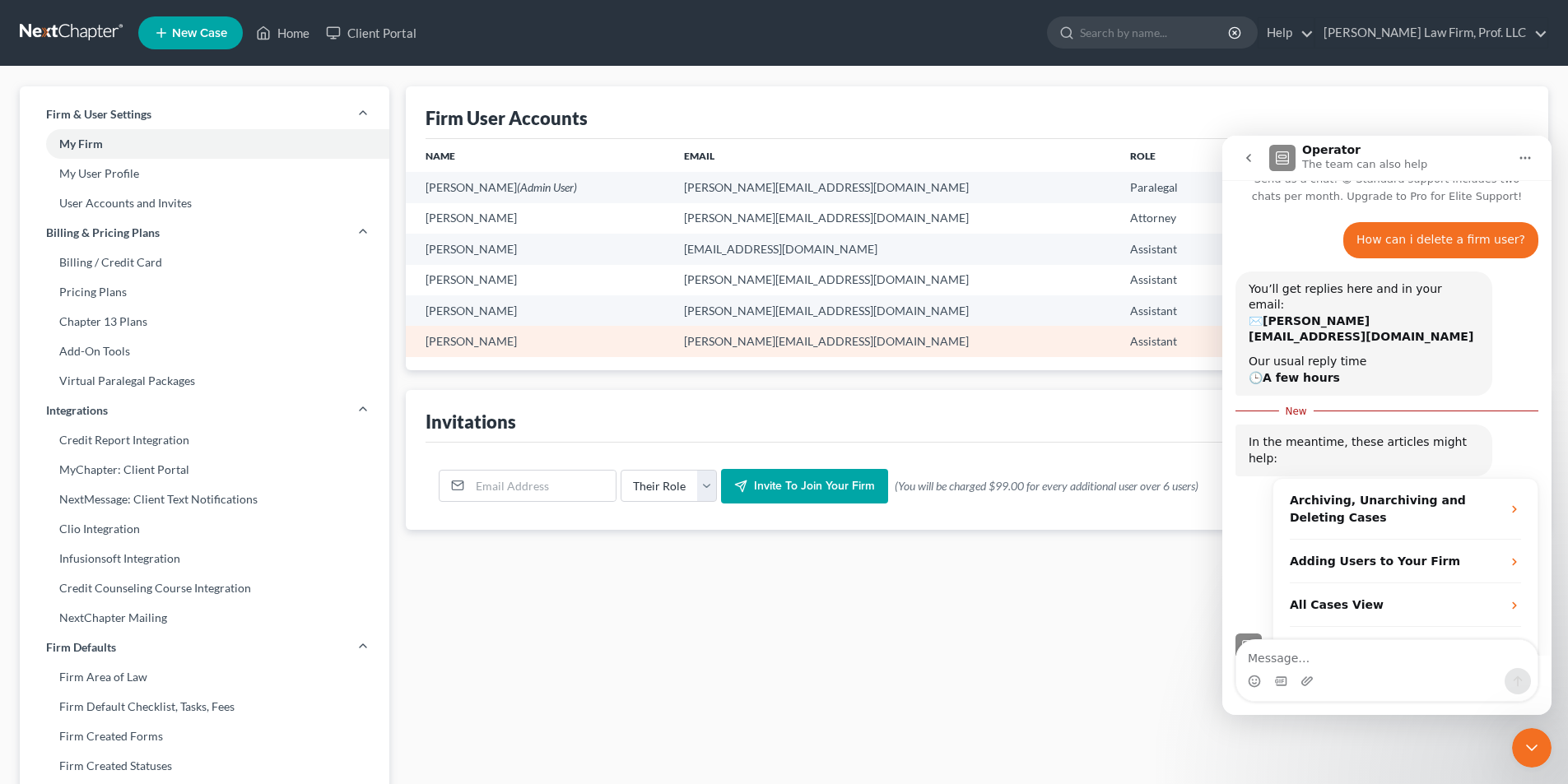
click at [466, 340] on td "Terah Krotzer" at bounding box center [538, 341] width 264 height 30
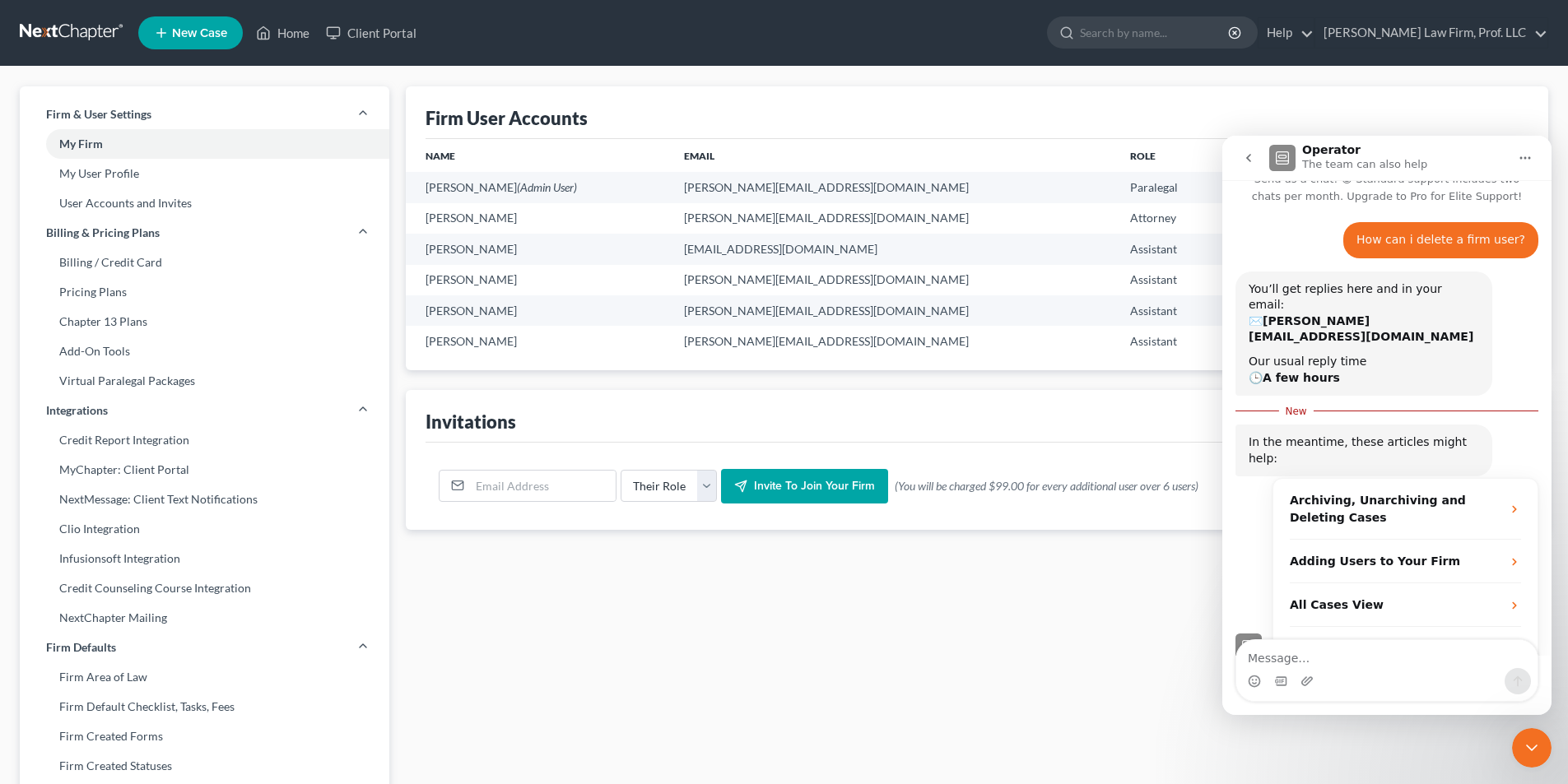
click at [1156, 84] on div "Firm & User Settings My Firm My User Profile User Accounts and Invites Billing …" at bounding box center [784, 627] width 1568 height 1122
click at [289, 40] on link "Home" at bounding box center [283, 32] width 70 height 29
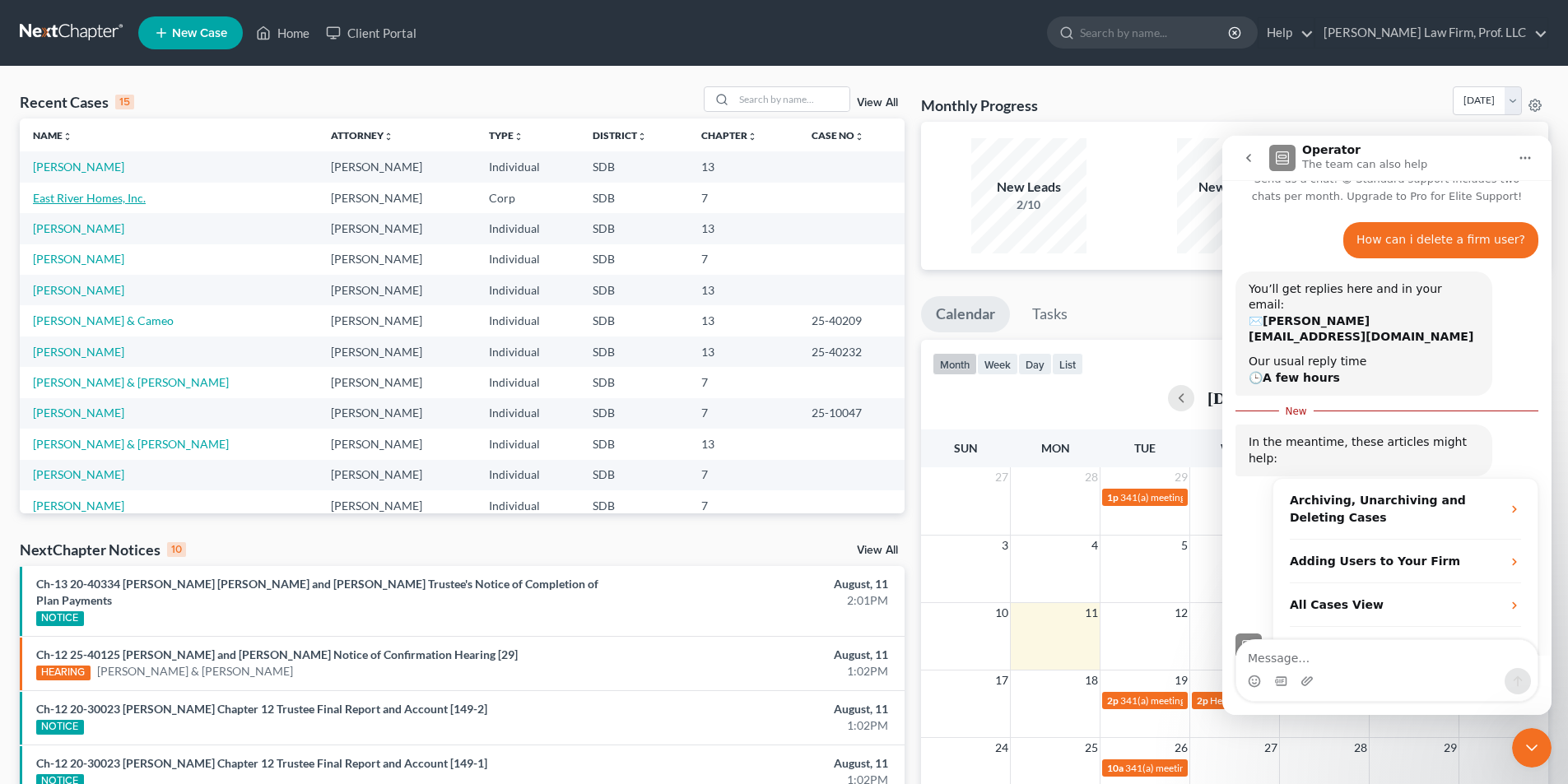
click at [89, 197] on link "East River Homes, Inc." at bounding box center [89, 197] width 113 height 14
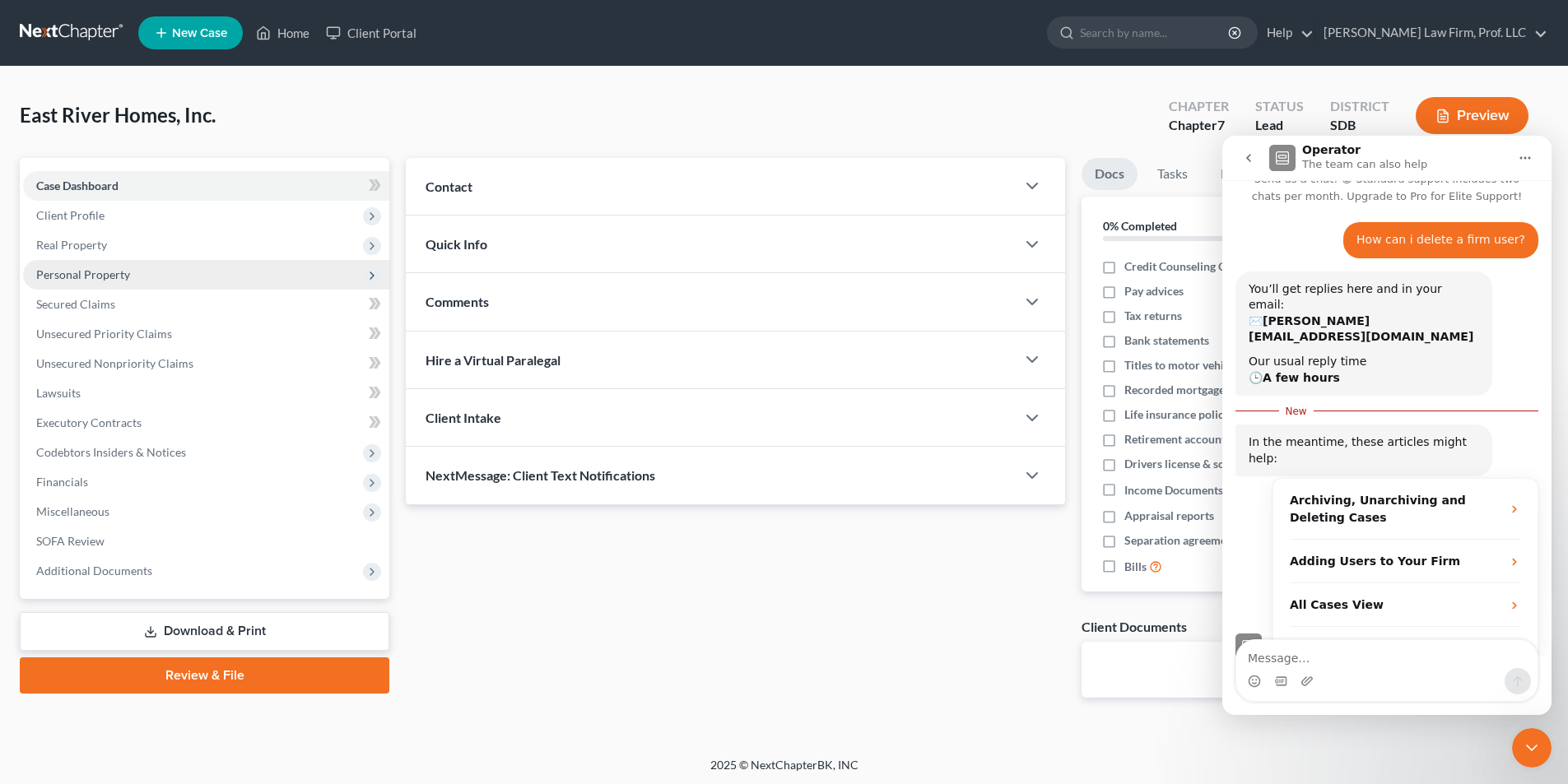
click at [91, 276] on span "Personal Property" at bounding box center [83, 274] width 94 height 14
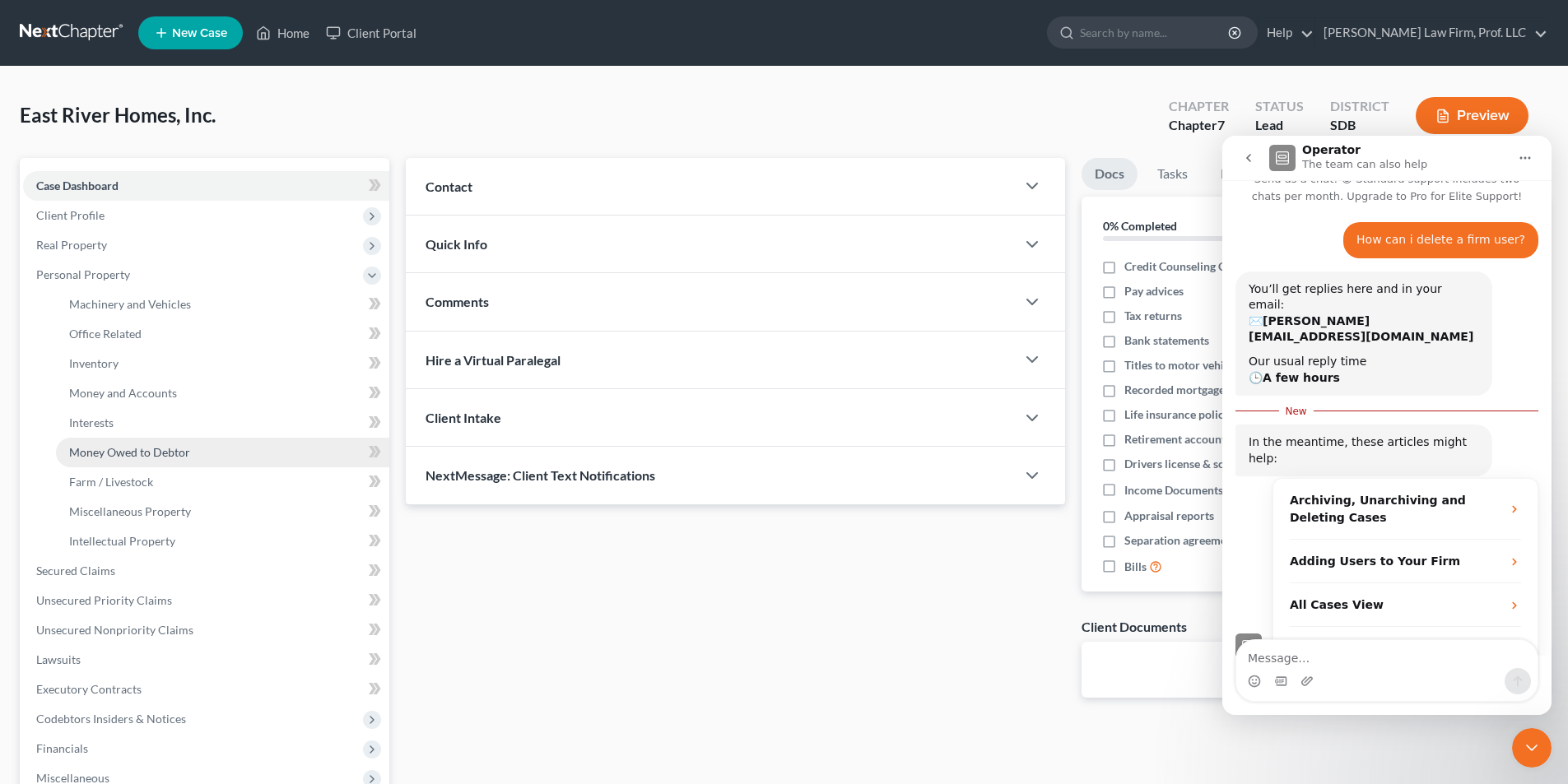
click at [154, 457] on span "Money Owed to Debtor" at bounding box center [129, 452] width 121 height 14
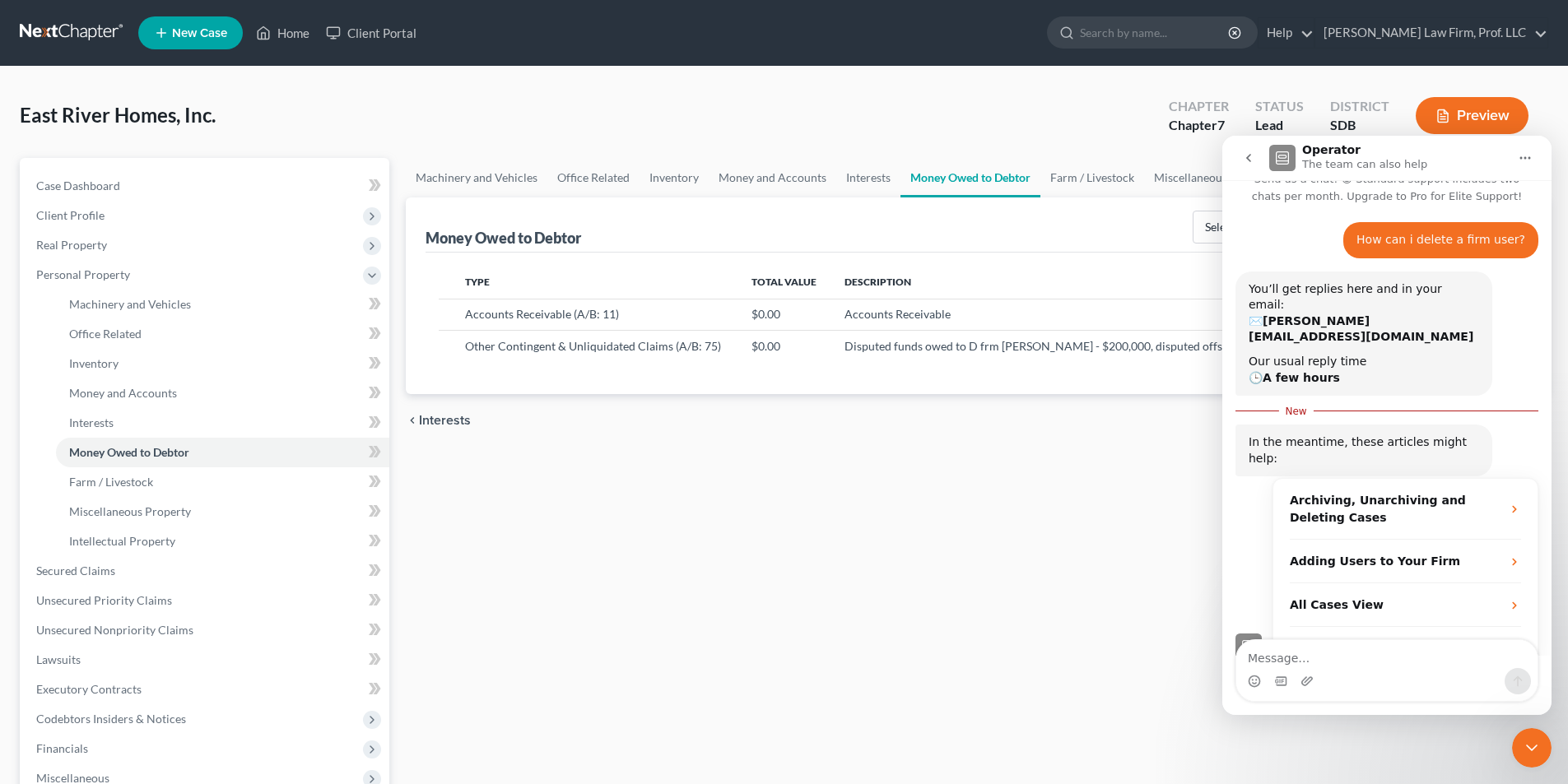
click at [1544, 756] on div "Close Intercom Messenger" at bounding box center [1532, 748] width 40 height 40
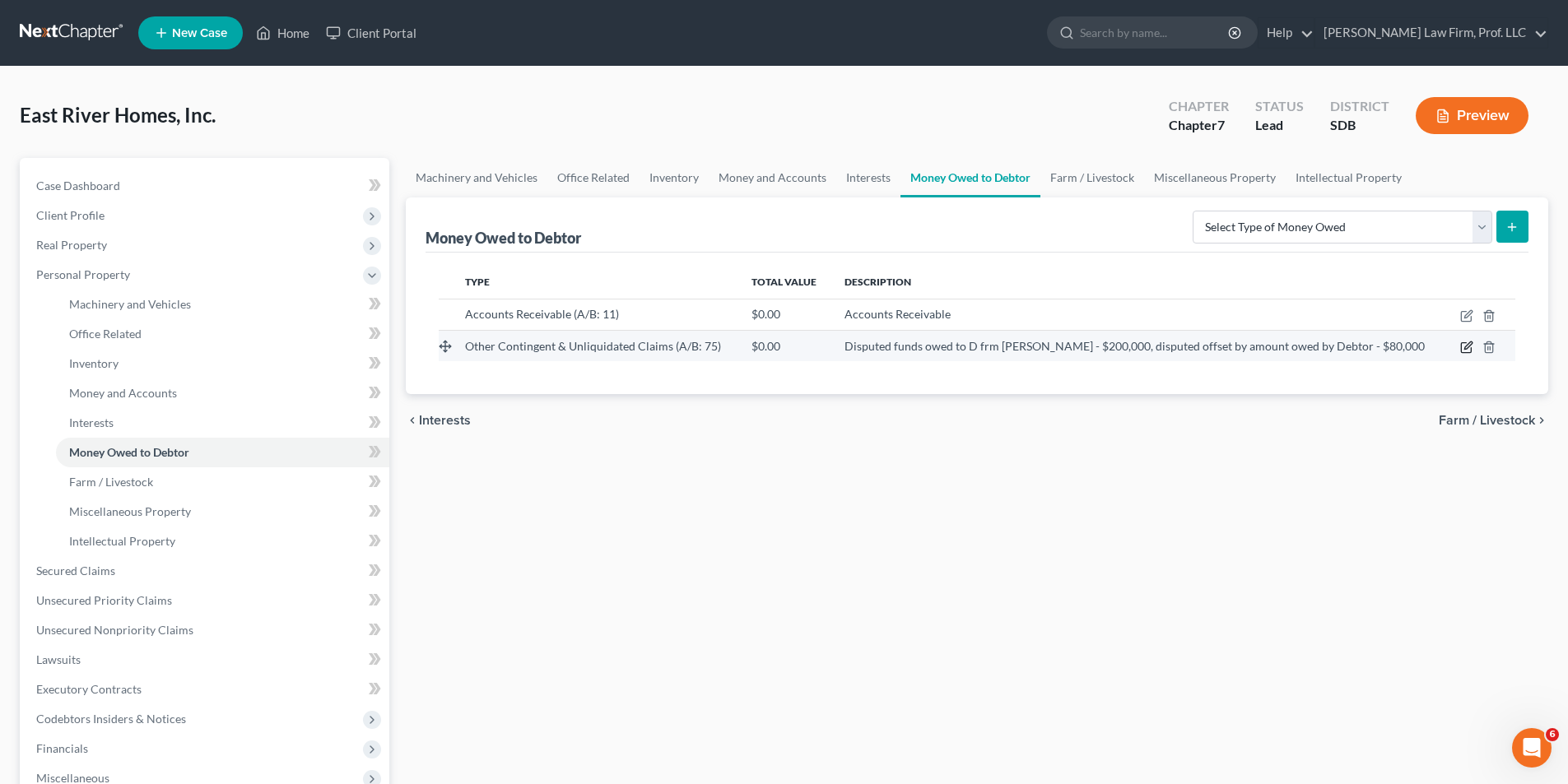
click at [1469, 347] on icon "button" at bounding box center [1468, 345] width 8 height 8
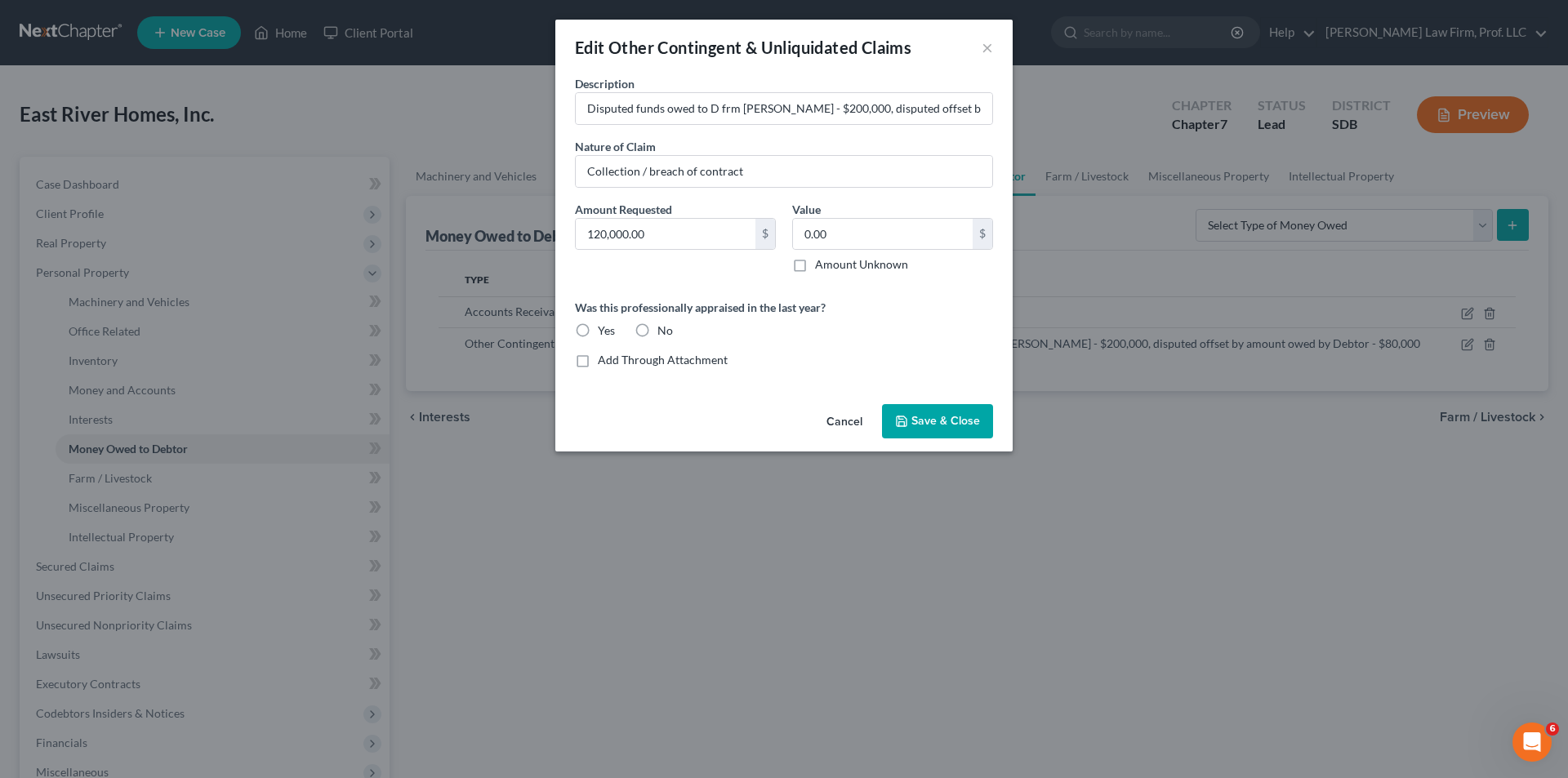
click at [938, 421] on span "Save & Close" at bounding box center [945, 420] width 69 height 14
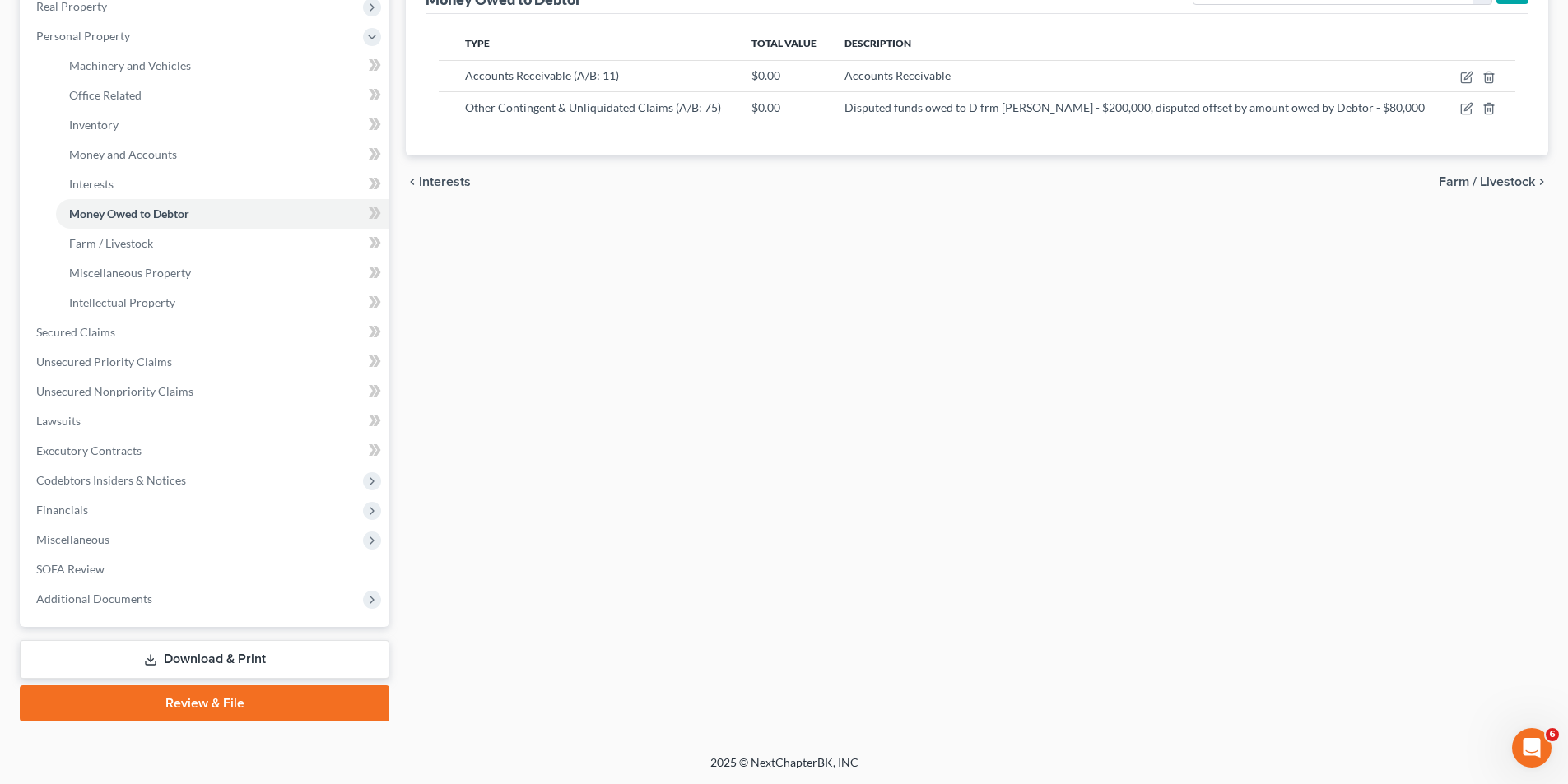
click at [172, 664] on link "Download & Print" at bounding box center [204, 659] width 369 height 39
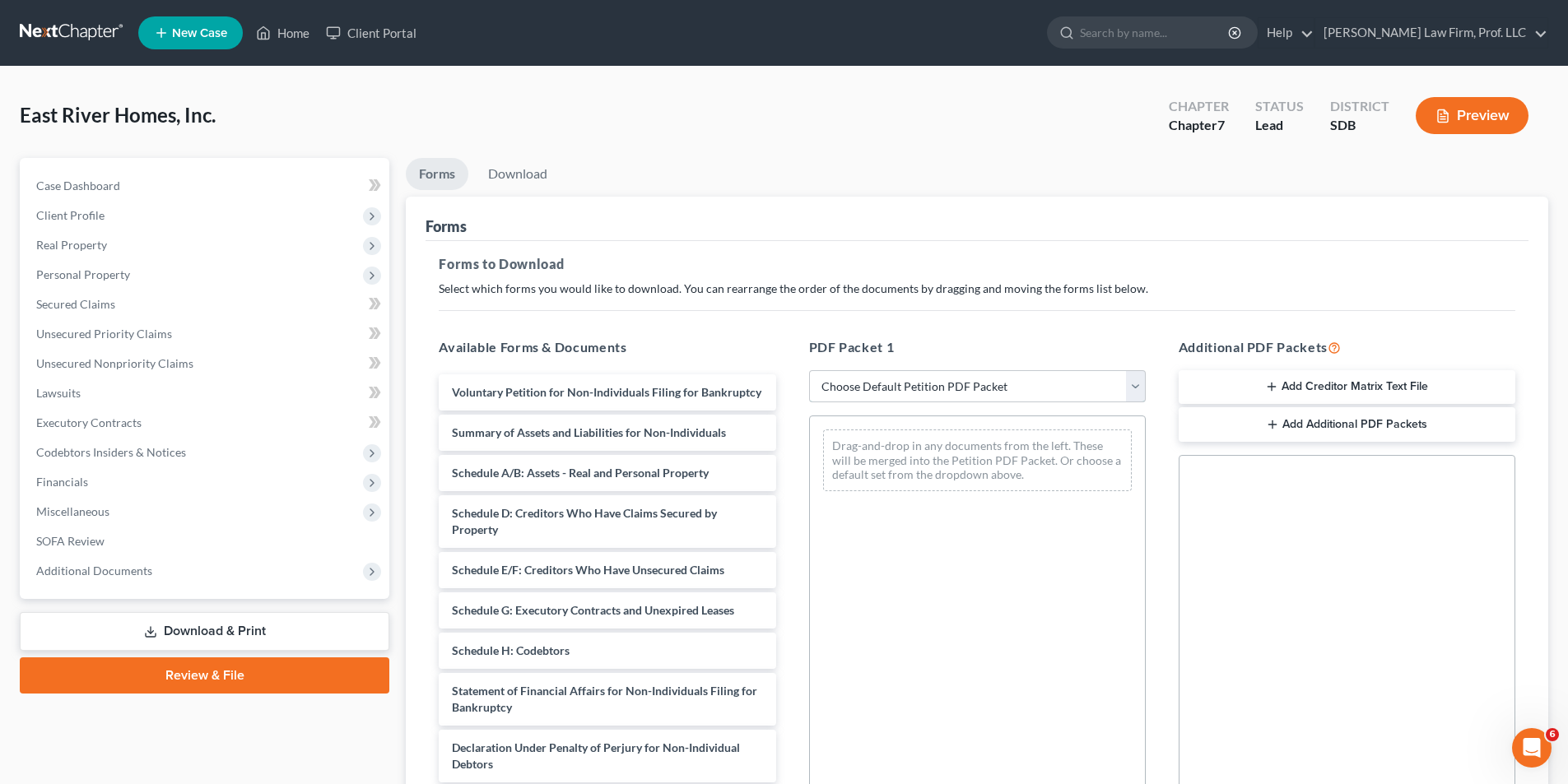
drag, startPoint x: 891, startPoint y: 386, endPoint x: 896, endPoint y: 394, distance: 9.4
click at [892, 386] on select "Choose Default Petition PDF Packet Complete Bankruptcy Petition (all forms and …" at bounding box center [977, 386] width 336 height 33
select select "0"
click at [809, 370] on select "Choose Default Petition PDF Packet Complete Bankruptcy Petition (all forms and …" at bounding box center [977, 386] width 336 height 33
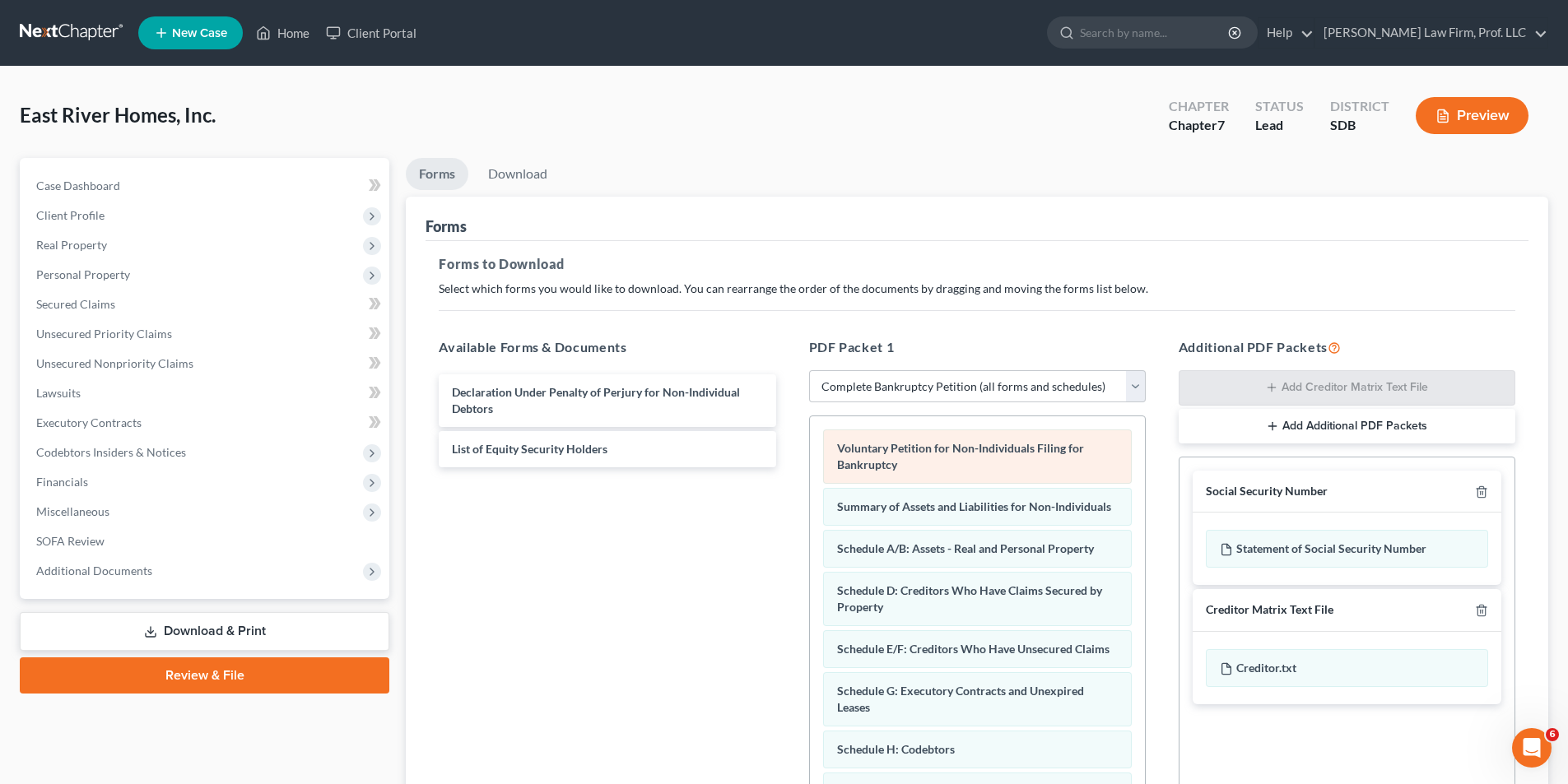
click at [810, 428] on div "Voluntary Petition for Non-Individuals Filing for Bankruptcy Summary of Assets …" at bounding box center [977, 724] width 335 height 615
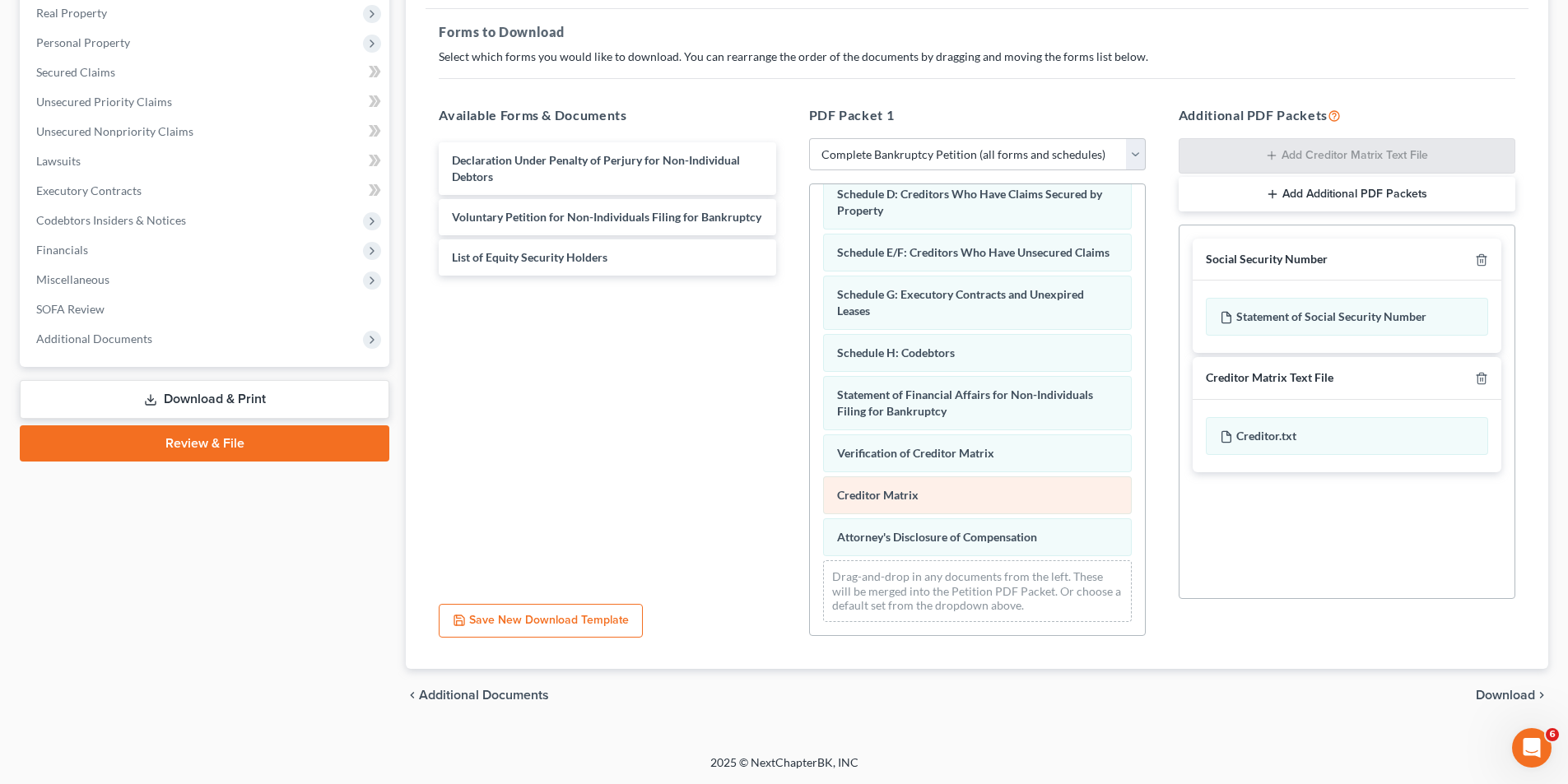
scroll to position [139, 0]
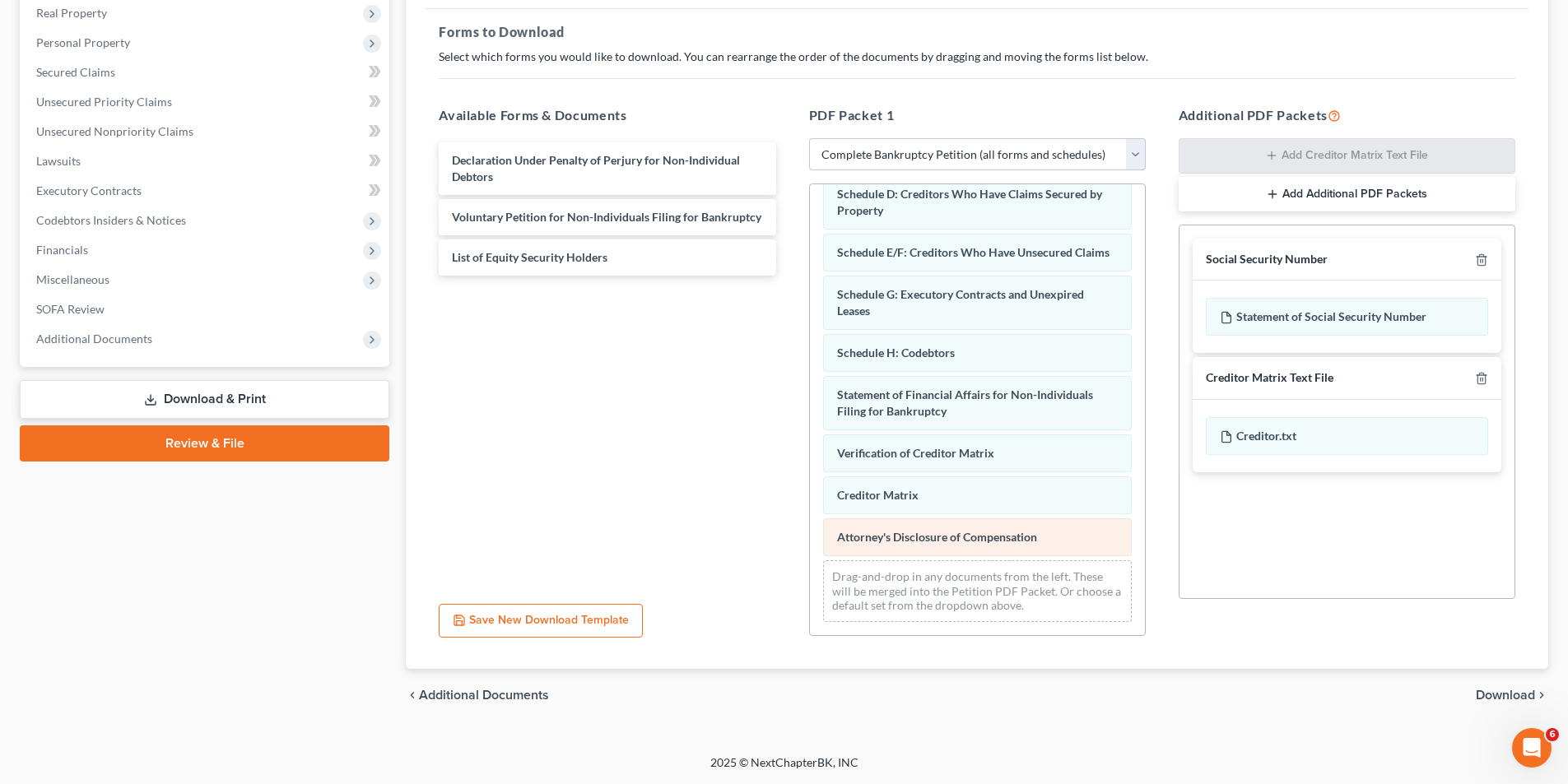
click at [810, 467] on div "Summary of Assets and Liabilities for Non-Individuals Schedule A/B: Assets - Re…" at bounding box center [977, 356] width 335 height 557
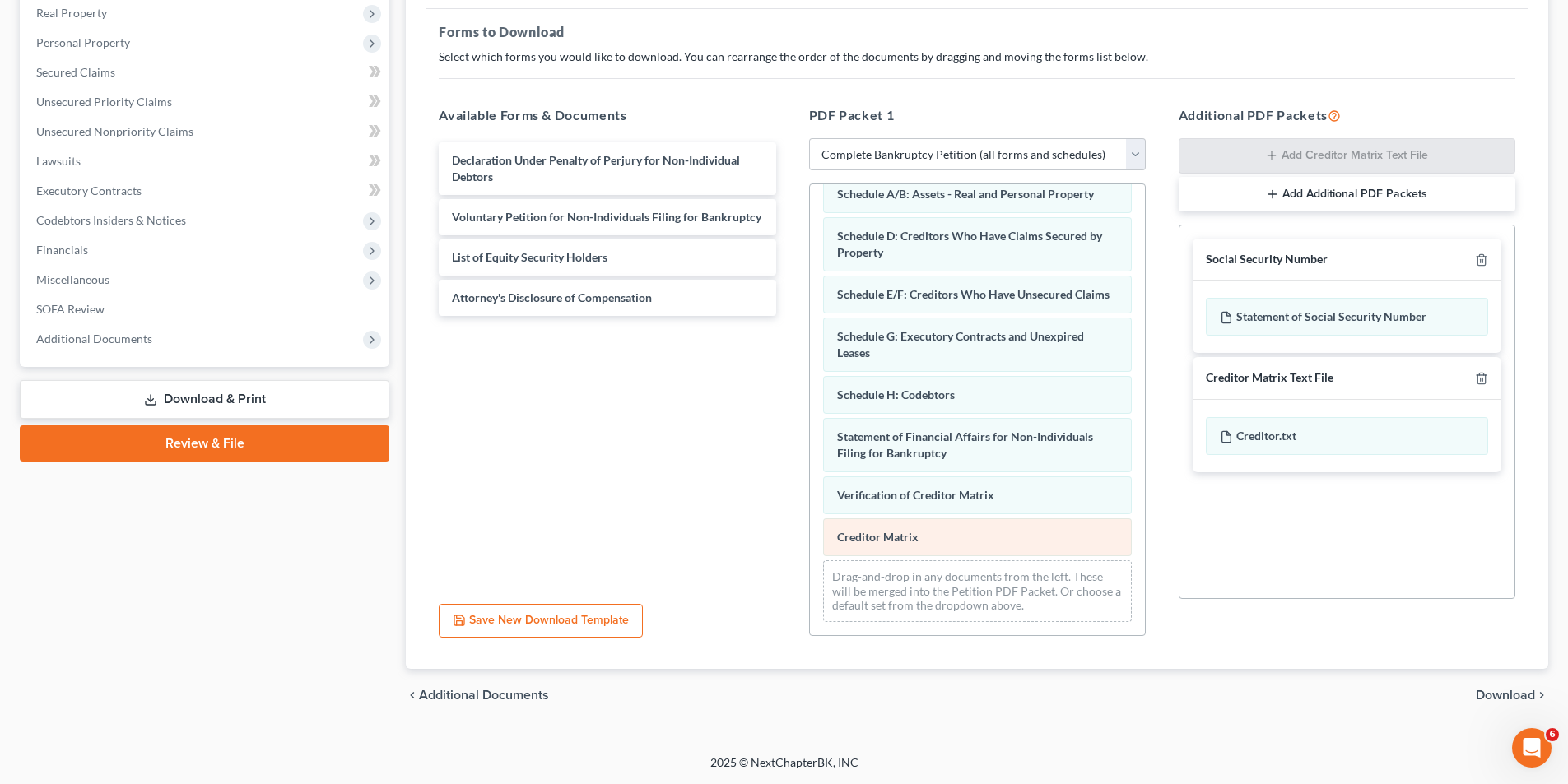
click at [810, 461] on div "Summary of Assets and Liabilities for Non-Individuals Schedule A/B: Assets - Re…" at bounding box center [977, 378] width 335 height 515
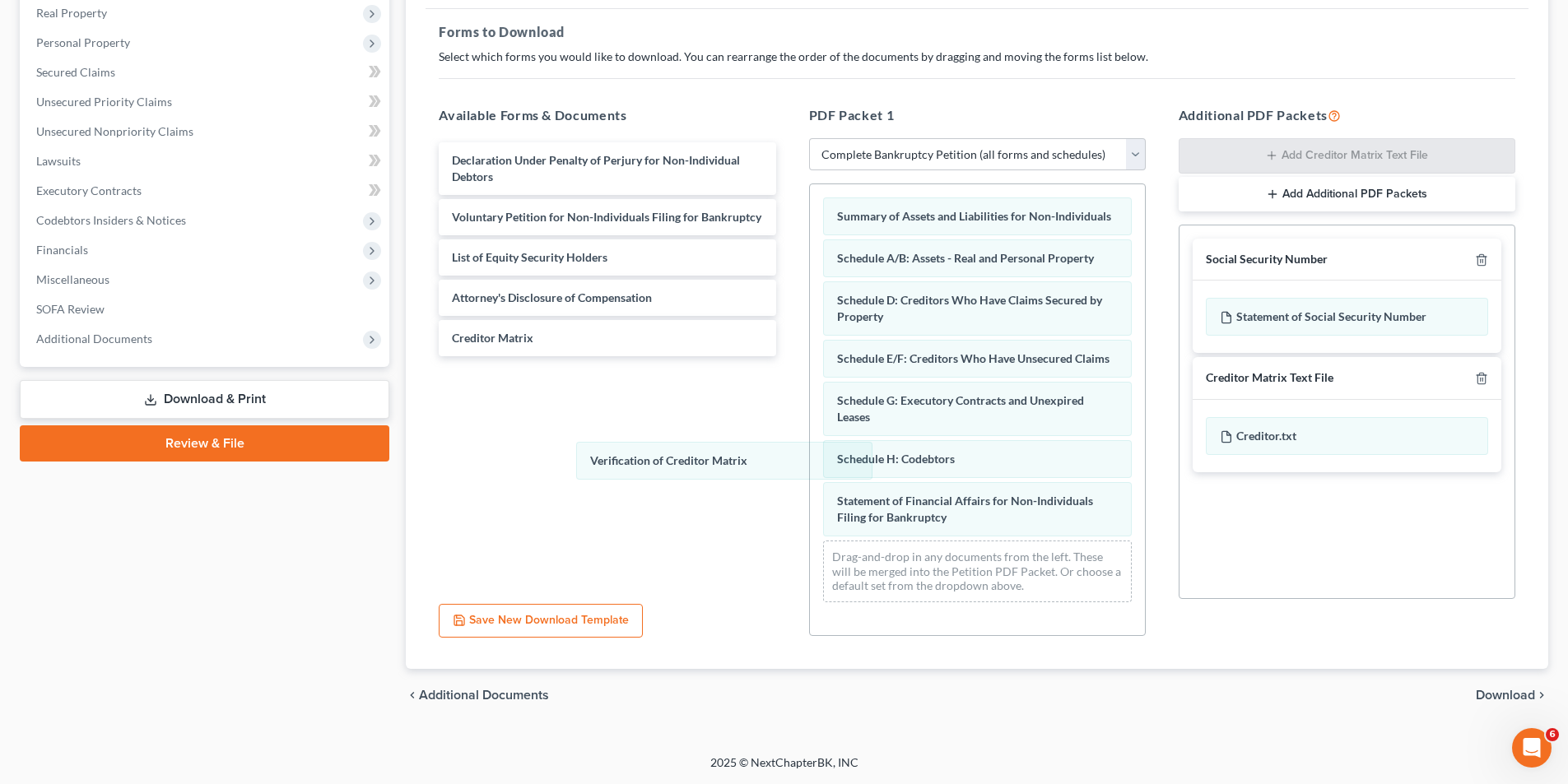
drag, startPoint x: 869, startPoint y: 529, endPoint x: 454, endPoint y: 361, distance: 447.7
click at [810, 379] on div "Verification of Creditor Matrix Summary of Assets and Liabilities for Non-Indiv…" at bounding box center [977, 400] width 335 height 431
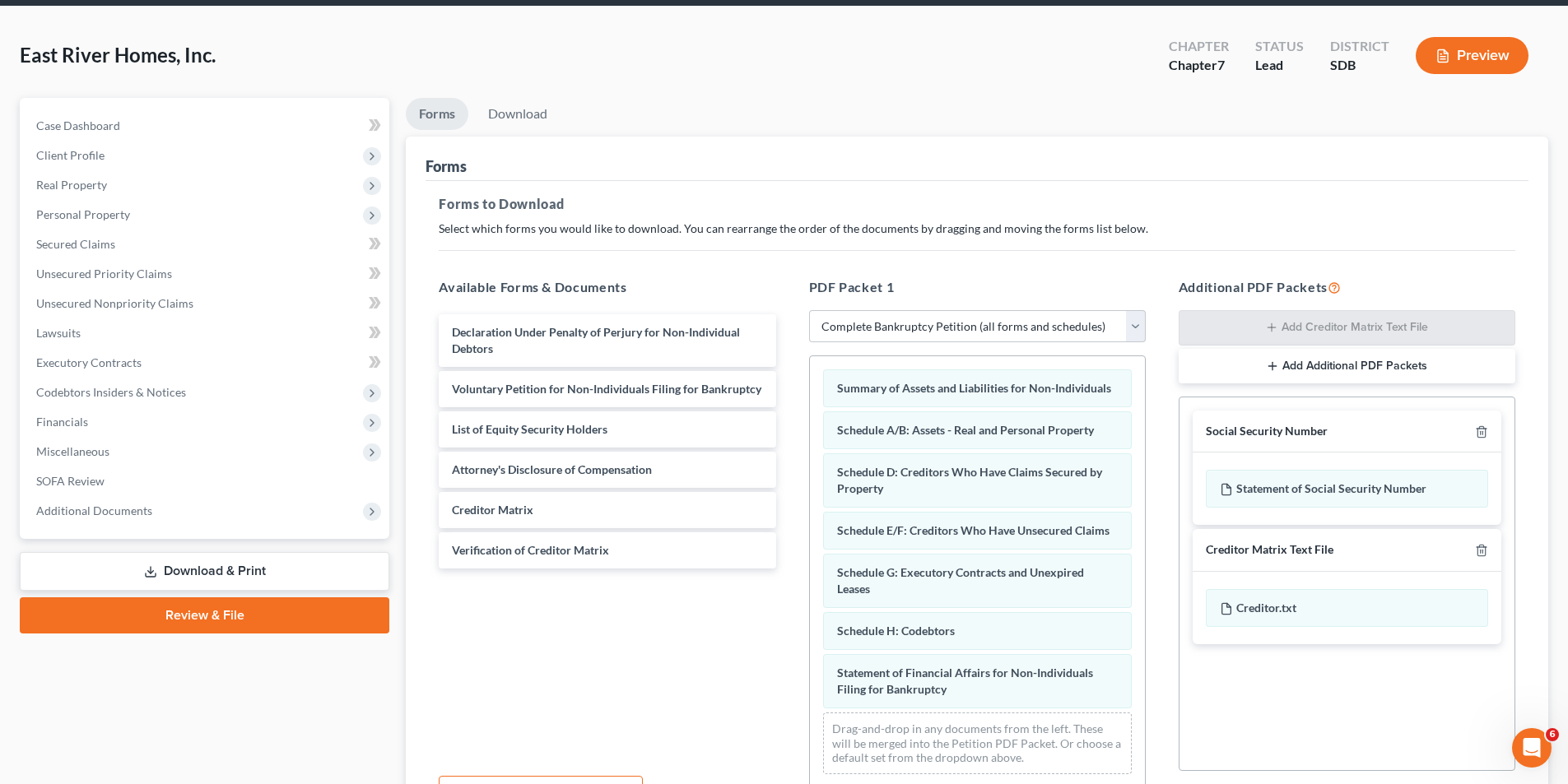
scroll to position [232, 0]
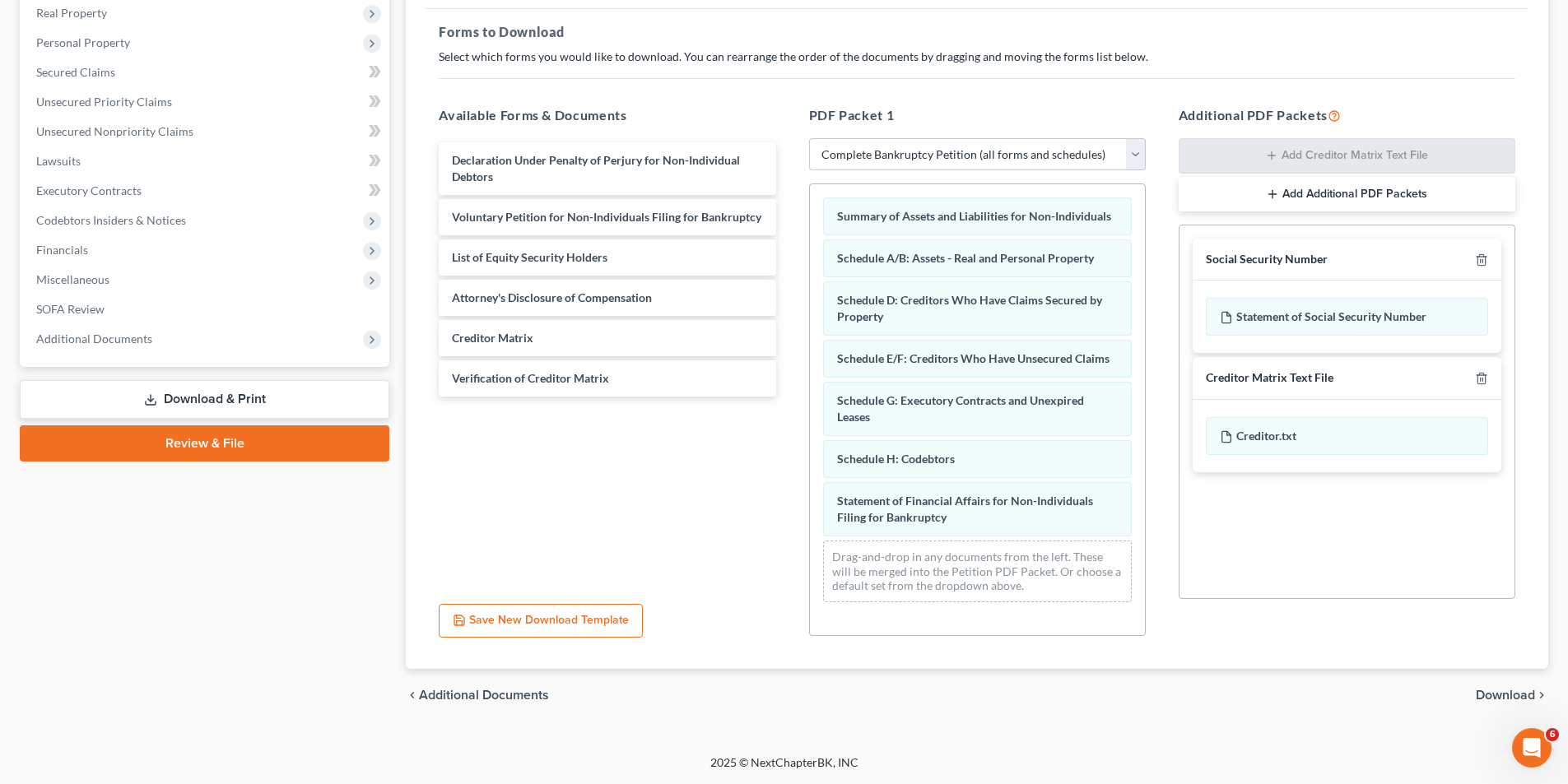
click at [1495, 695] on span "Download" at bounding box center [1505, 695] width 59 height 13
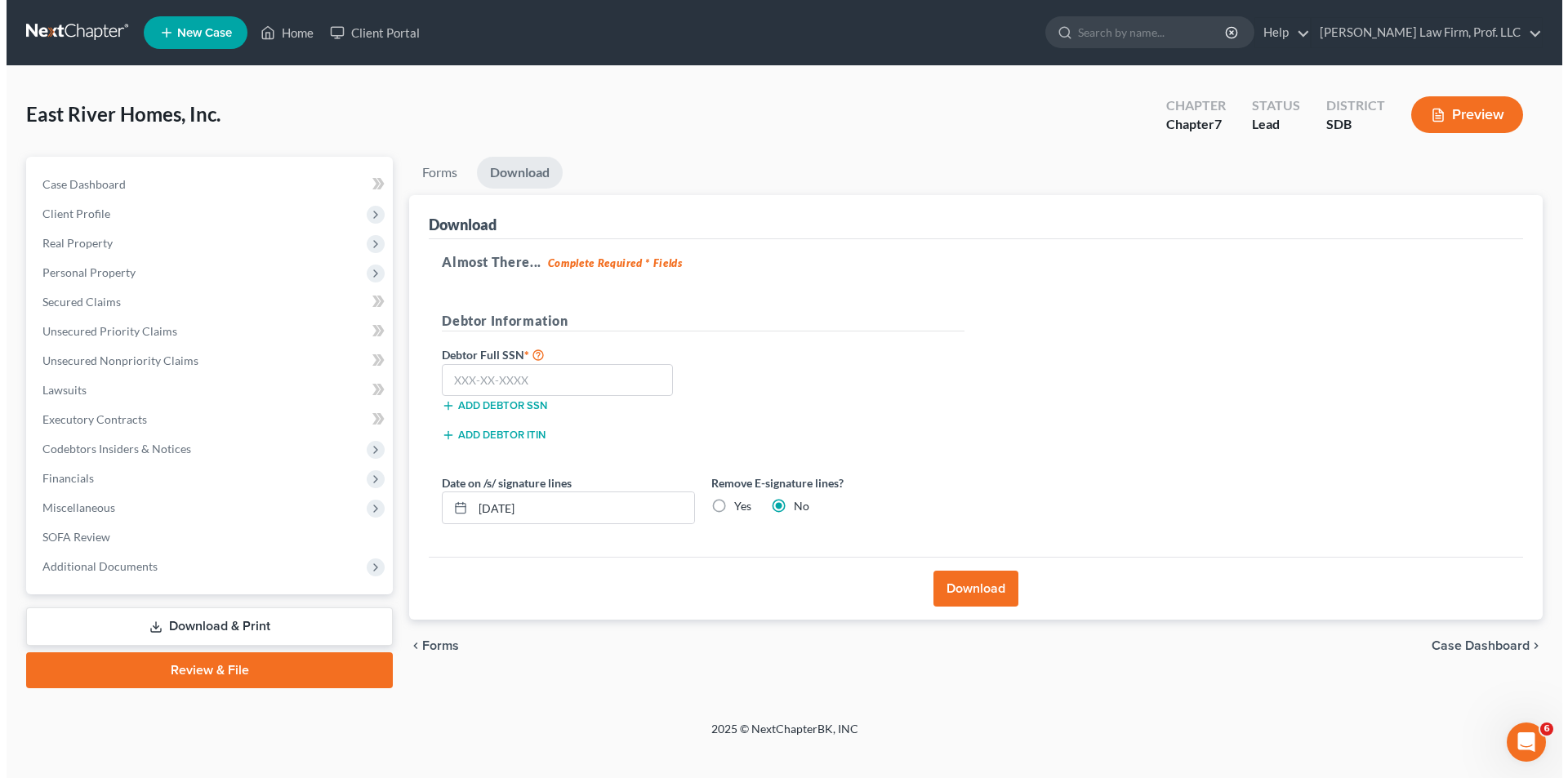
scroll to position [0, 0]
click at [989, 581] on button "Download" at bounding box center [977, 589] width 85 height 36
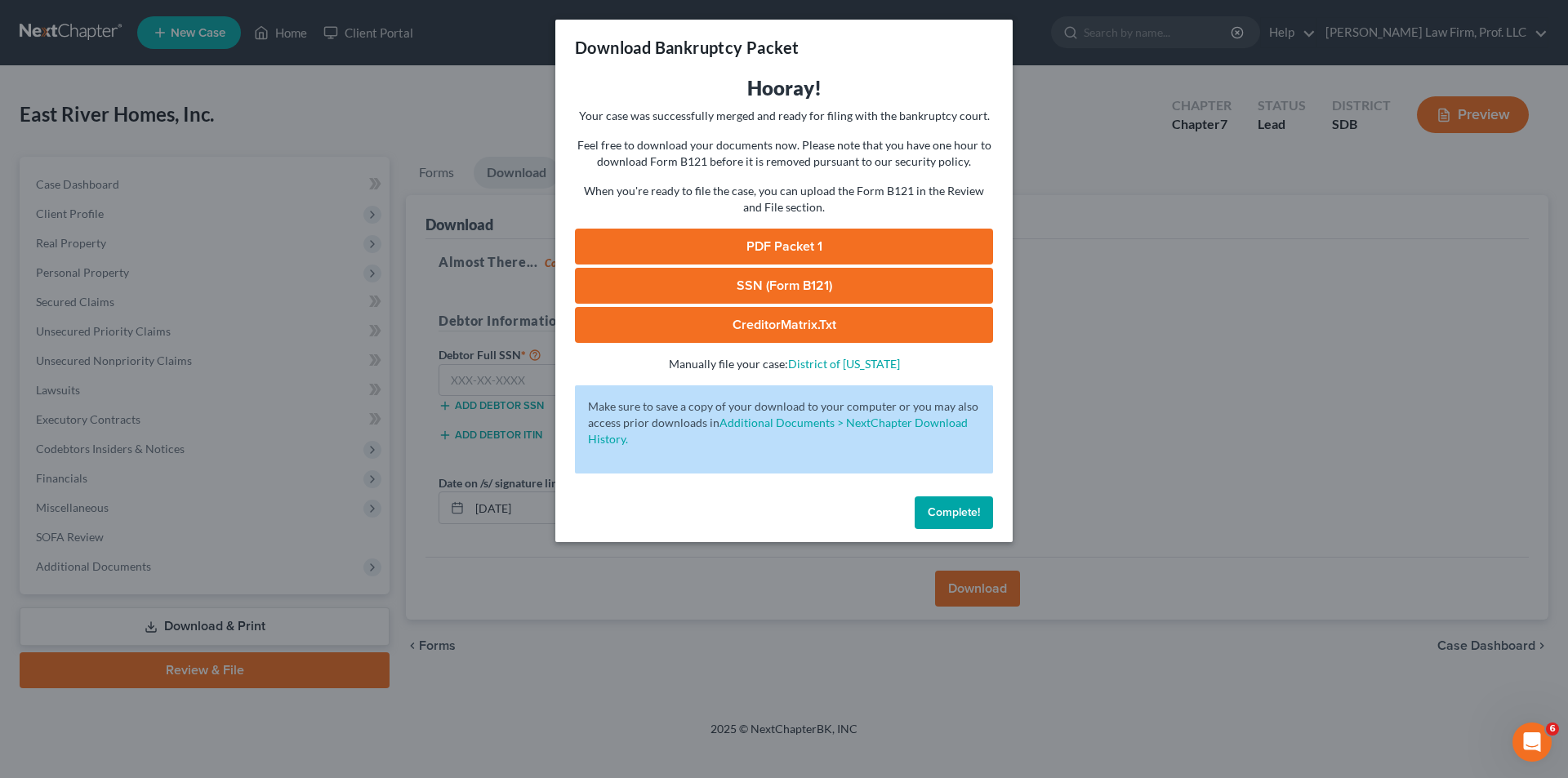
click at [823, 242] on link "PDF Packet 1" at bounding box center [784, 247] width 418 height 36
click at [1526, 746] on icon "Open Intercom Messenger" at bounding box center [1532, 742] width 27 height 27
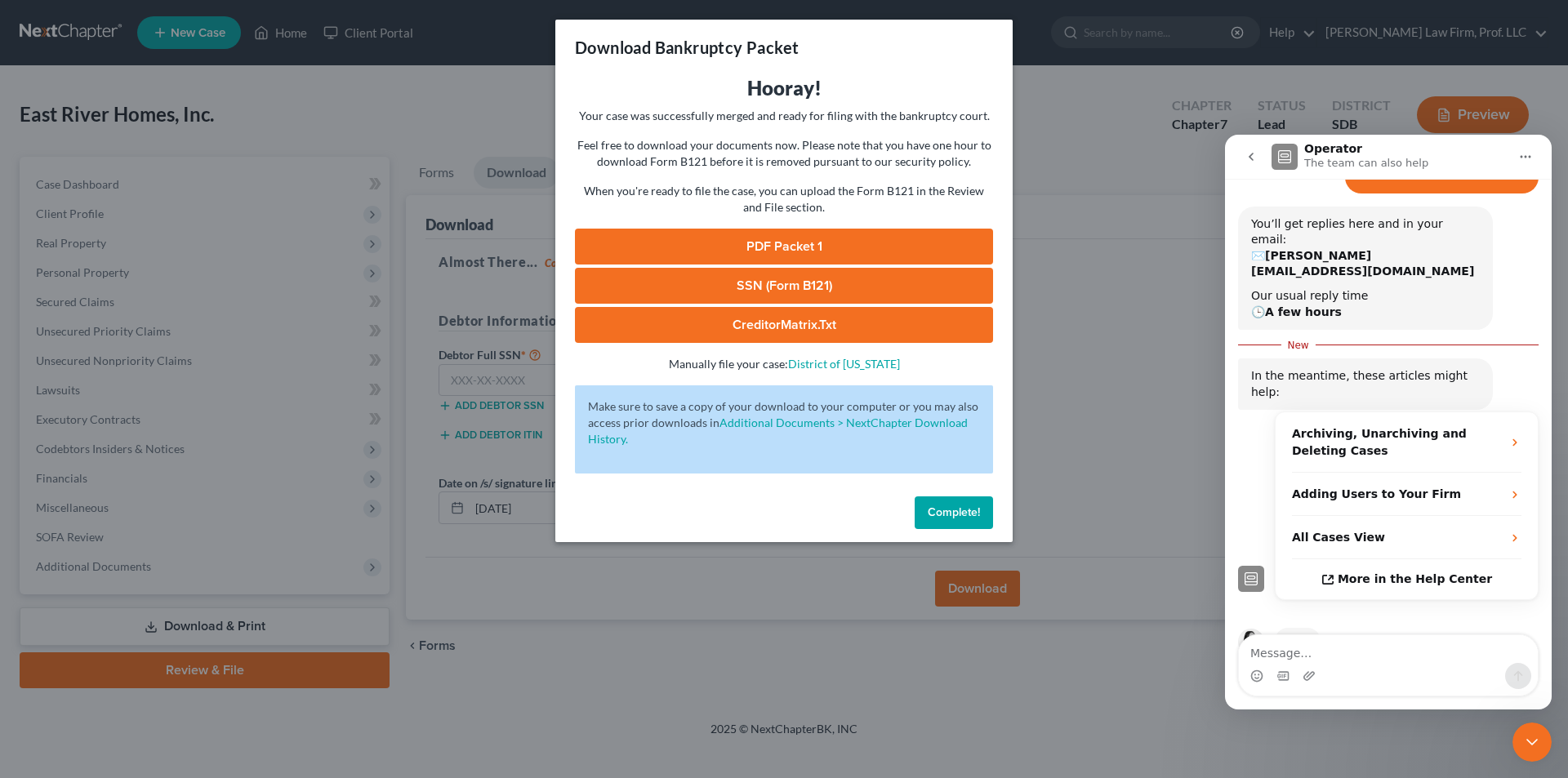
click at [970, 515] on span "Complete!" at bounding box center [954, 512] width 52 height 14
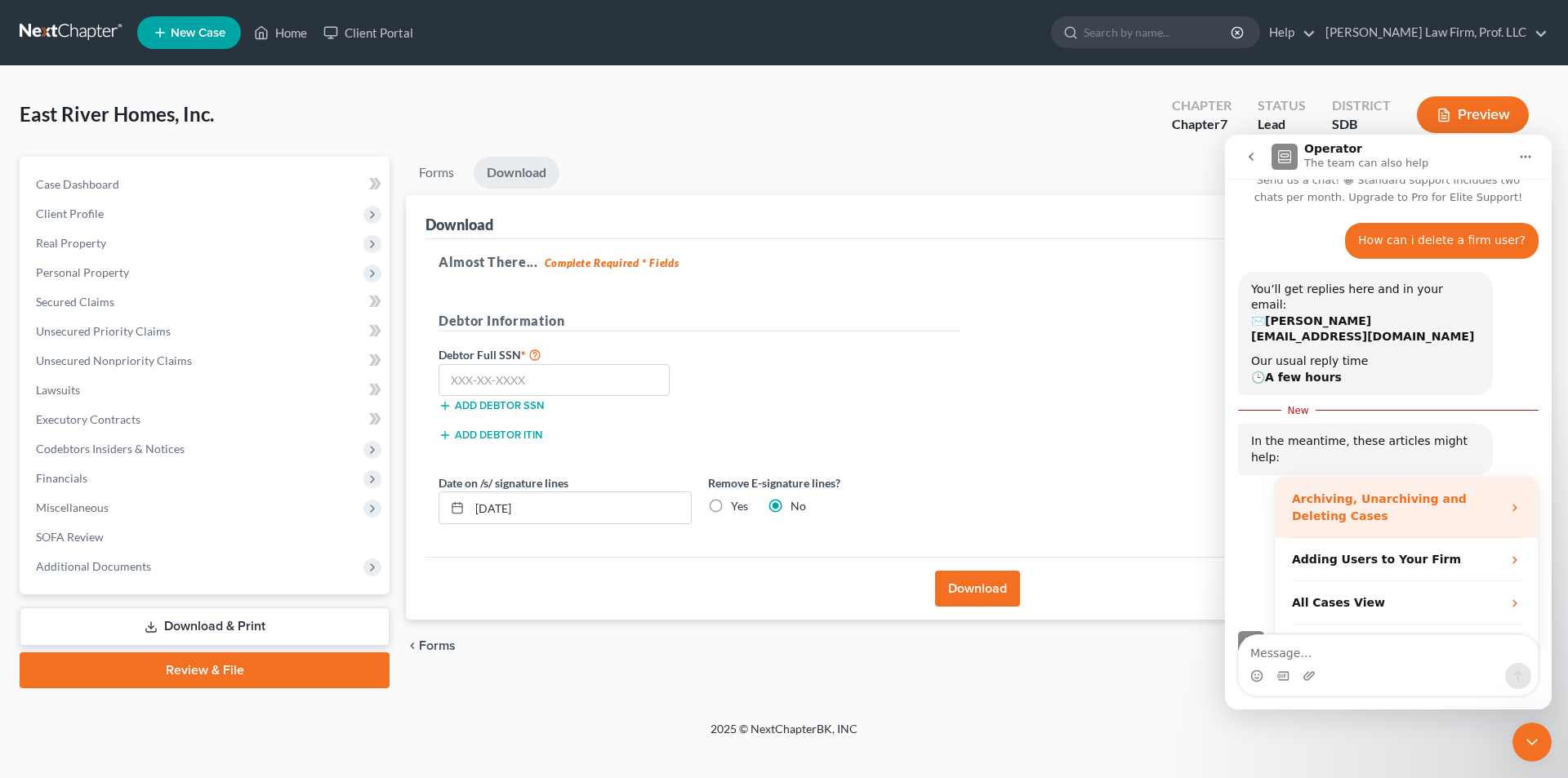
scroll to position [40, 0]
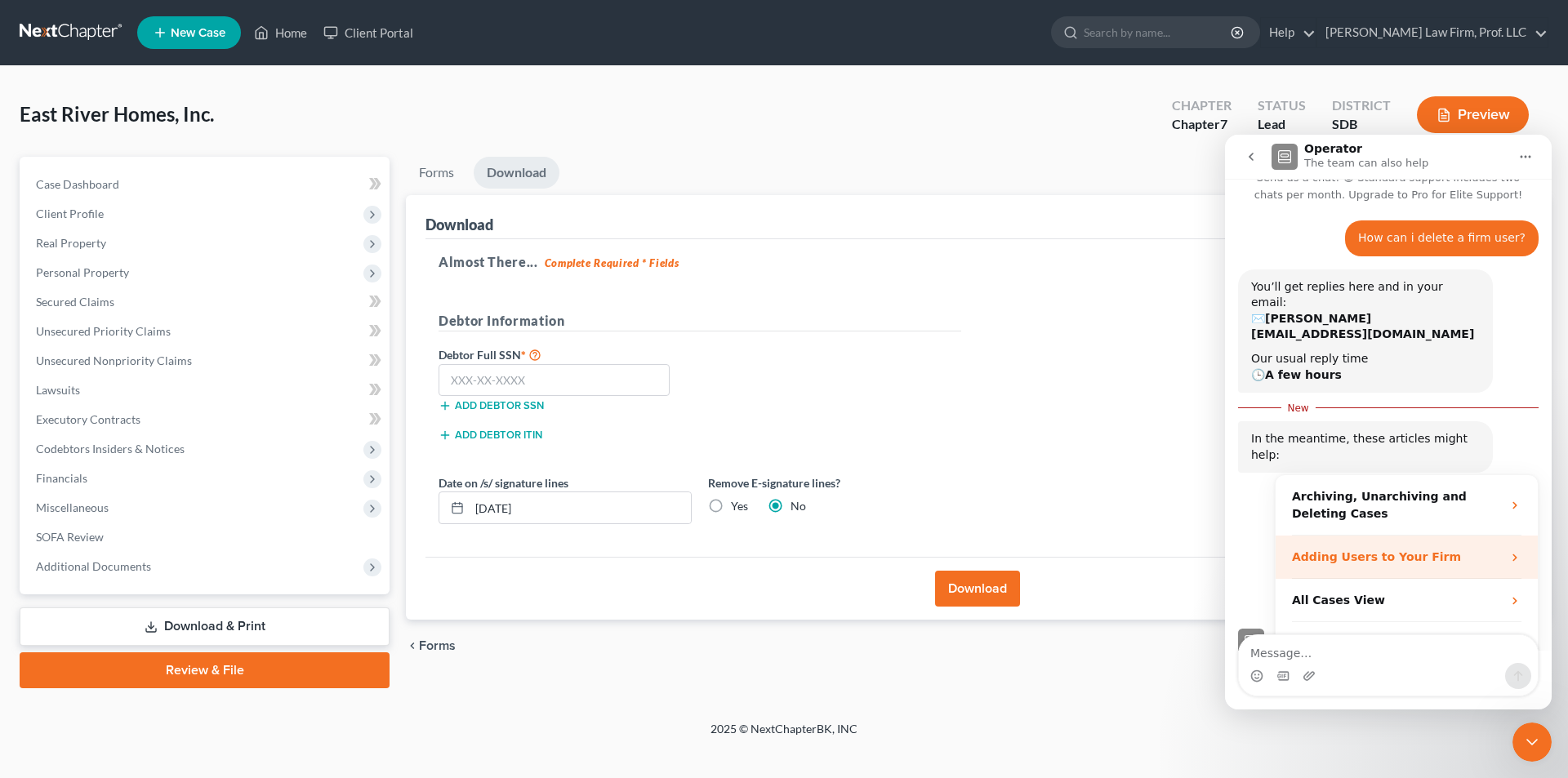
click at [1403, 550] on strong "Adding Users to Your Firm" at bounding box center [1376, 557] width 169 height 13
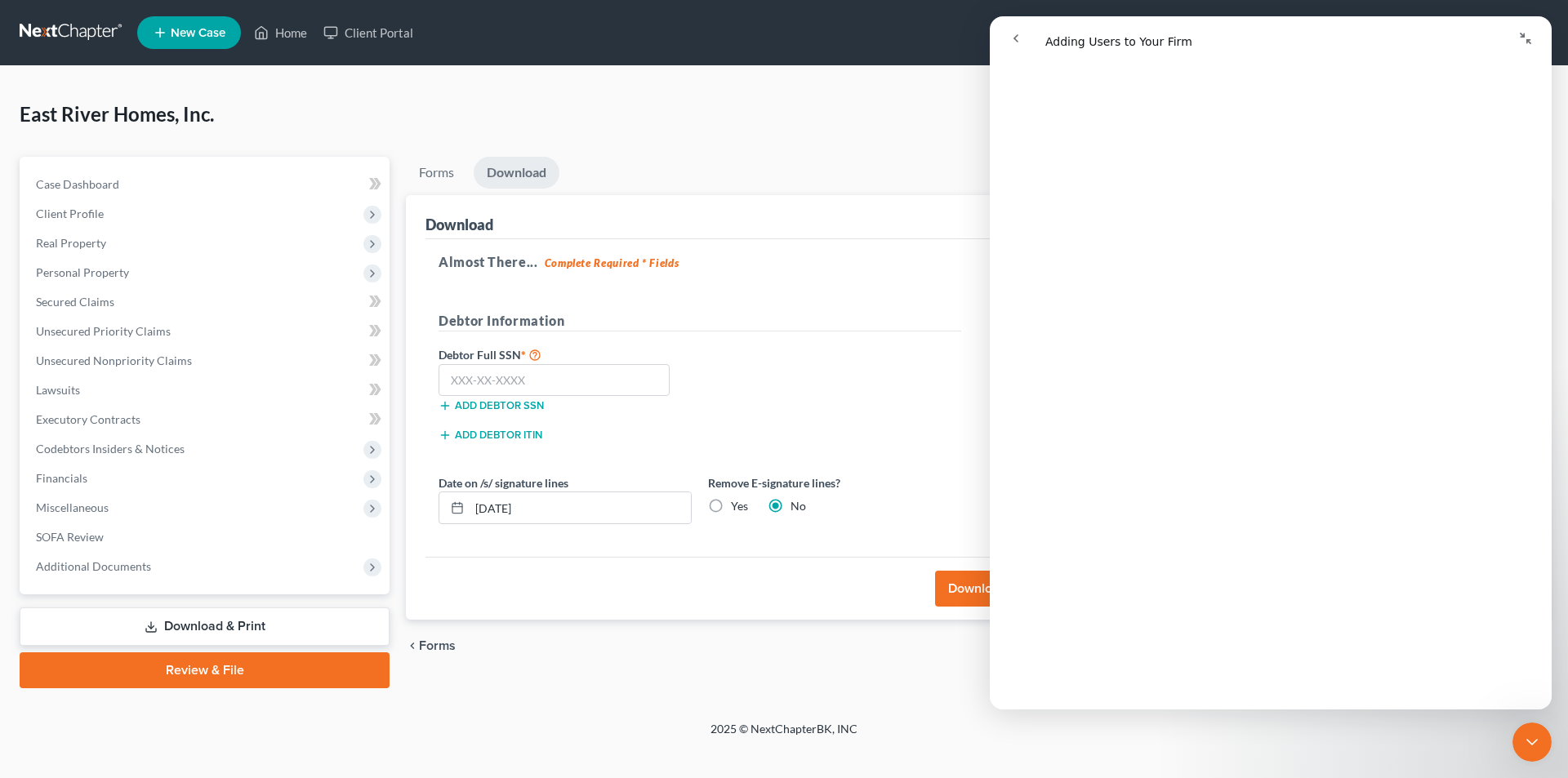
scroll to position [102, 0]
drag, startPoint x: 632, startPoint y: 95, endPoint x: 232, endPoint y: 45, distance: 403.1
click at [632, 95] on div "East River Homes, Inc. Upgraded Chapter Chapter 7 Status Lead District SDB Prev…" at bounding box center [784, 121] width 1529 height 71
click at [1011, 40] on icon "go back" at bounding box center [1016, 39] width 13 height 13
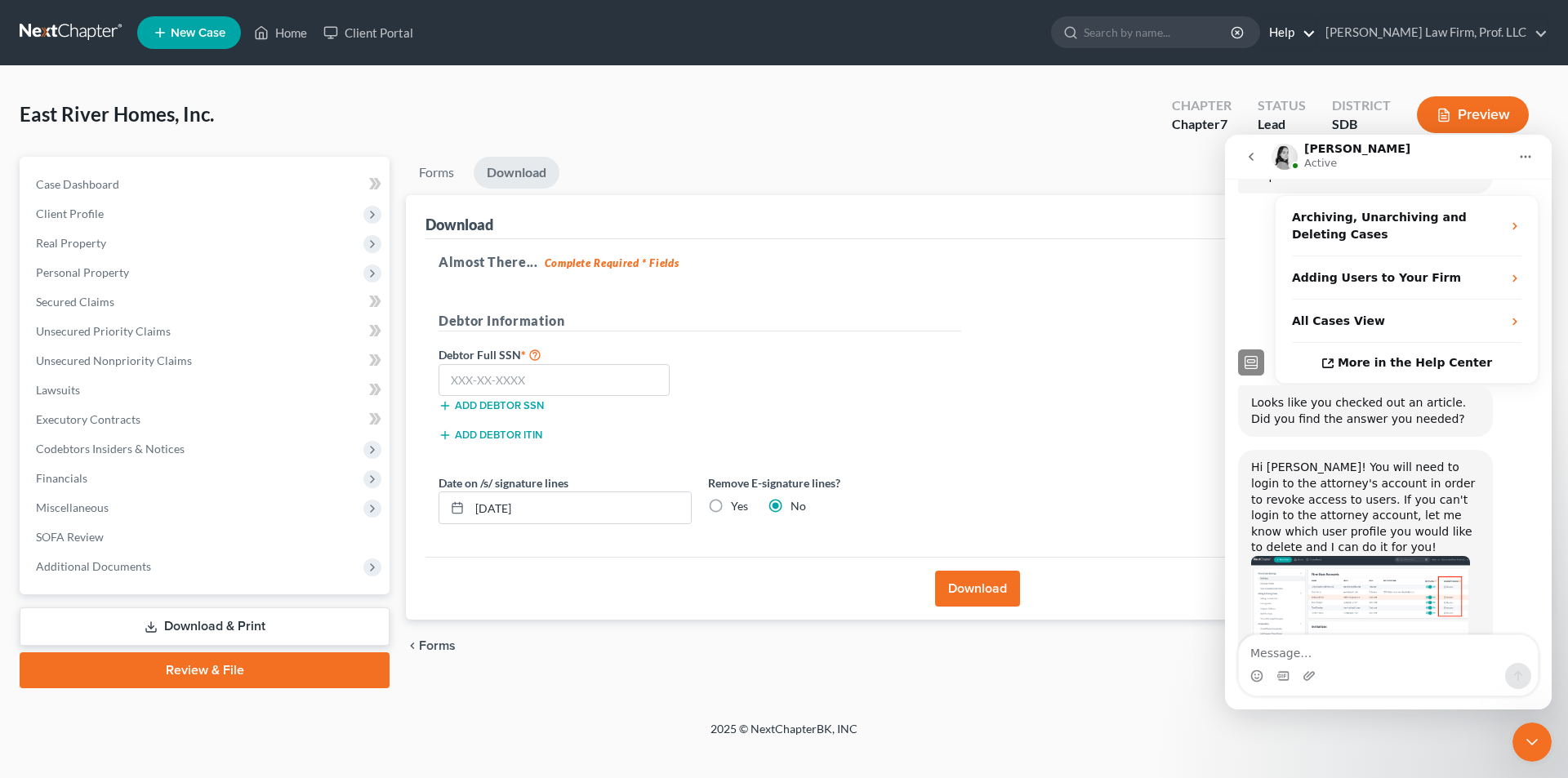
scroll to position [293, 0]
click at [1414, 35] on link "[PERSON_NAME] Law Firm, Prof. LLC" at bounding box center [1432, 32] width 230 height 29
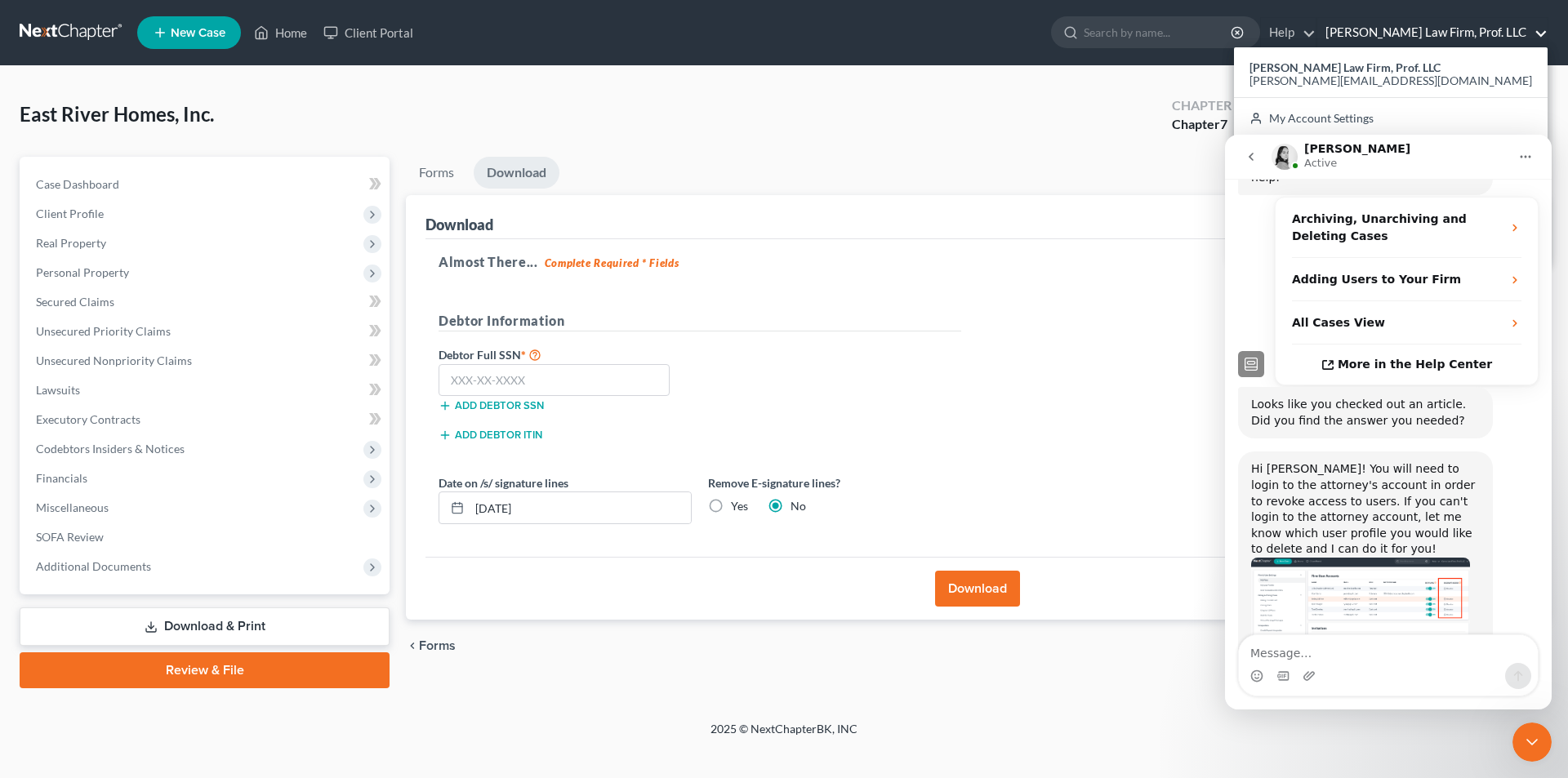
click at [915, 122] on div "East River Homes, Inc. Upgraded Chapter Chapter 7 Status Lead District SDB Prev…" at bounding box center [784, 121] width 1529 height 71
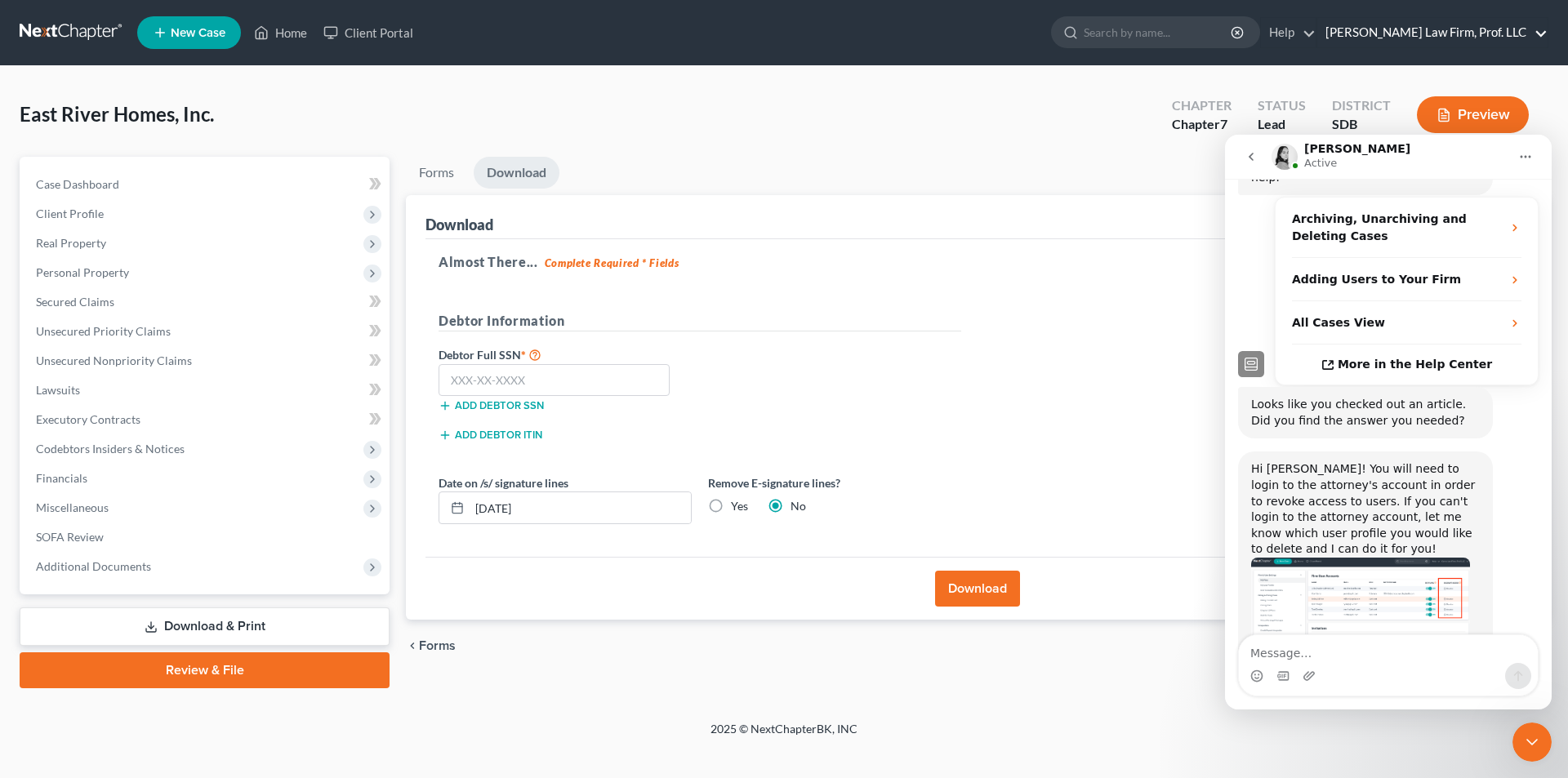
click at [1496, 32] on link "[PERSON_NAME] Law Firm, Prof. LLC" at bounding box center [1432, 32] width 230 height 29
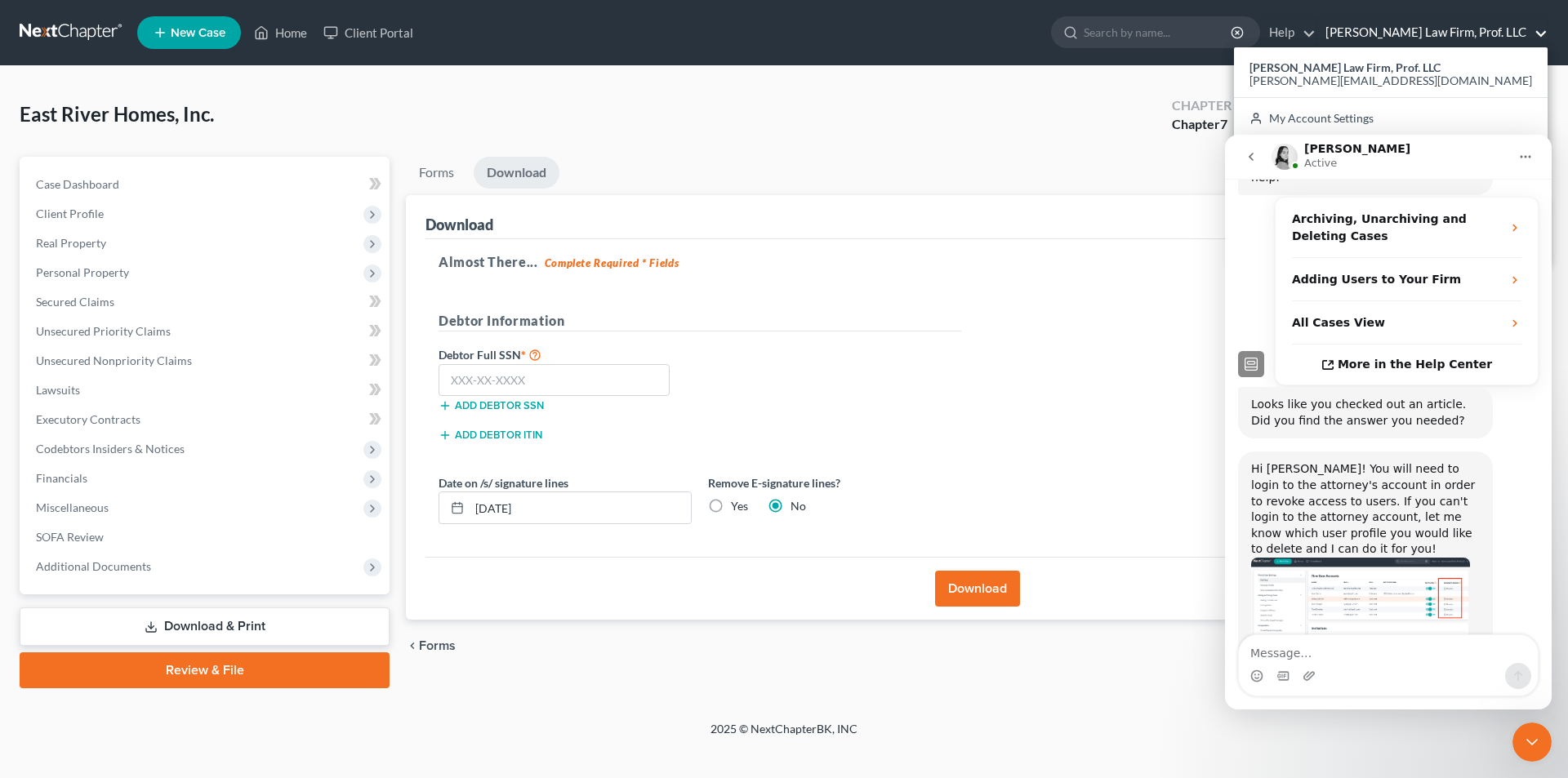
click at [1020, 409] on div "Almost There... Complete Required * Fields Debtor Information Debtor Full SSN *…" at bounding box center [977, 398] width 1103 height 318
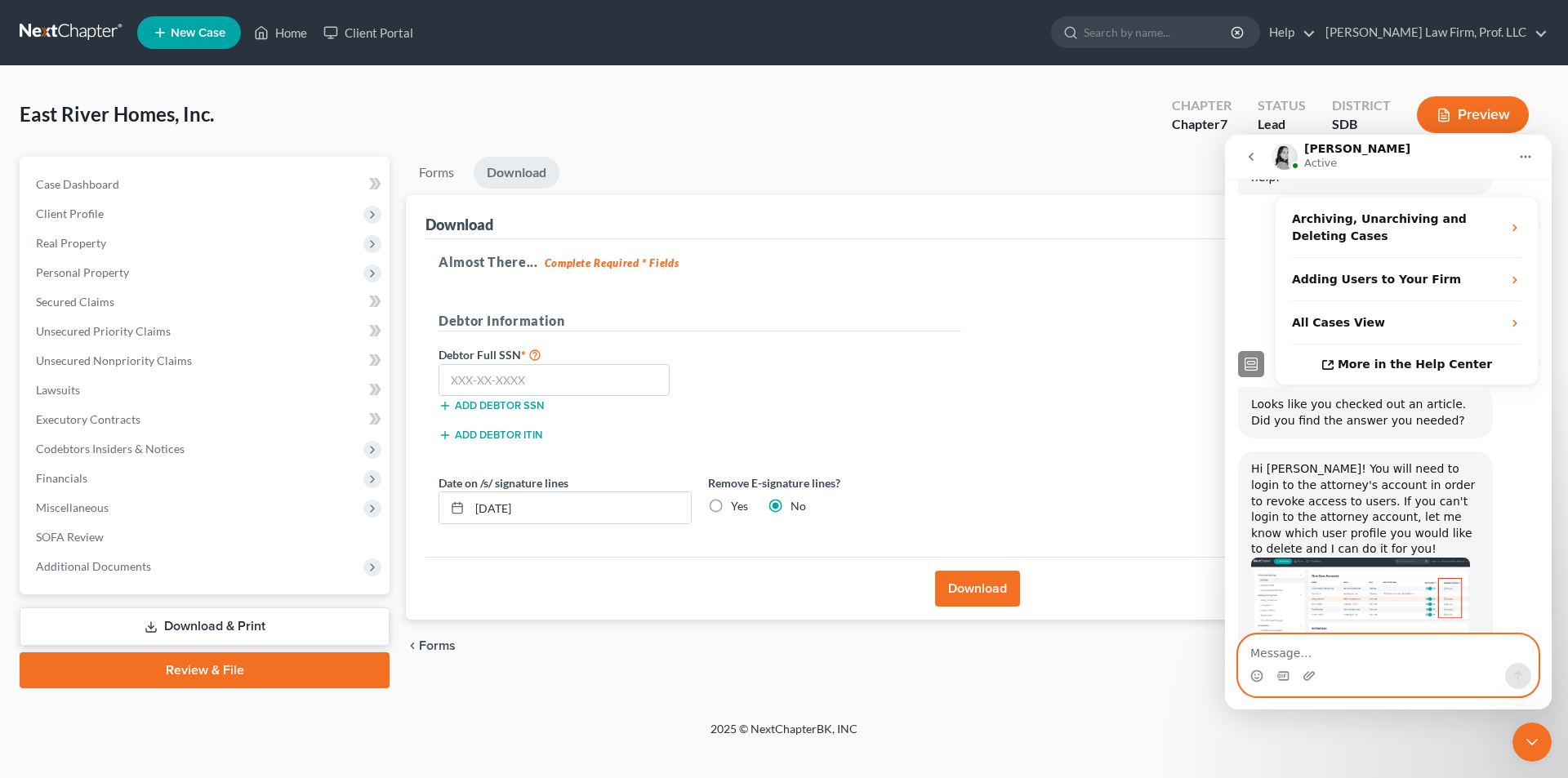
click at [1349, 639] on textarea "Message…" at bounding box center [1388, 648] width 299 height 27
type textarea "A"
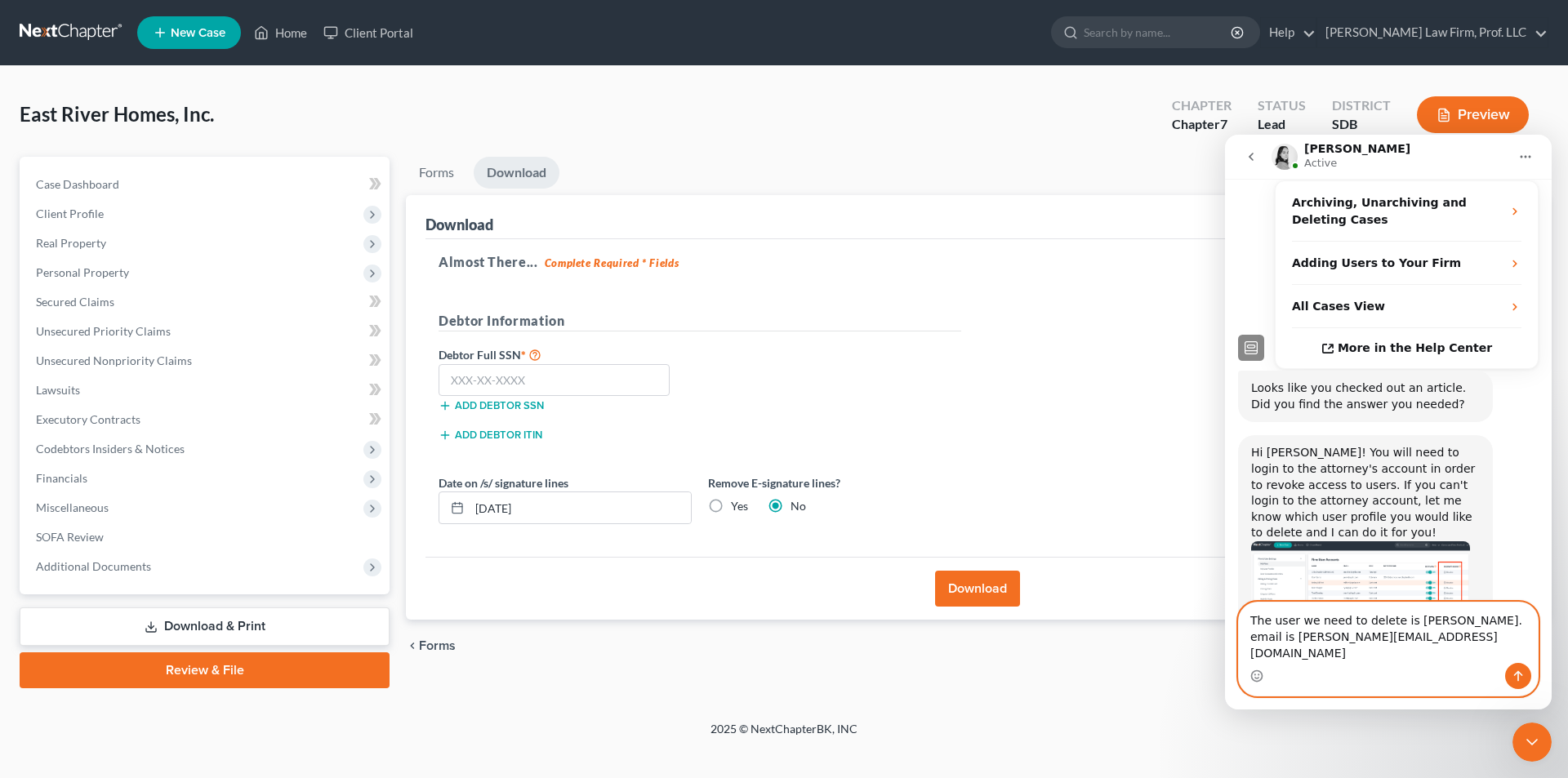
type textarea "The user we need to delete is Terah Krotzer. email is terah@sgsllc.com."
click at [1359, 652] on textarea "The user we need to delete is Terah Krotzer. email is terah@sgsllc.com." at bounding box center [1388, 633] width 299 height 60
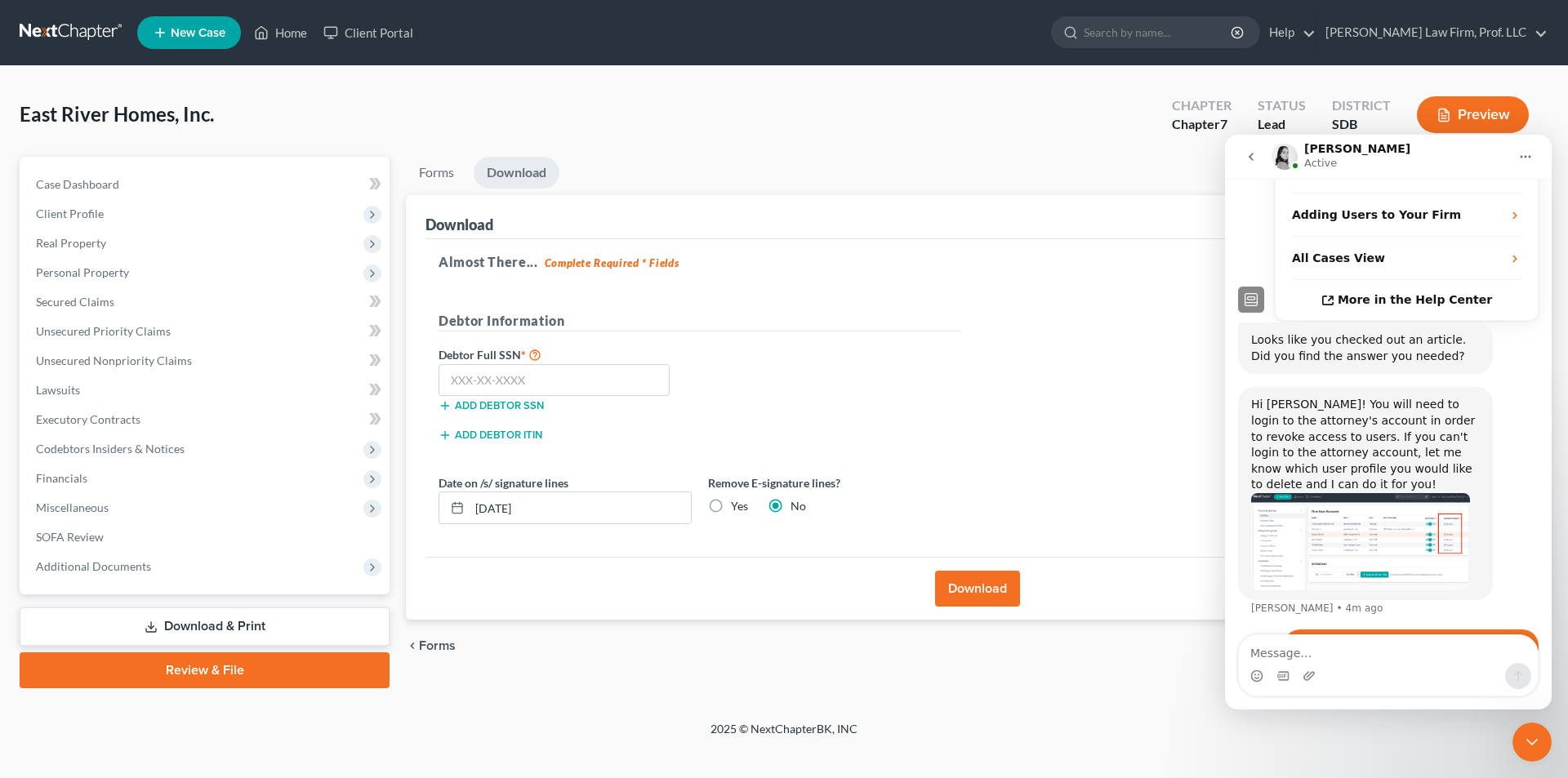
click at [1254, 154] on icon "go back" at bounding box center [1251, 156] width 13 height 13
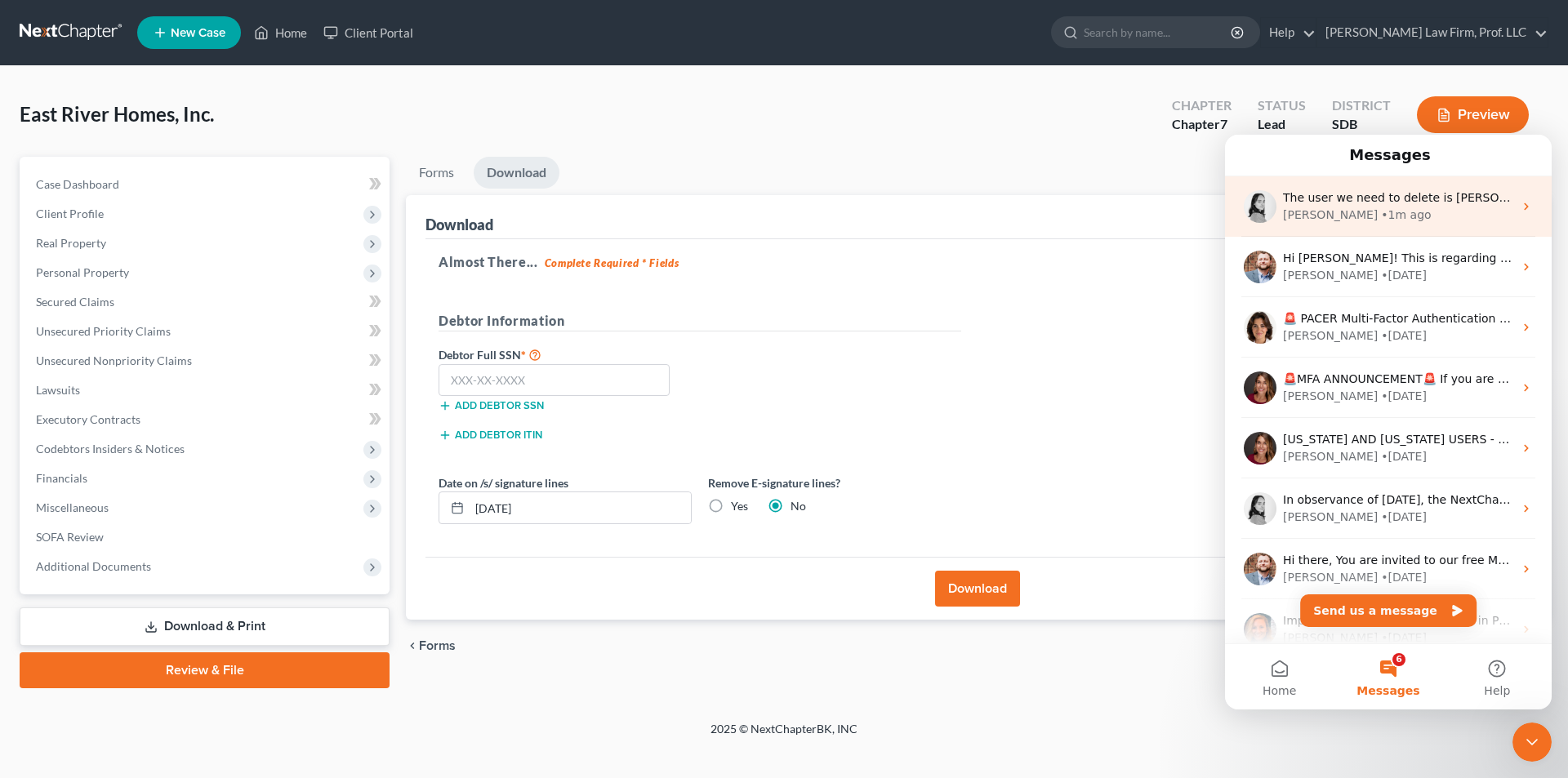
click at [1305, 209] on div "Lindsey" at bounding box center [1331, 215] width 95 height 17
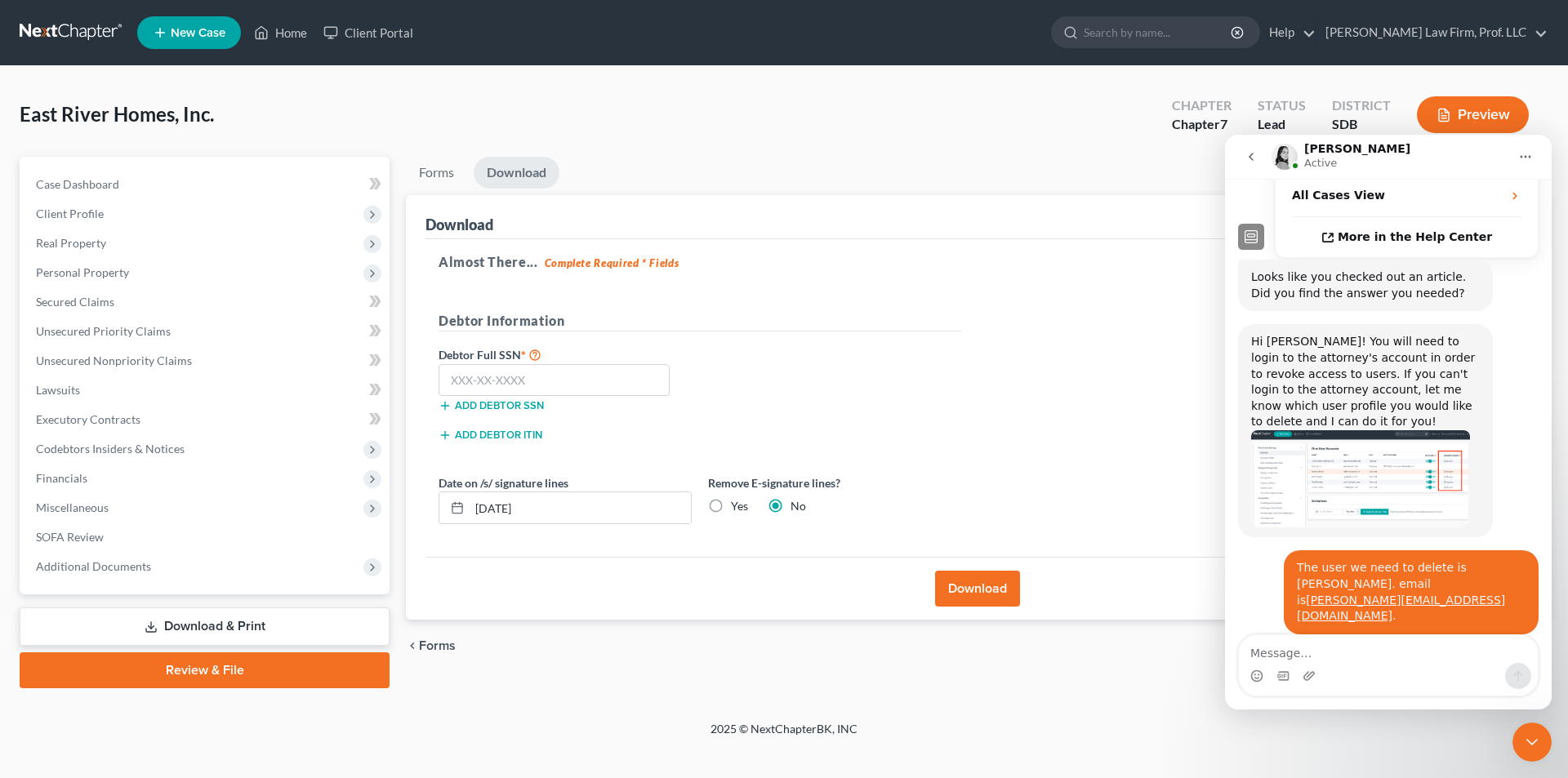
scroll to position [422, 0]
click at [1292, 653] on textarea "Message…" at bounding box center [1388, 648] width 299 height 27
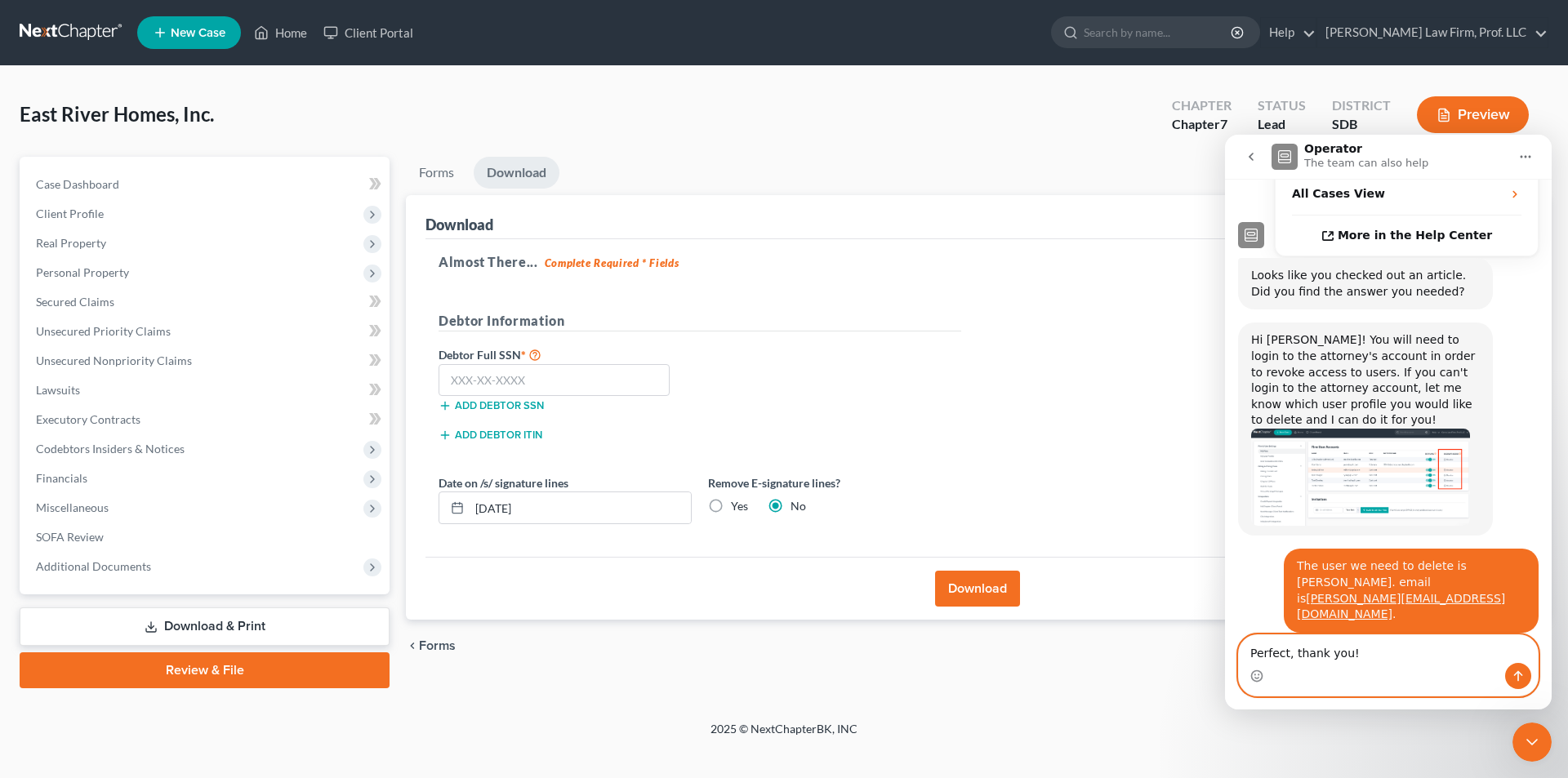
type textarea "Perfect, thank you!"
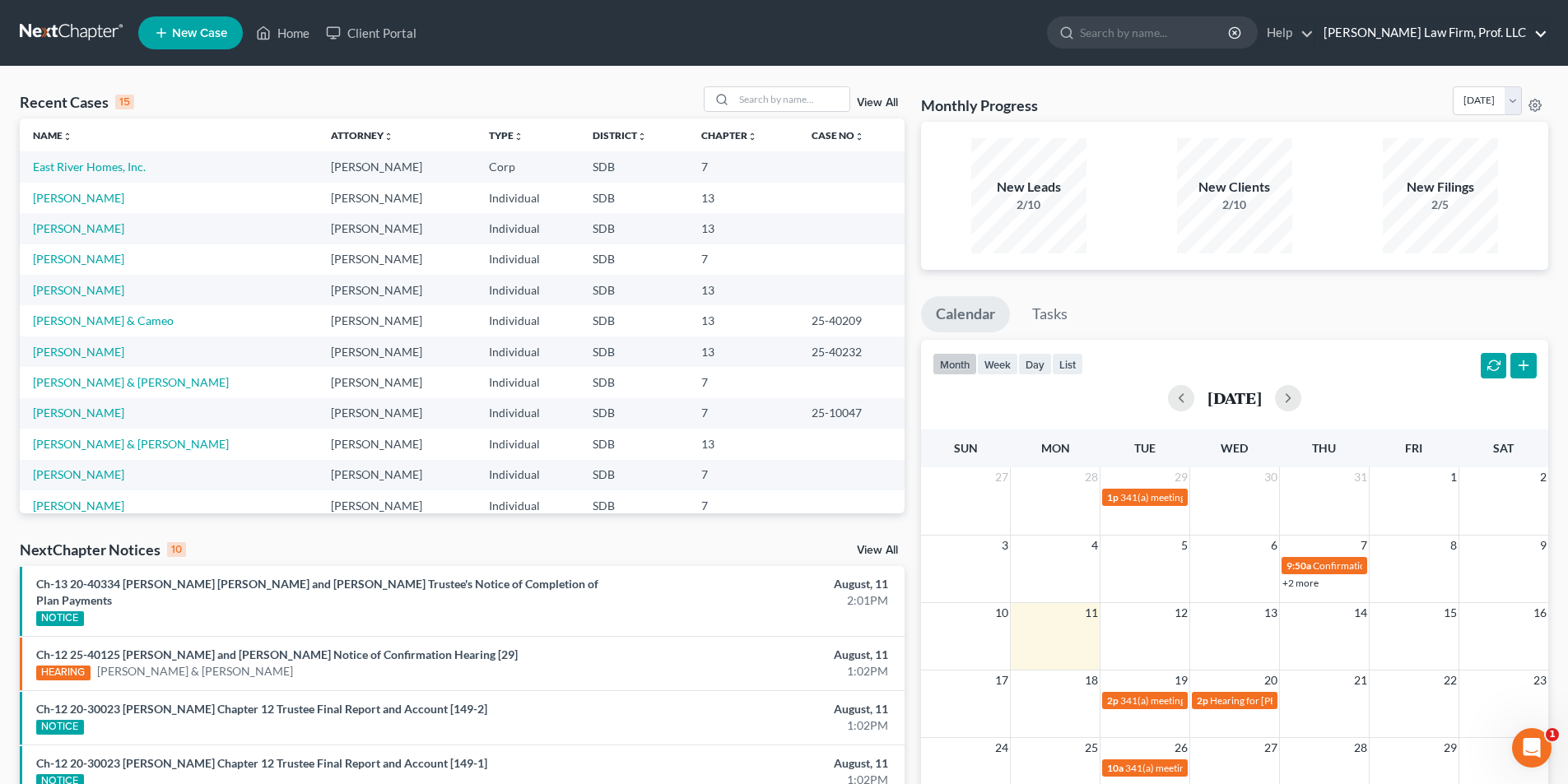
click at [1477, 29] on link "[PERSON_NAME] Law Firm, Prof. LLC" at bounding box center [1431, 32] width 232 height 29
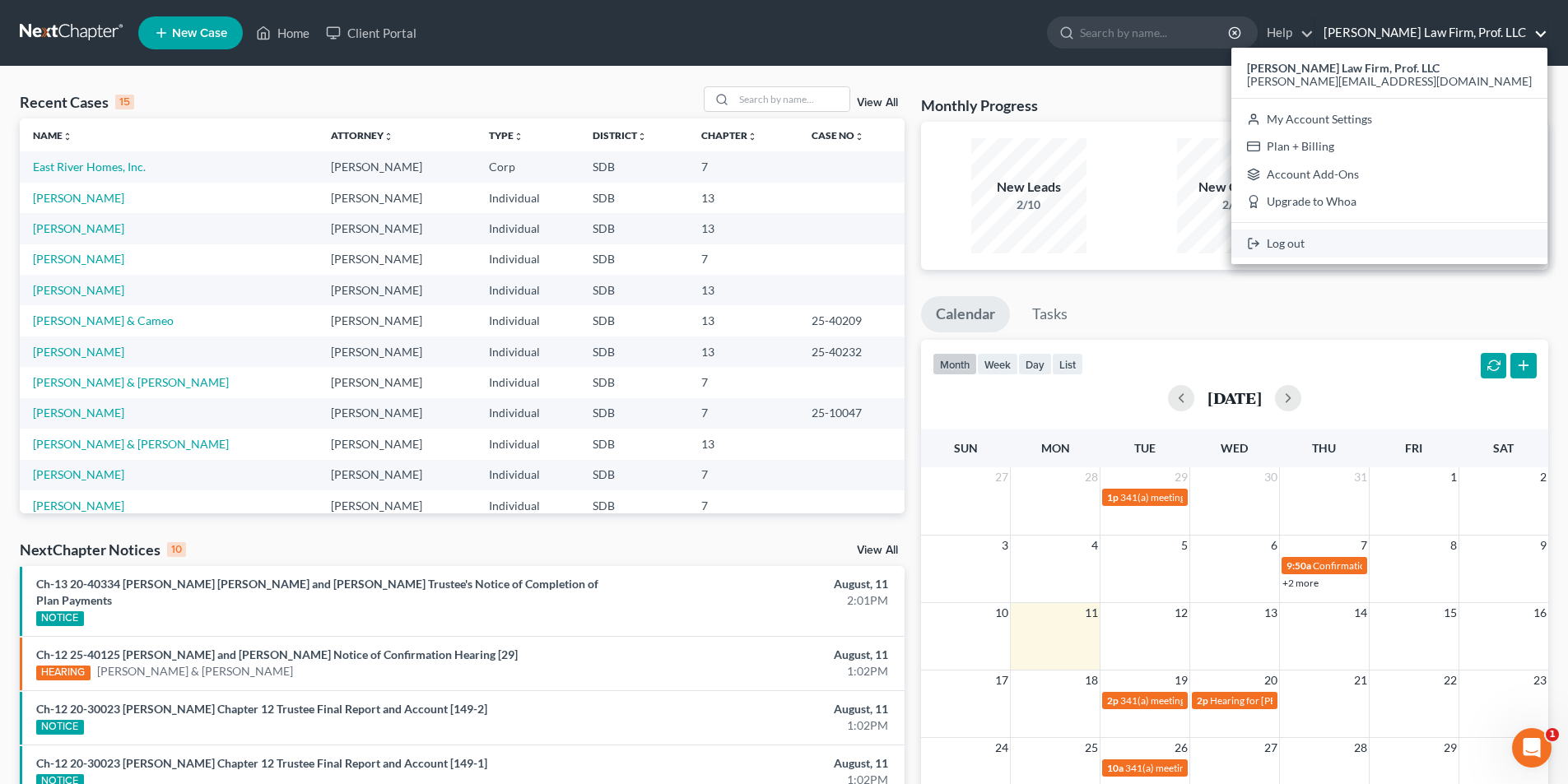
click at [1432, 244] on link "Log out" at bounding box center [1389, 243] width 316 height 28
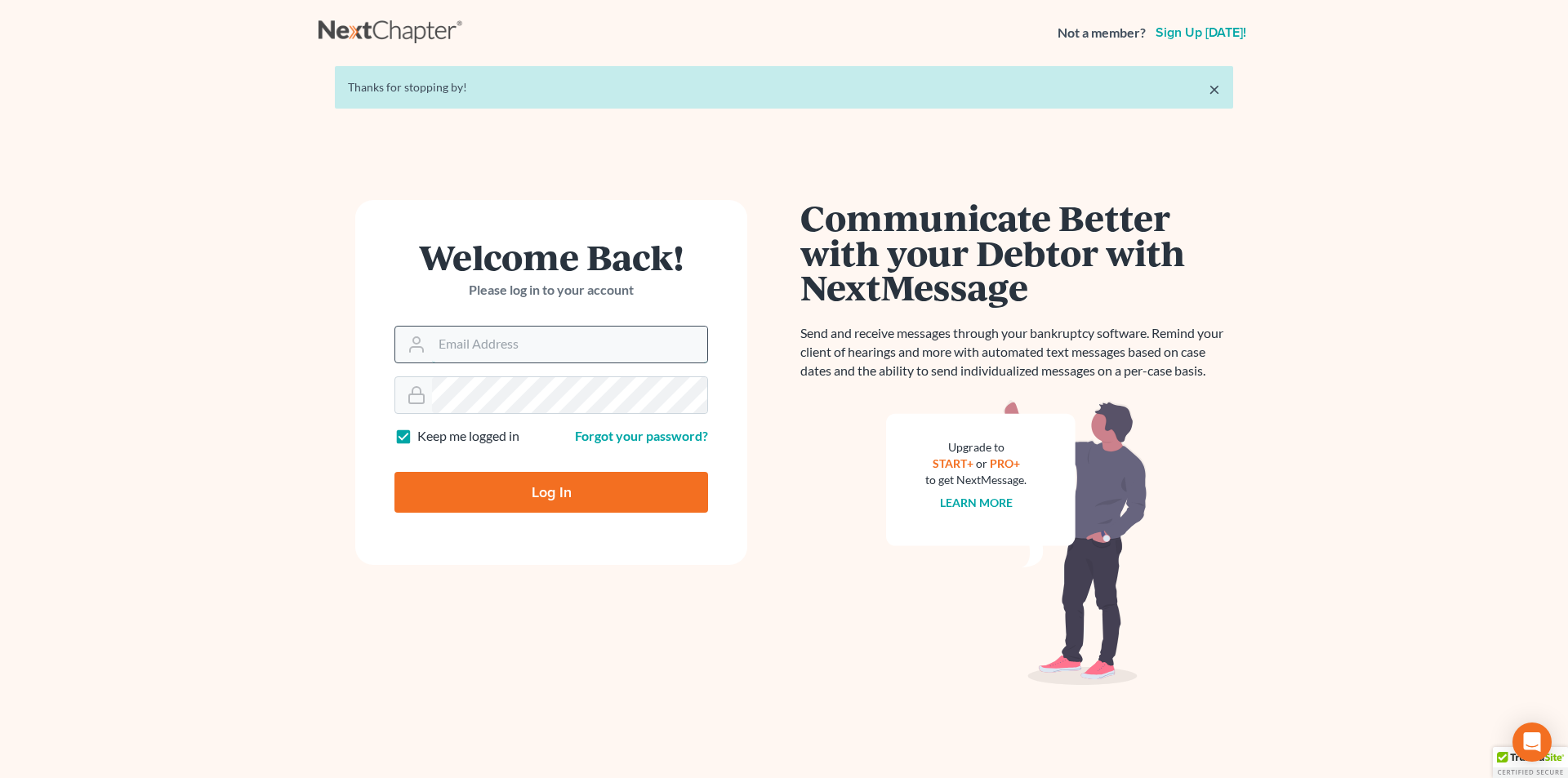
click at [484, 343] on input "Email Address" at bounding box center [570, 345] width 275 height 36
type input "[PERSON_NAME][EMAIL_ADDRESS][DOMAIN_NAME]"
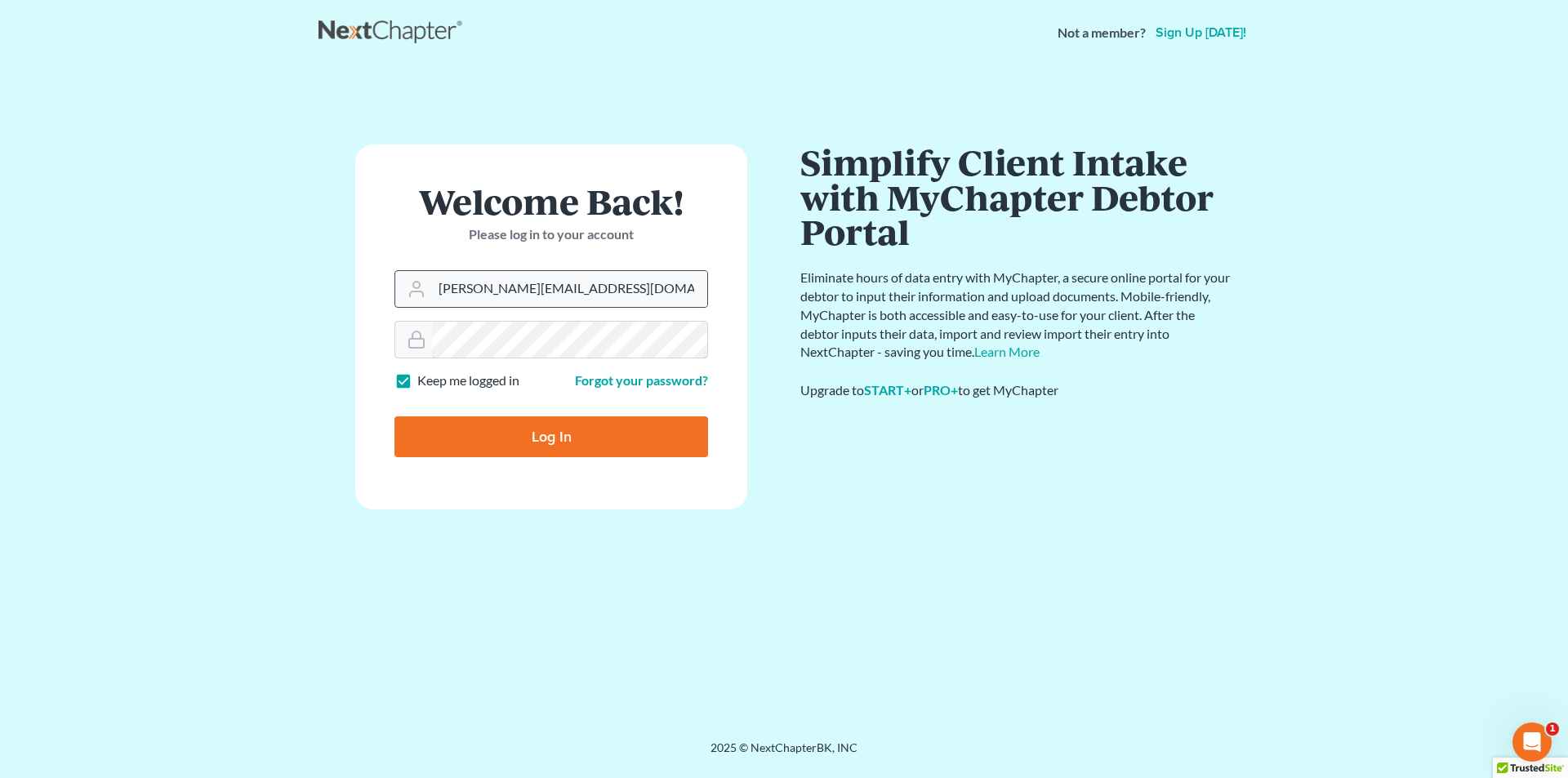
click at [395, 416] on input "Log In" at bounding box center [551, 436] width 314 height 41
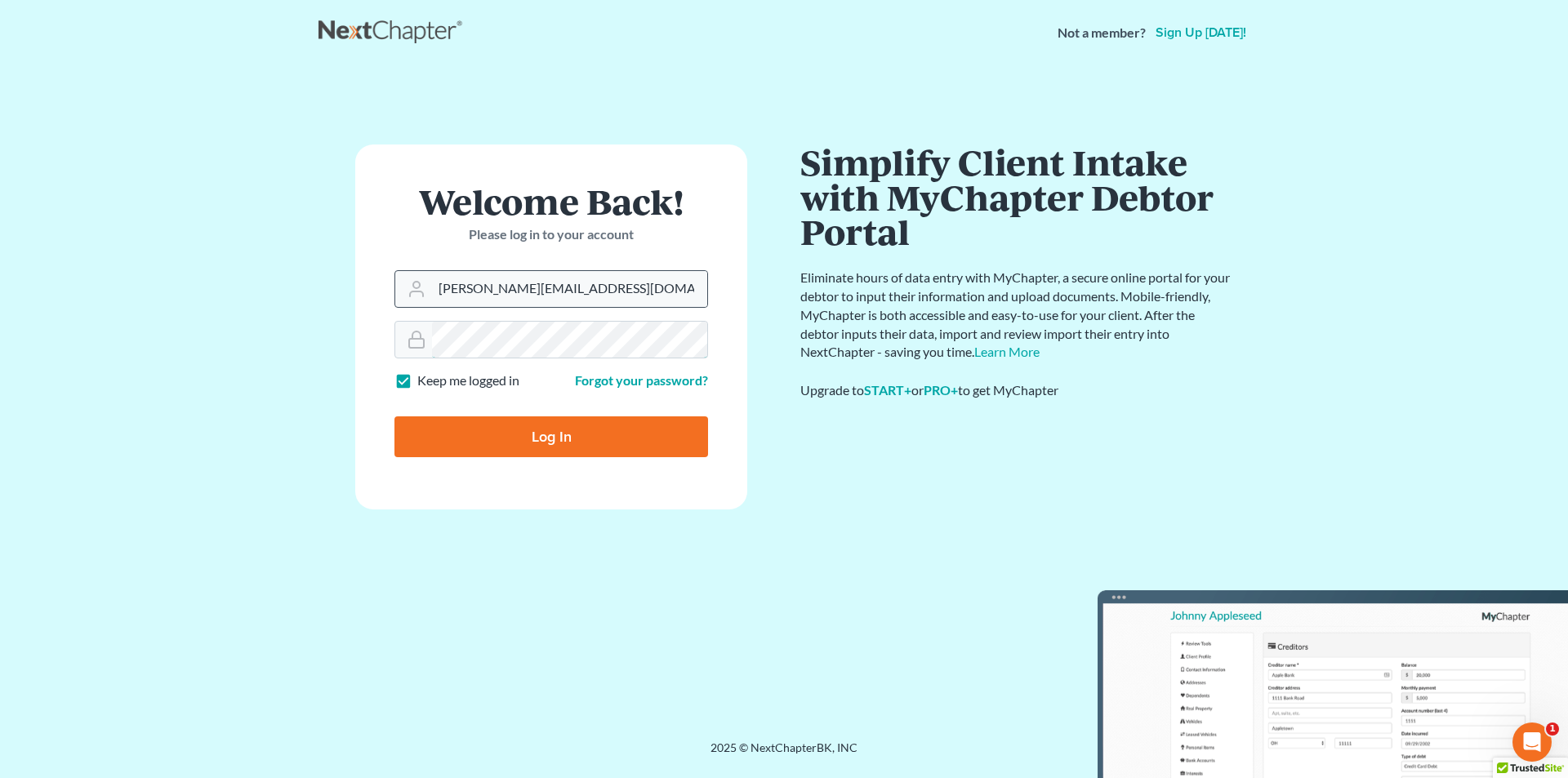
type input "Thinking..."
